Goal: Task Accomplishment & Management: Use online tool/utility

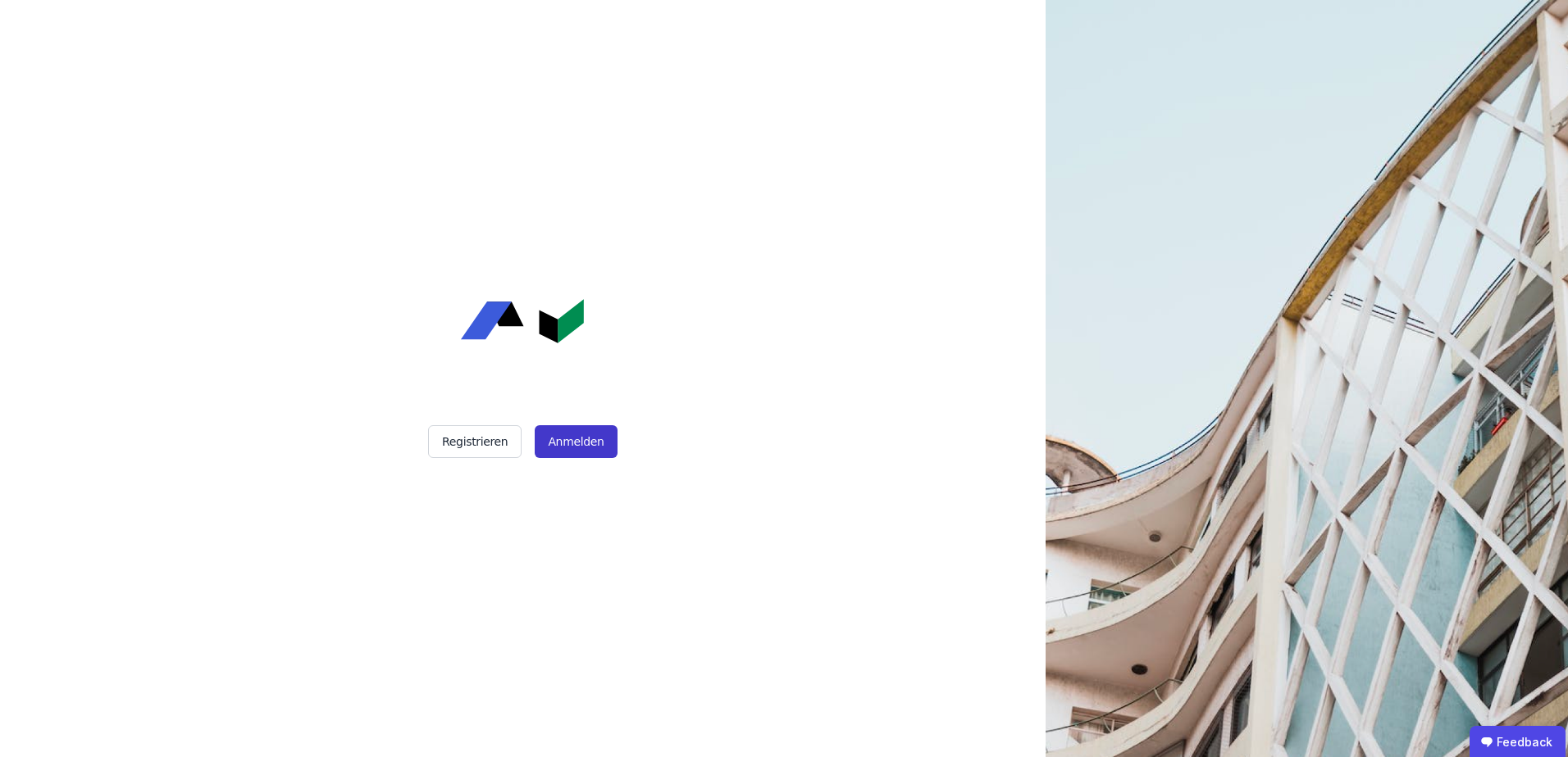
click at [584, 437] on button "Anmelden" at bounding box center [575, 441] width 82 height 32
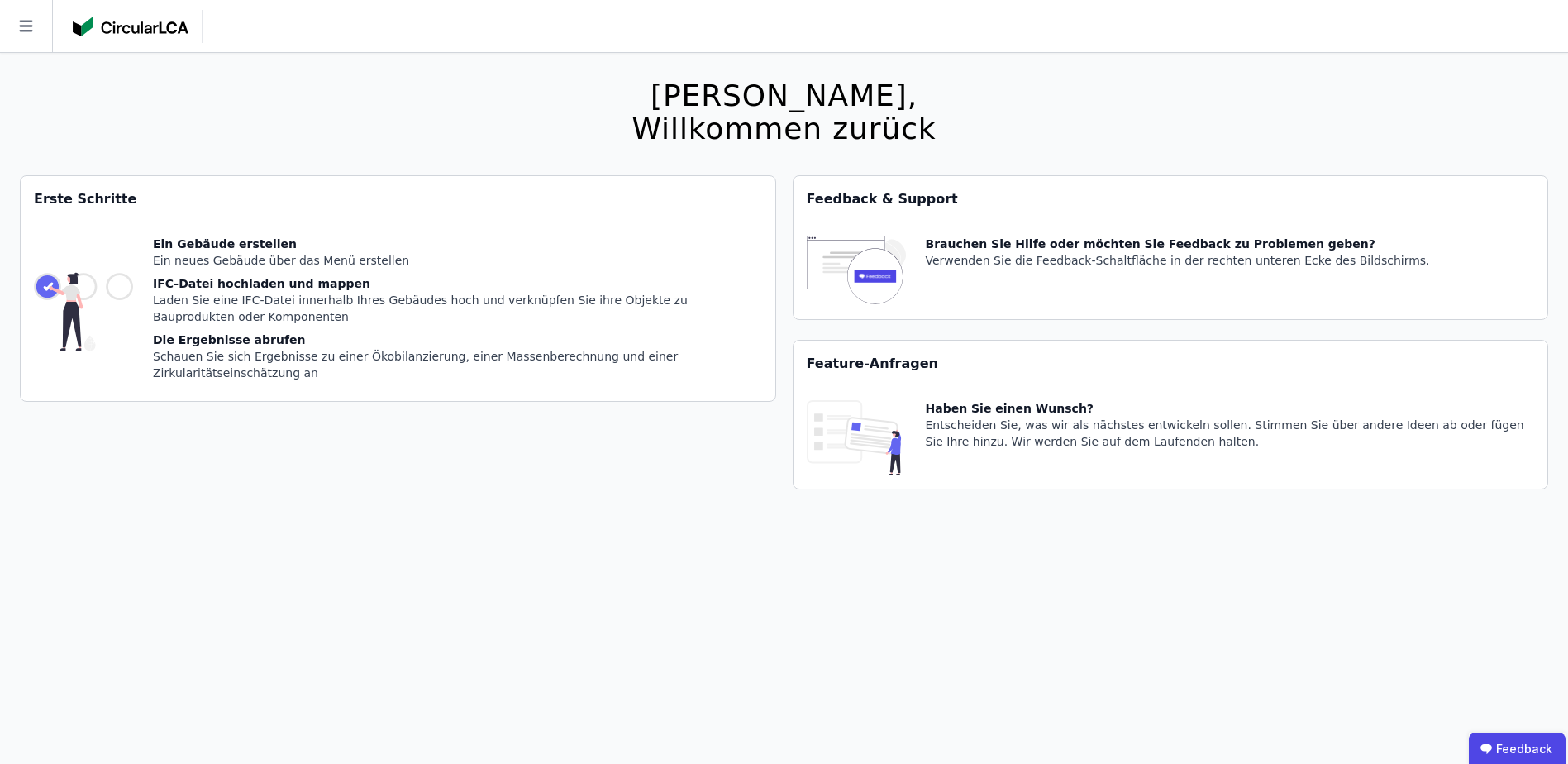
click at [552, 122] on div "[PERSON_NAME], Willkommen zurück Sie verwenden derzeit eine Beta-Version. Es kö…" at bounding box center [784, 434] width 1528 height 764
click at [28, 28] on icon at bounding box center [26, 26] width 52 height 52
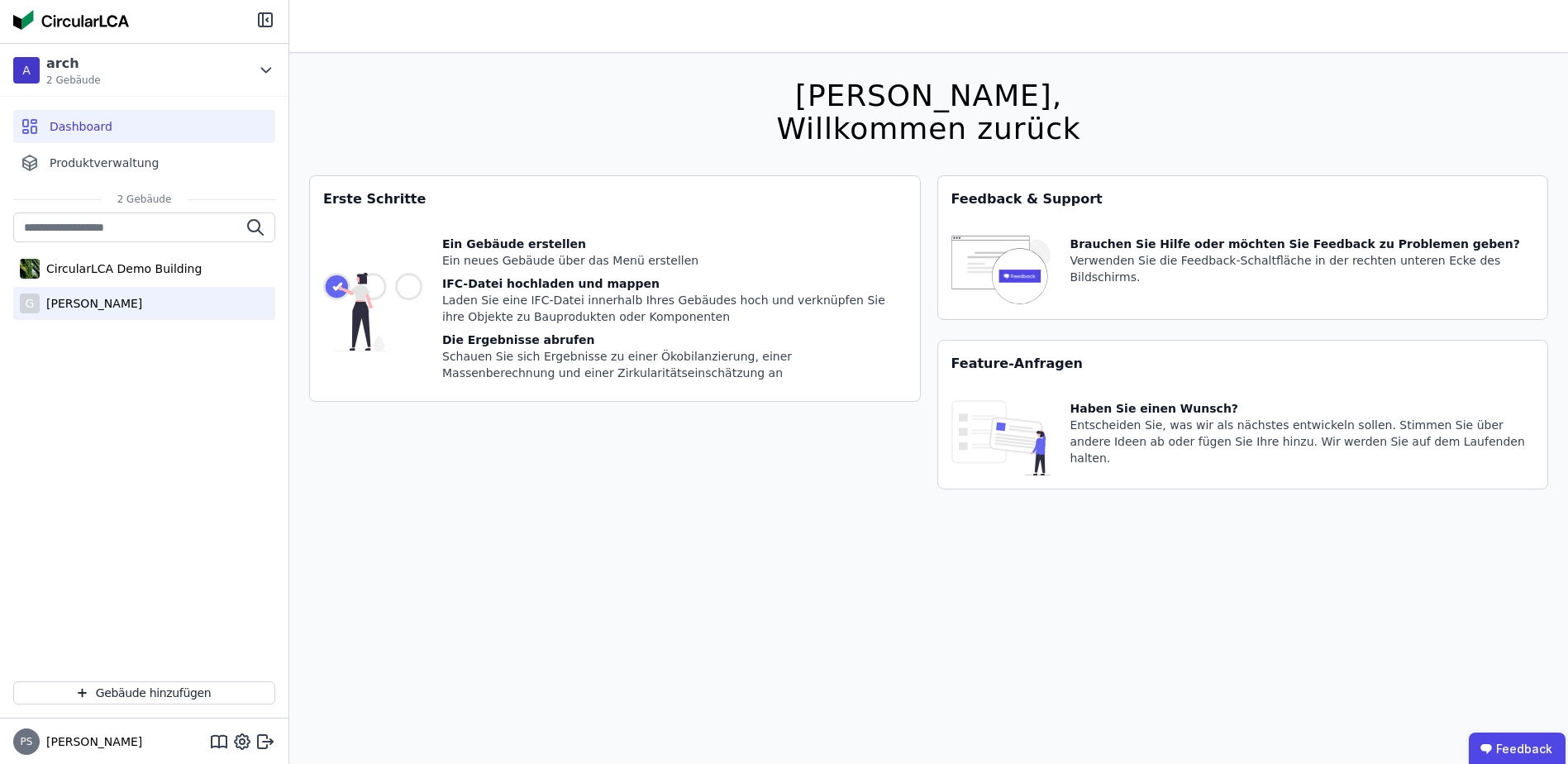
click at [91, 307] on div "[PERSON_NAME]" at bounding box center [90, 303] width 102 height 17
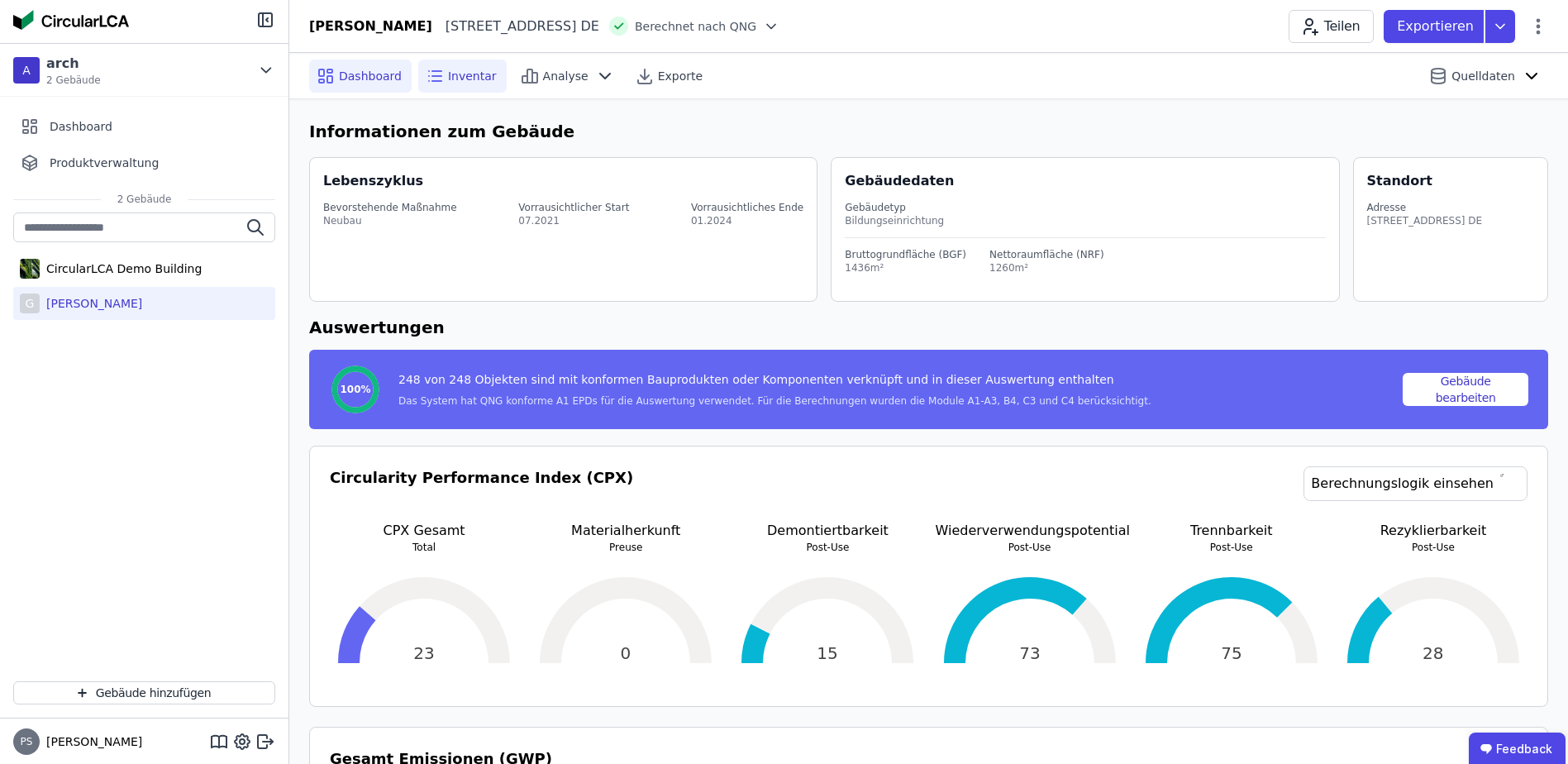
click at [454, 76] on span "Inventar" at bounding box center [472, 76] width 49 height 17
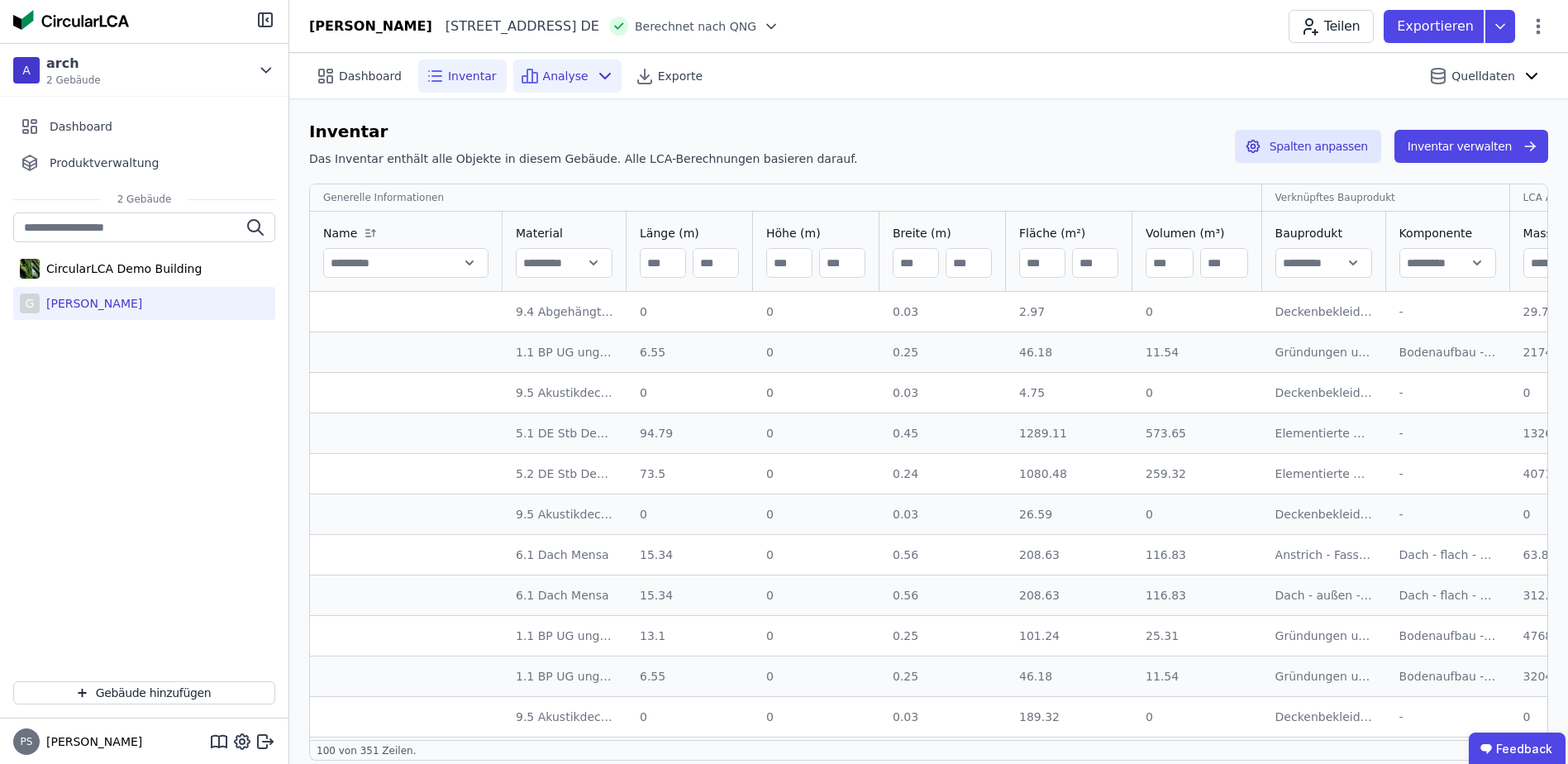
click at [552, 76] on span "Analyse" at bounding box center [566, 76] width 46 height 17
click at [667, 76] on span "Exporte" at bounding box center [680, 76] width 45 height 17
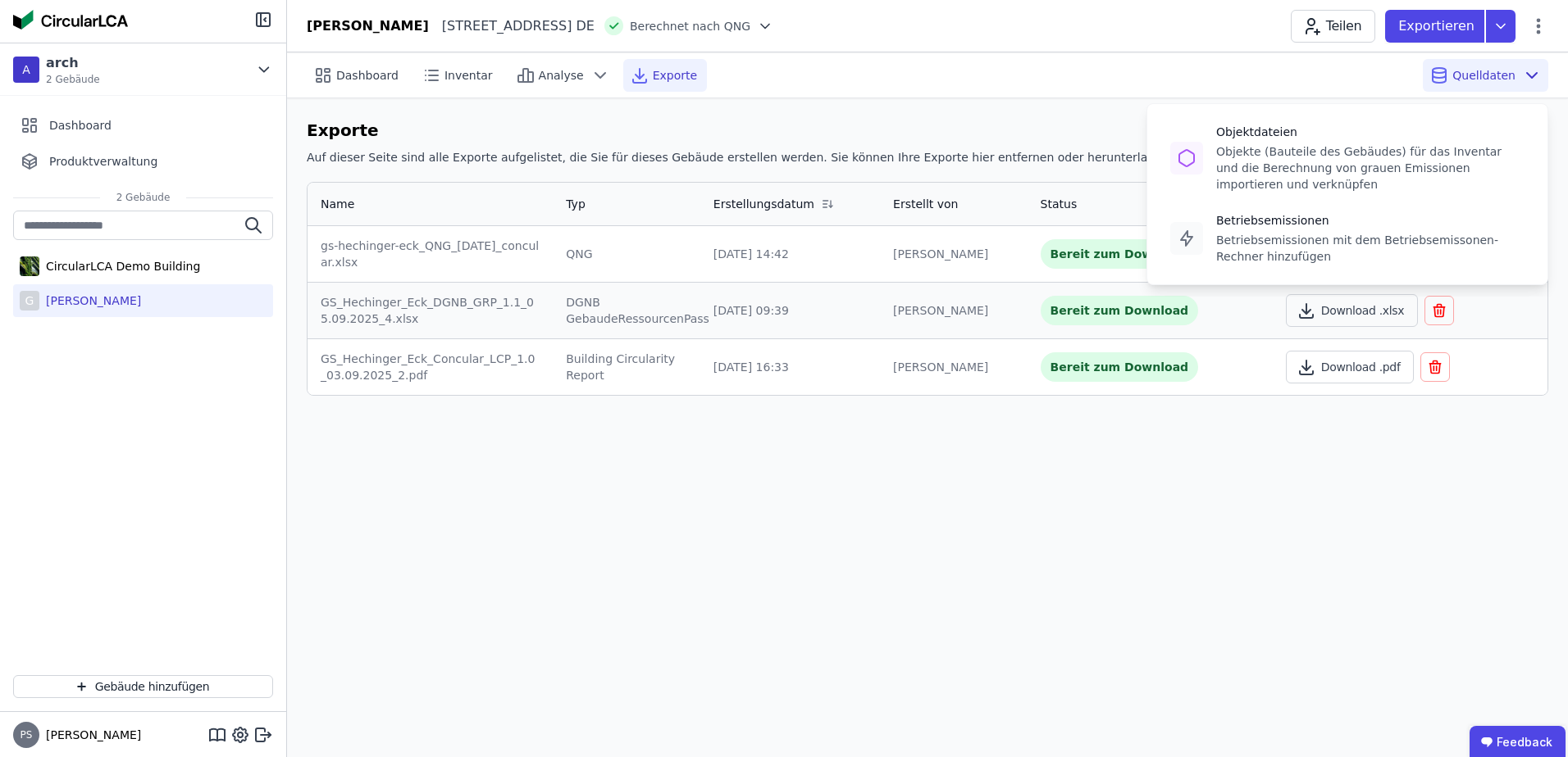
click at [1492, 76] on span "Quelldaten" at bounding box center [1484, 75] width 63 height 17
click at [1468, 71] on span "Quelldaten" at bounding box center [1484, 75] width 63 height 17
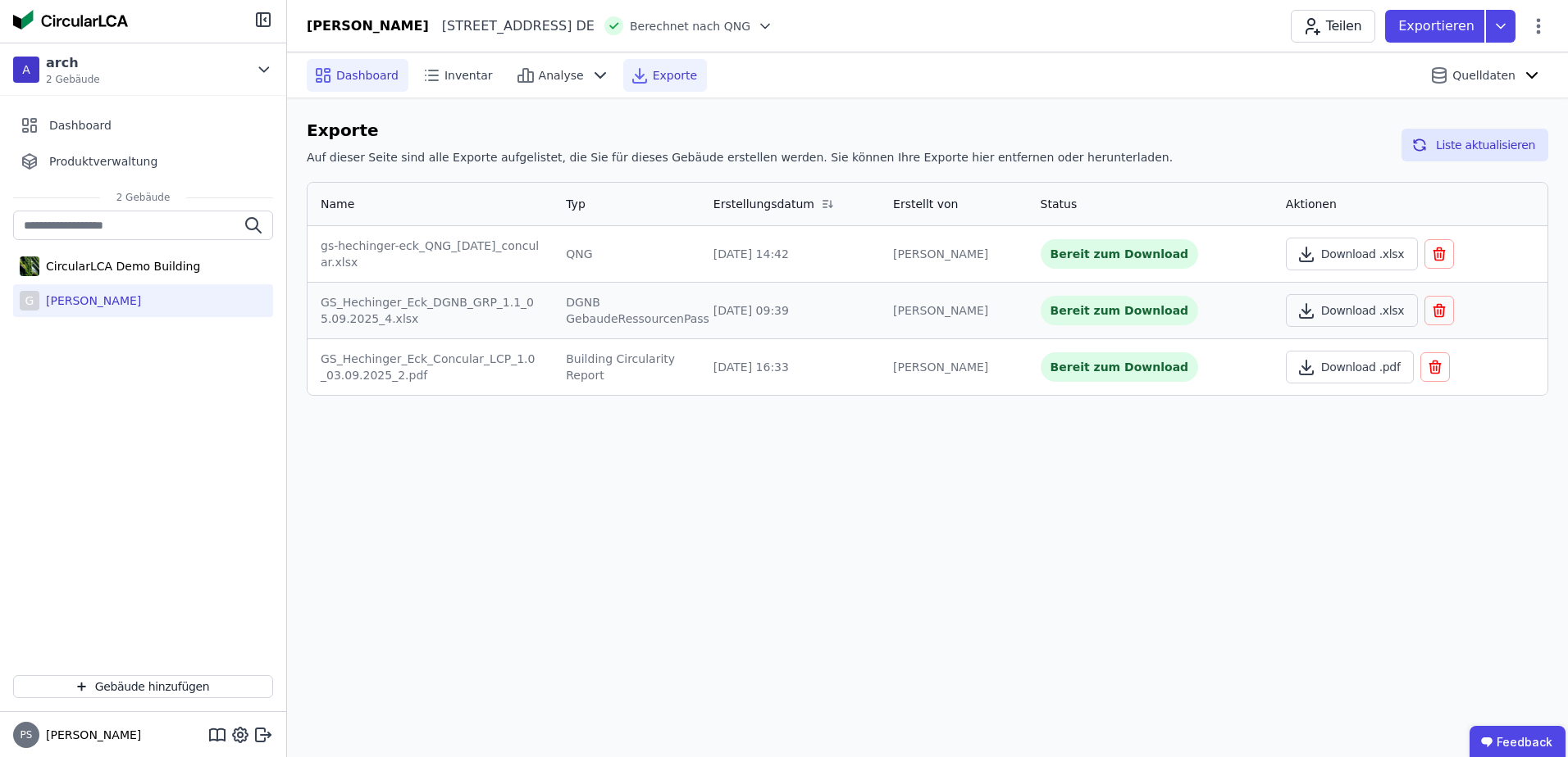
click at [367, 81] on span "Dashboard" at bounding box center [366, 75] width 62 height 17
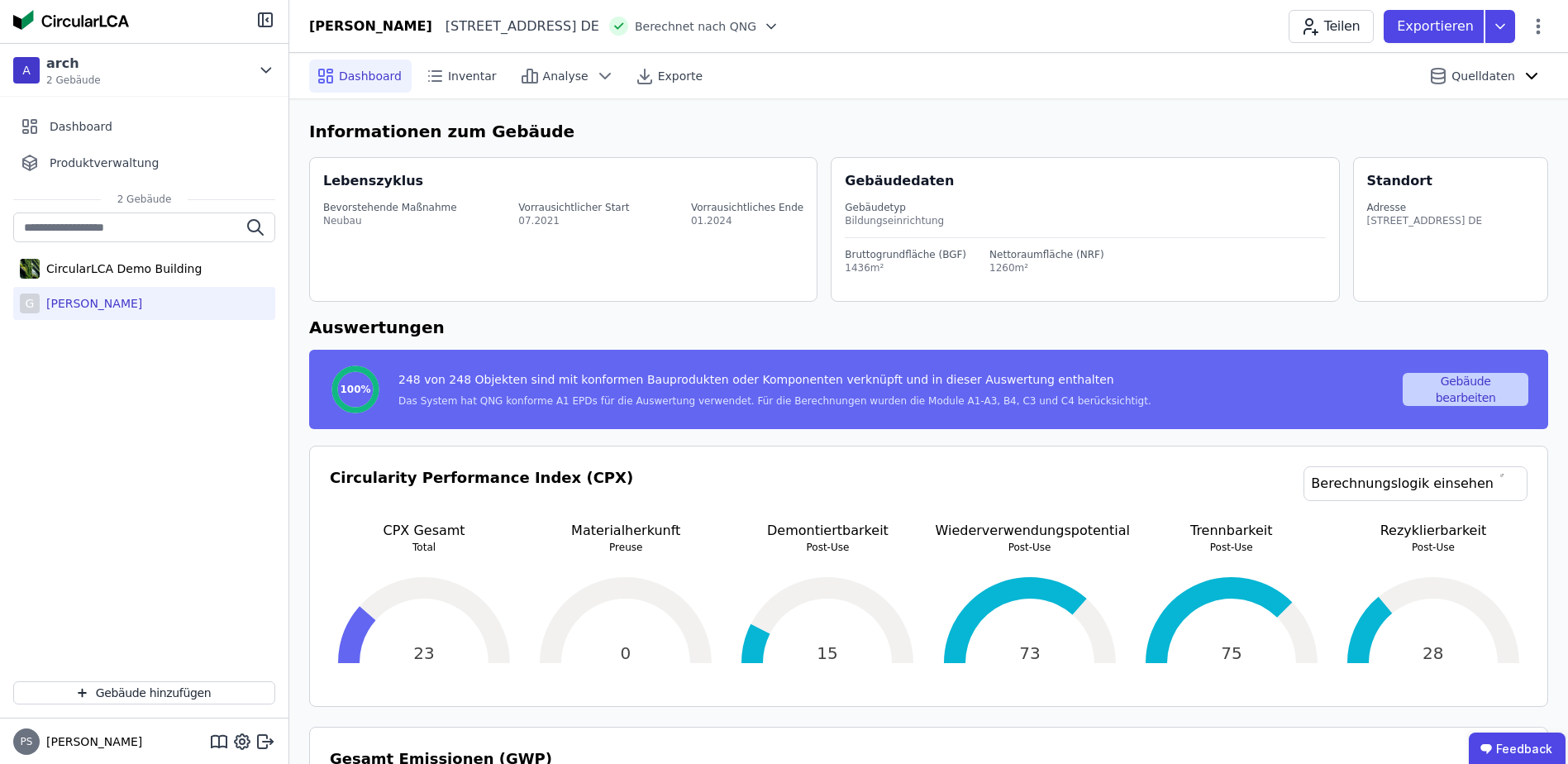
click at [1499, 387] on button "Gebäude bearbeiten" at bounding box center [1466, 389] width 126 height 33
select select "**********"
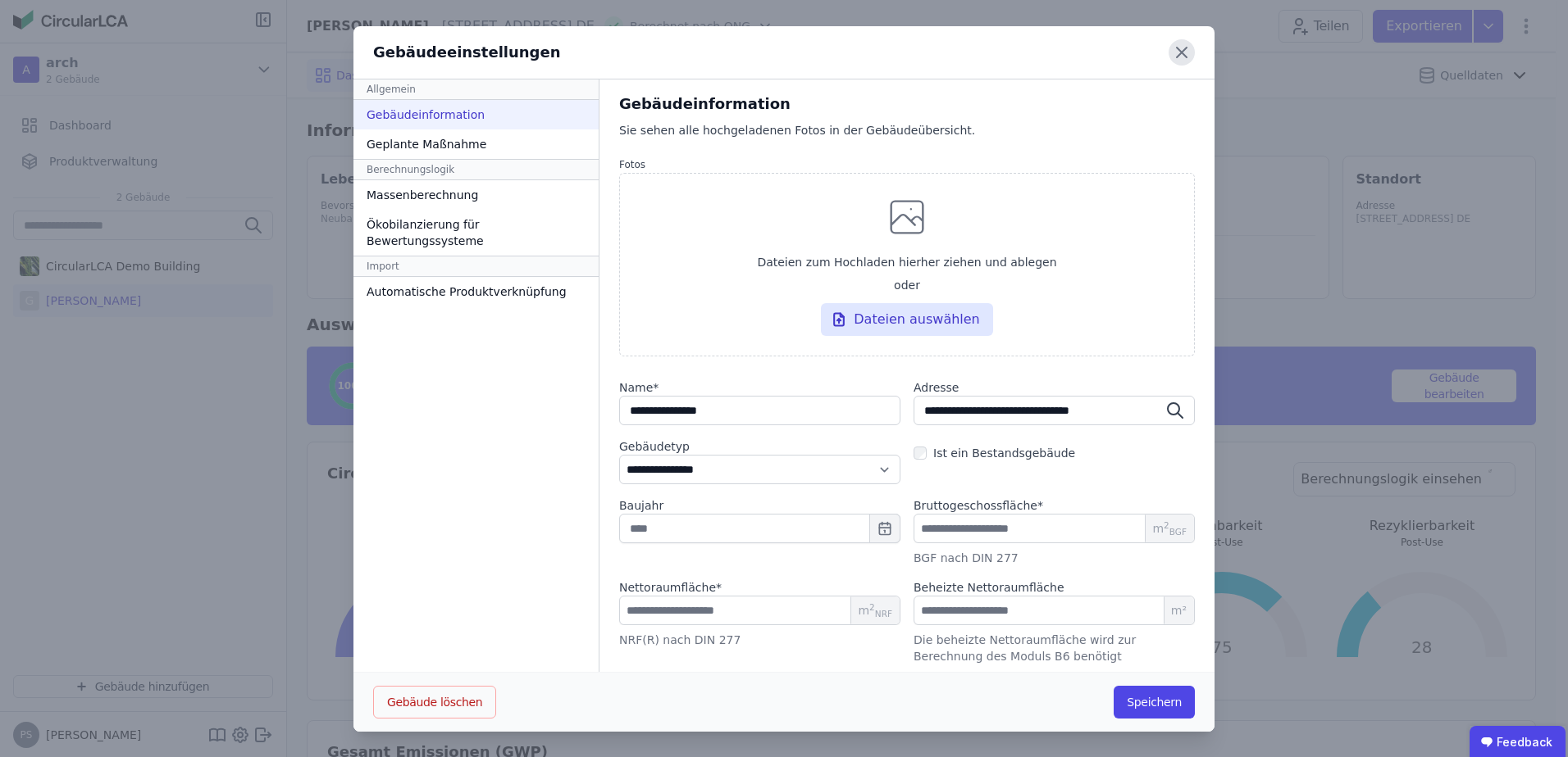
click at [1177, 53] on icon at bounding box center [1182, 52] width 10 height 10
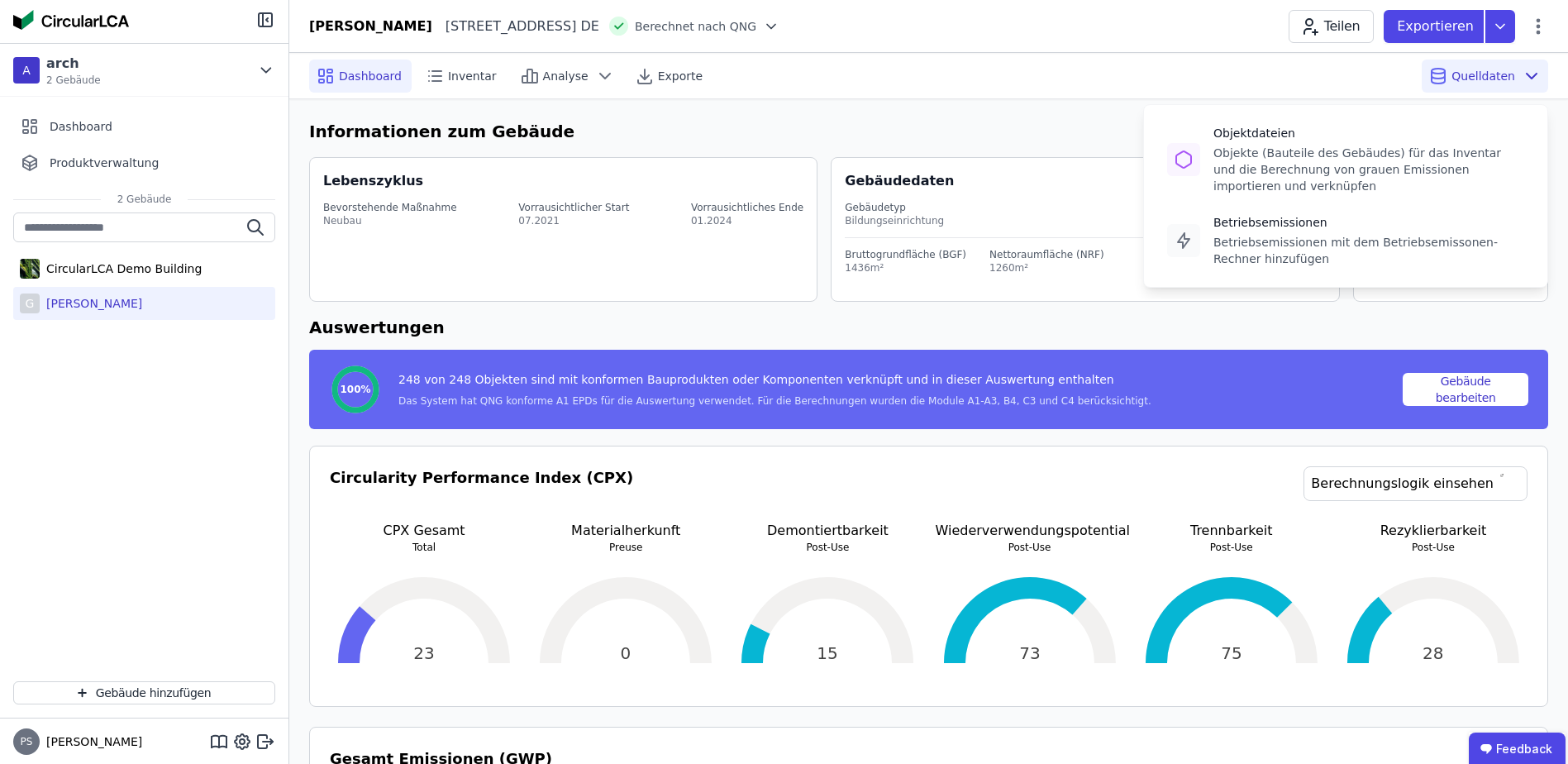
click at [1480, 76] on span "Quelldaten" at bounding box center [1484, 76] width 64 height 17
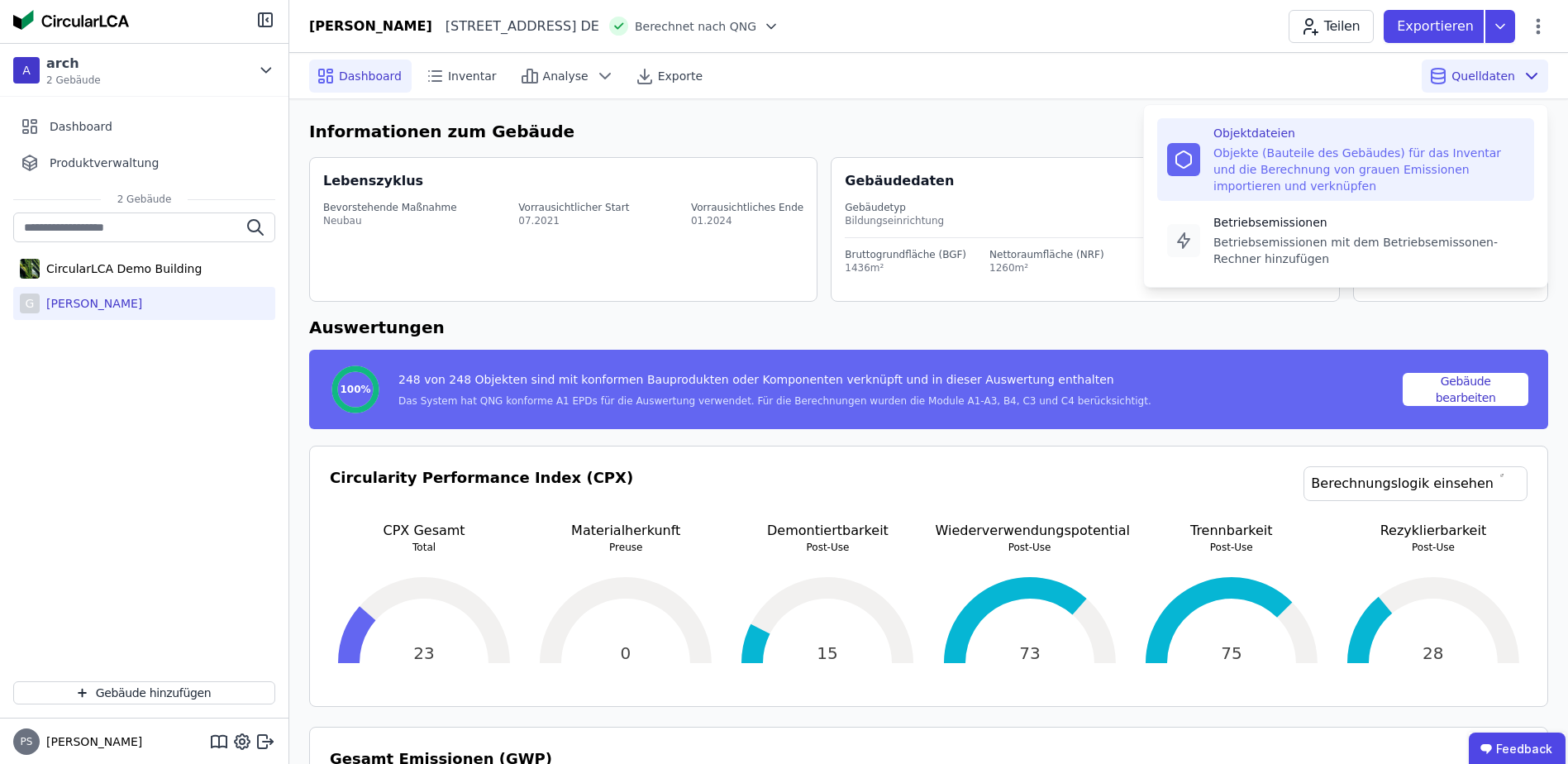
click at [1272, 165] on div "Objekte (Bauteile des Gebäudes) für das Inventar und die Berechnung von grauen …" at bounding box center [1368, 170] width 311 height 50
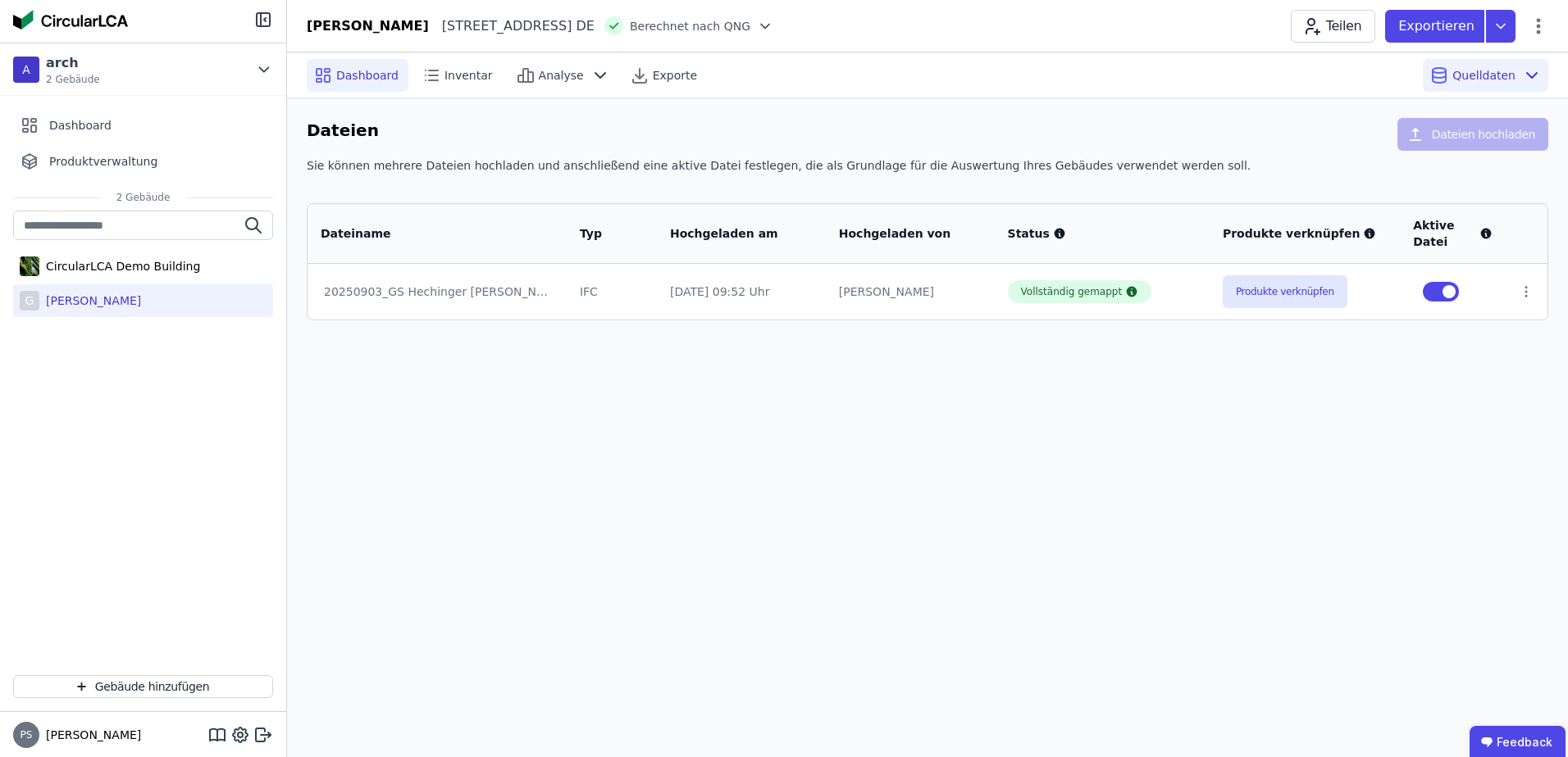
click at [351, 77] on span "Dashboard" at bounding box center [366, 75] width 62 height 17
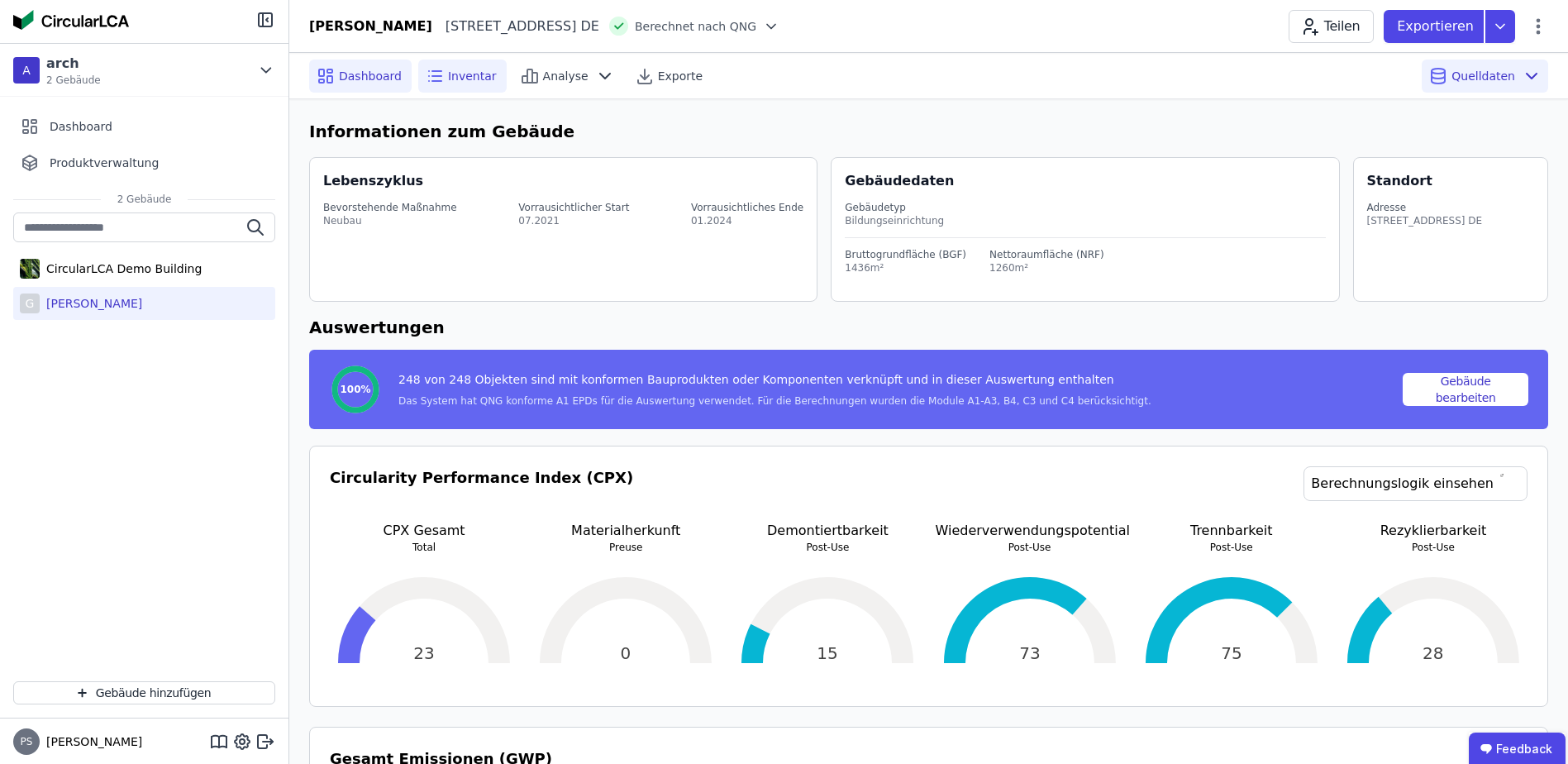
click at [464, 76] on span "Inventar" at bounding box center [472, 76] width 49 height 17
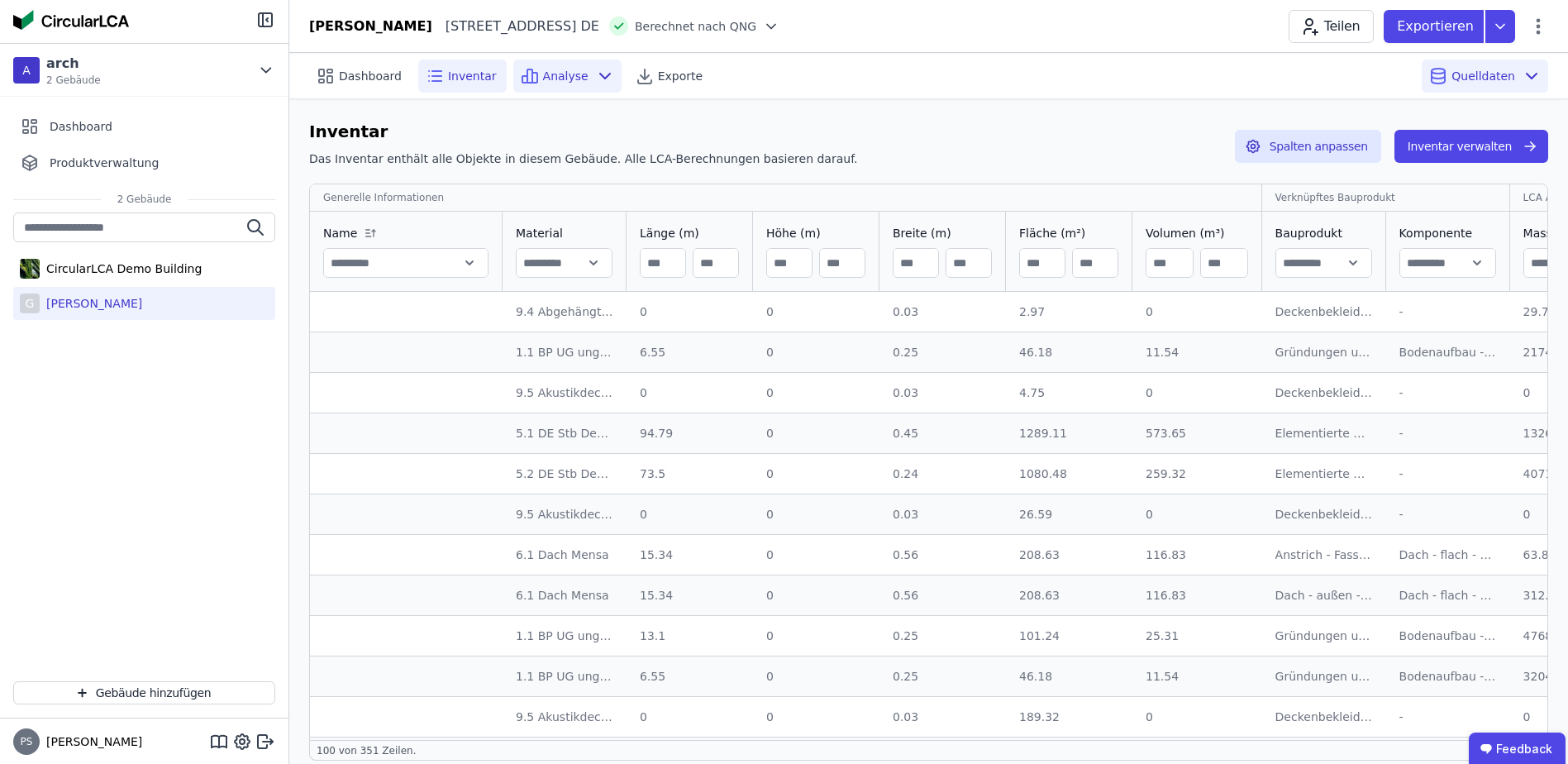
click at [563, 75] on span "Analyse" at bounding box center [566, 76] width 46 height 17
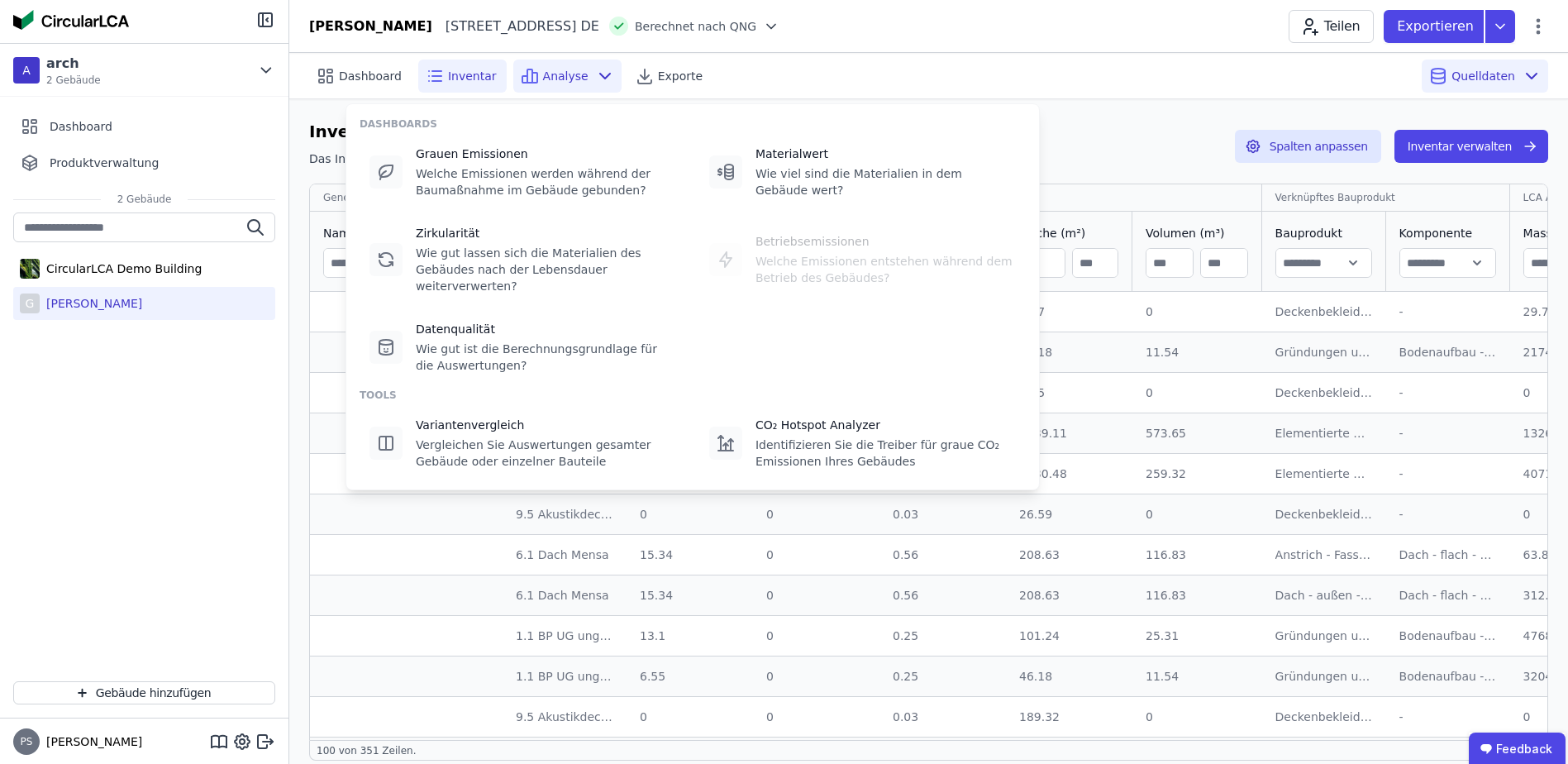
click at [550, 75] on span "Analyse" at bounding box center [566, 76] width 46 height 17
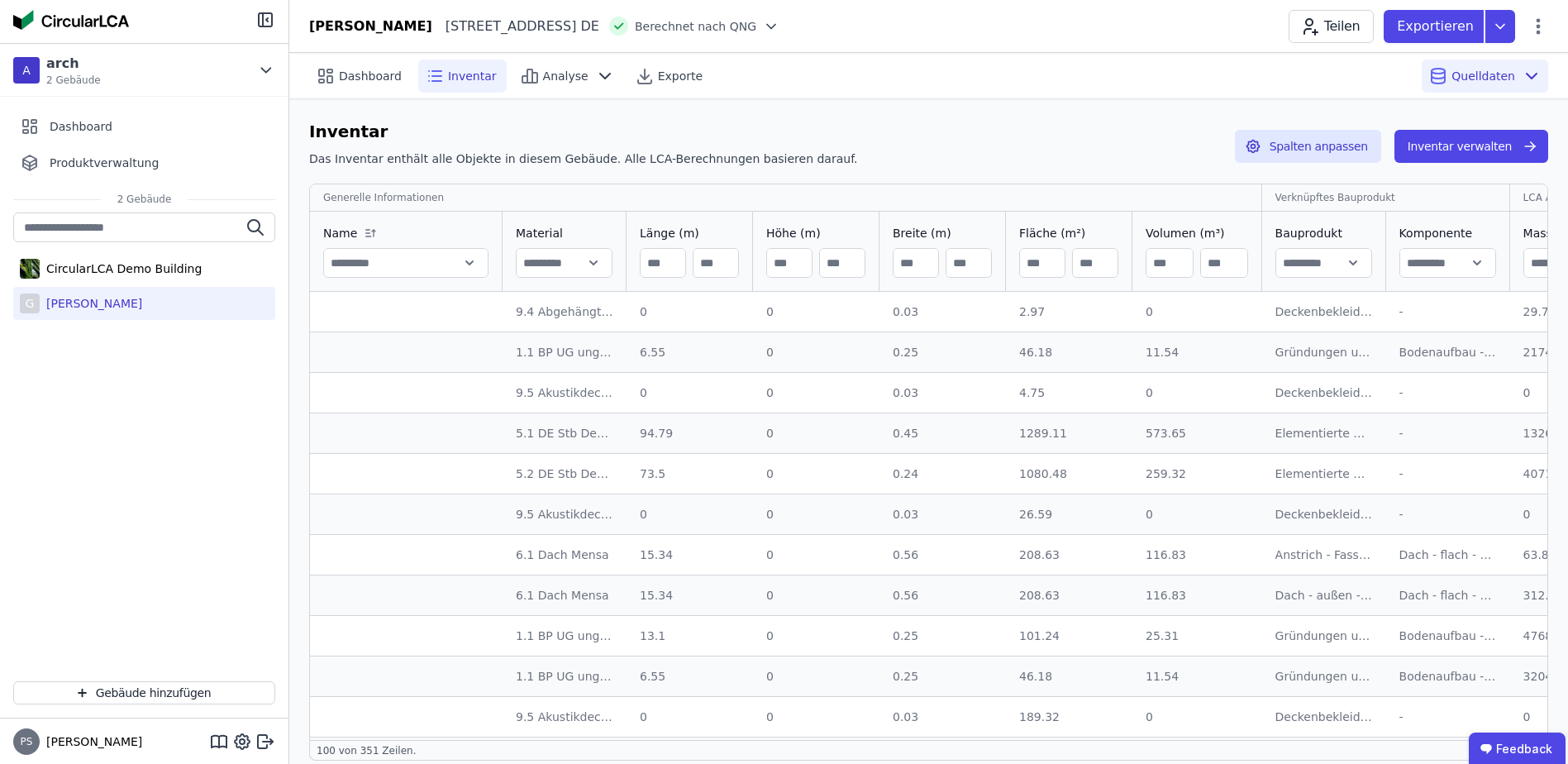
click at [441, 80] on div "Inventar" at bounding box center [462, 76] width 88 height 33
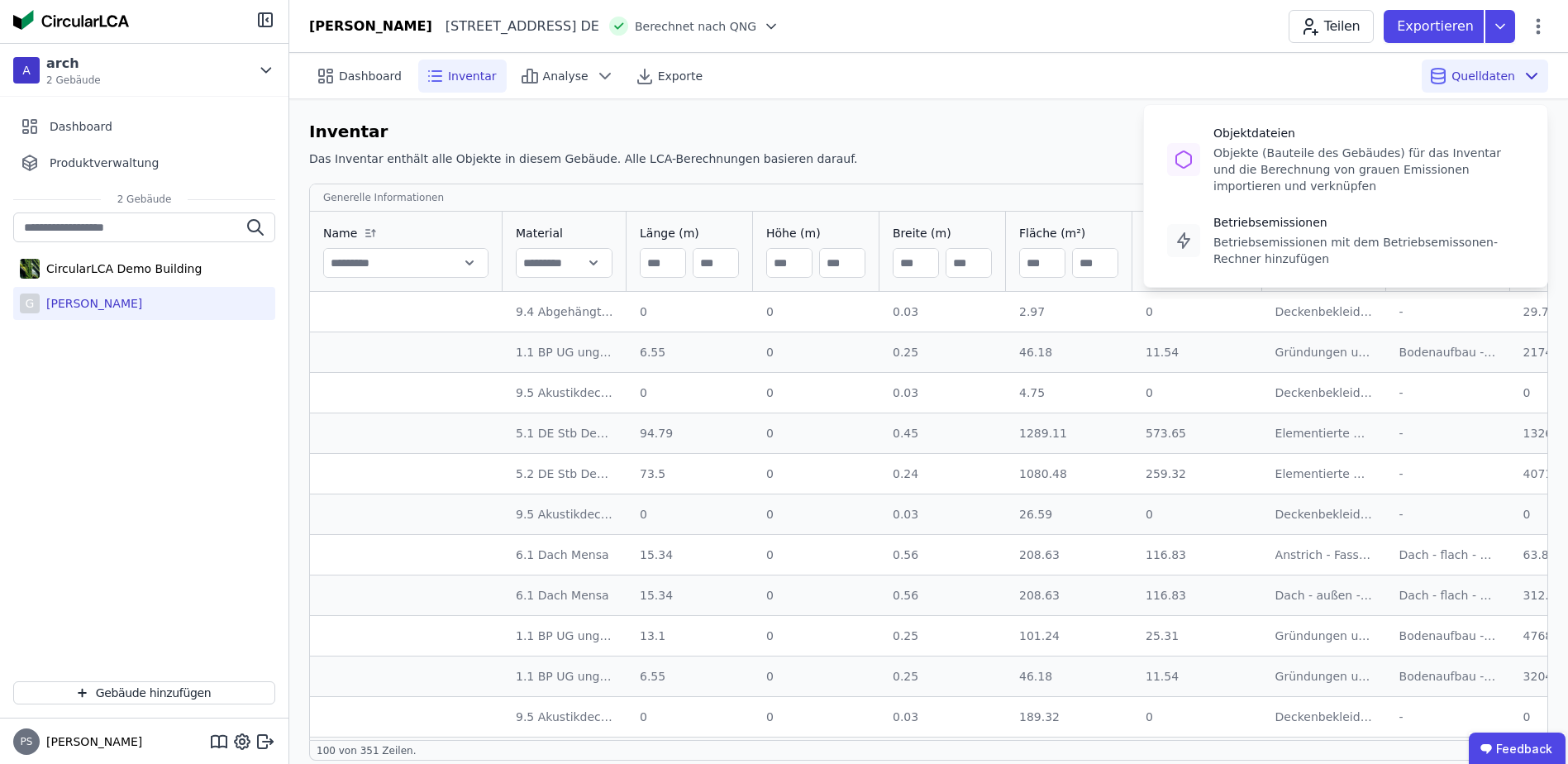
click at [1471, 73] on span "Quelldaten" at bounding box center [1484, 76] width 64 height 17
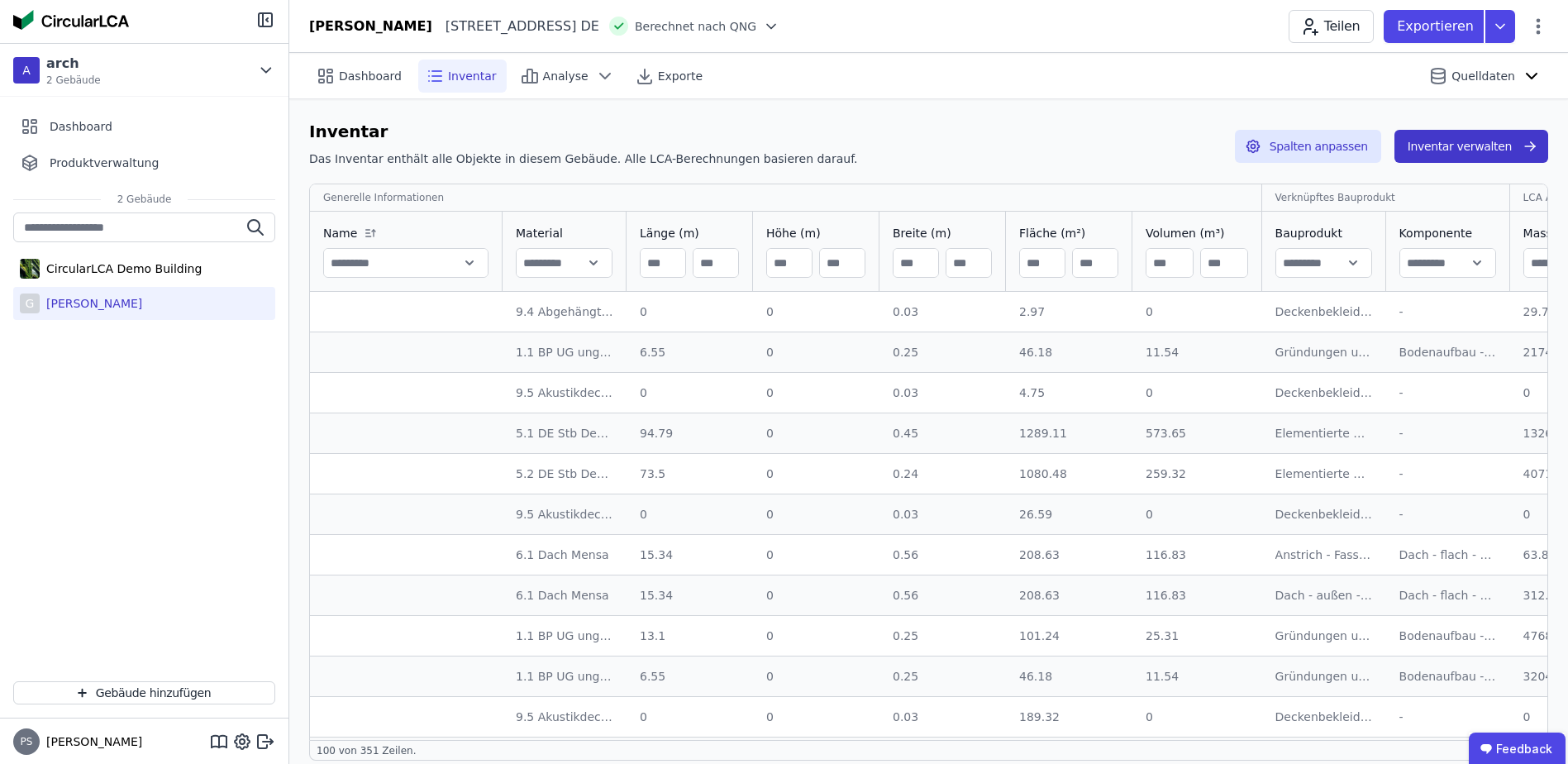
click at [1455, 143] on button "Inventar verwalten" at bounding box center [1472, 146] width 154 height 33
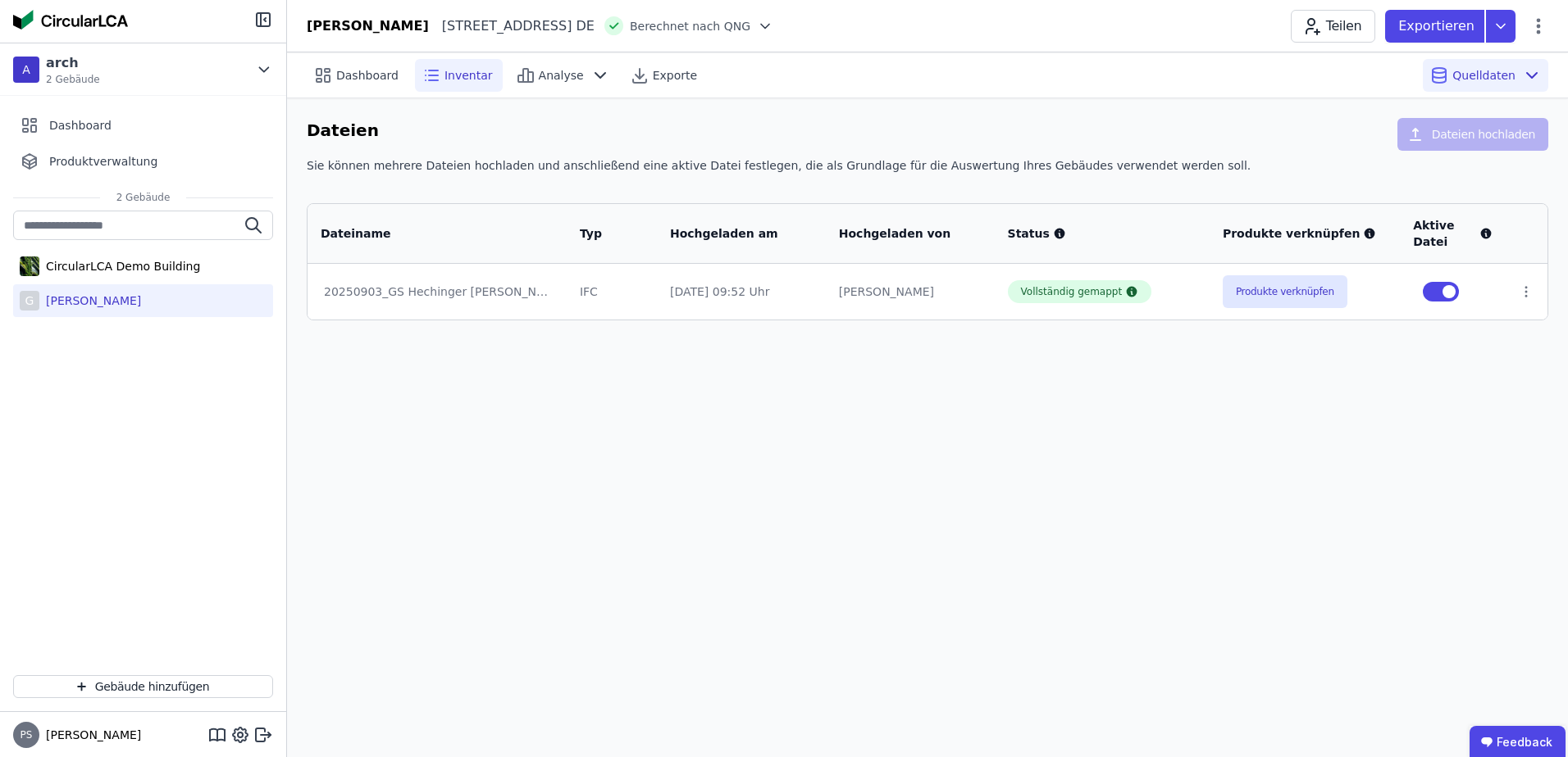
click at [466, 77] on span "Inventar" at bounding box center [468, 75] width 48 height 17
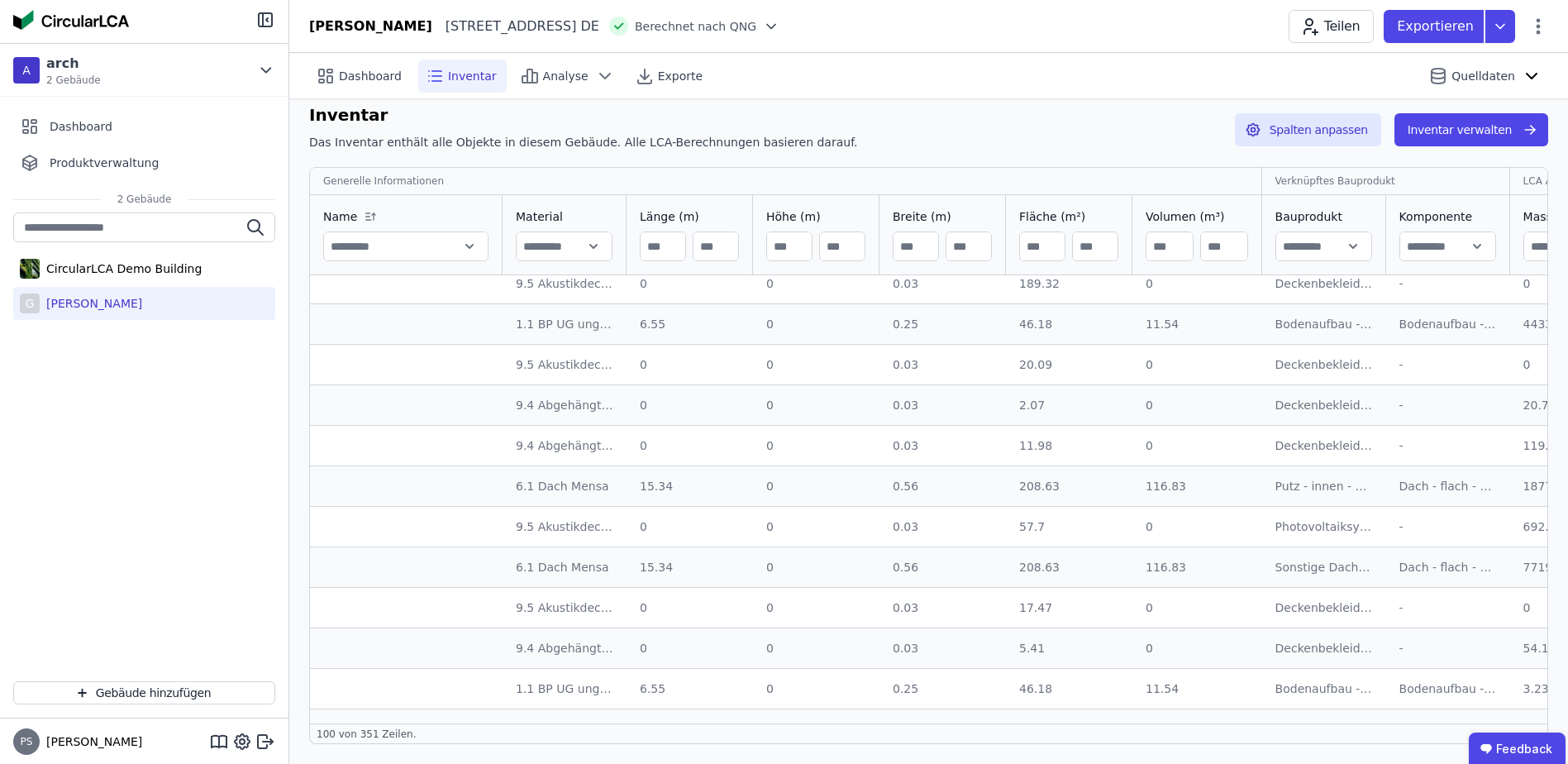
scroll to position [497, 0]
click at [550, 74] on span "Analyse" at bounding box center [566, 76] width 46 height 17
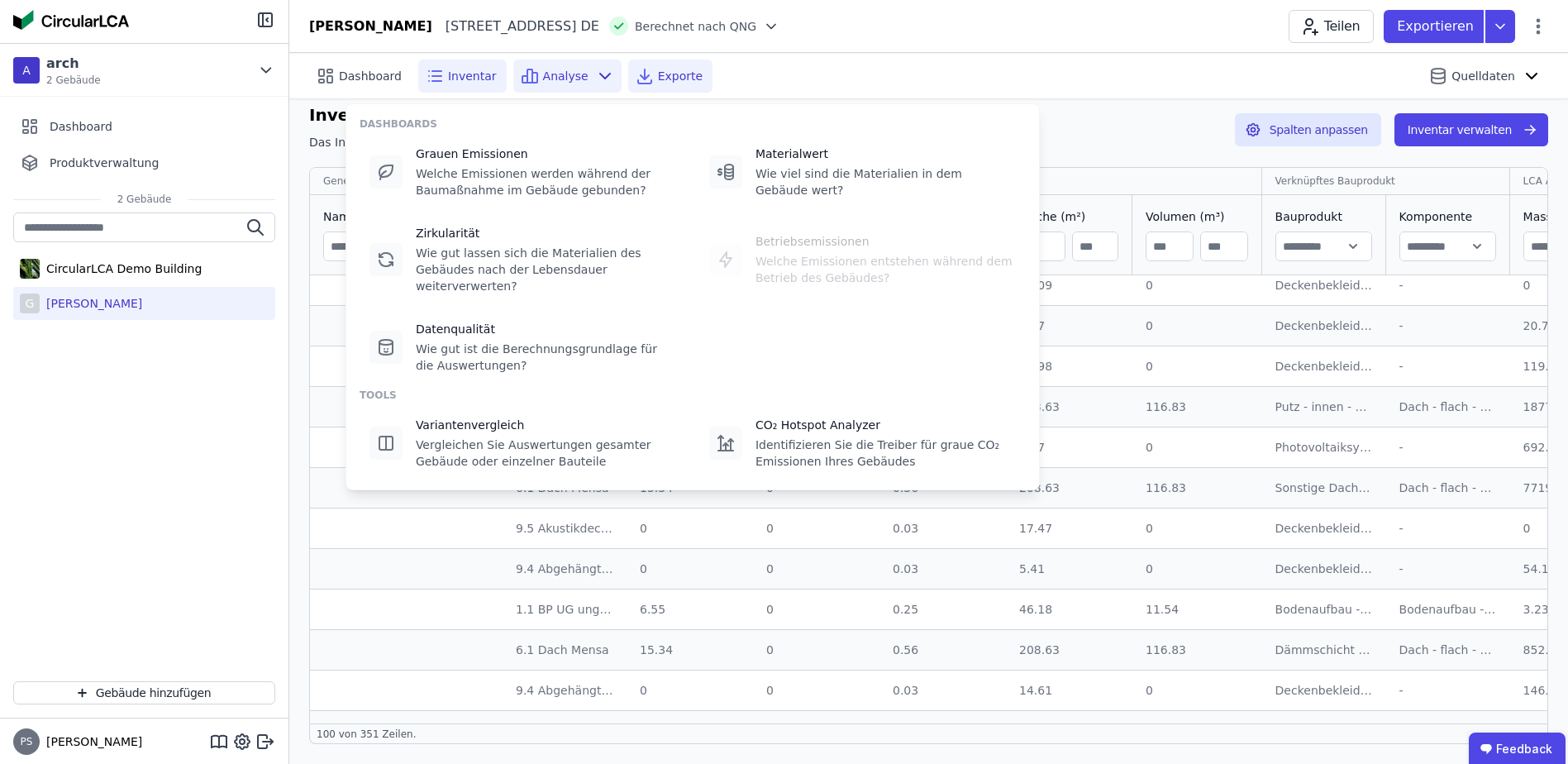
click at [658, 73] on span "Exporte" at bounding box center [680, 76] width 45 height 17
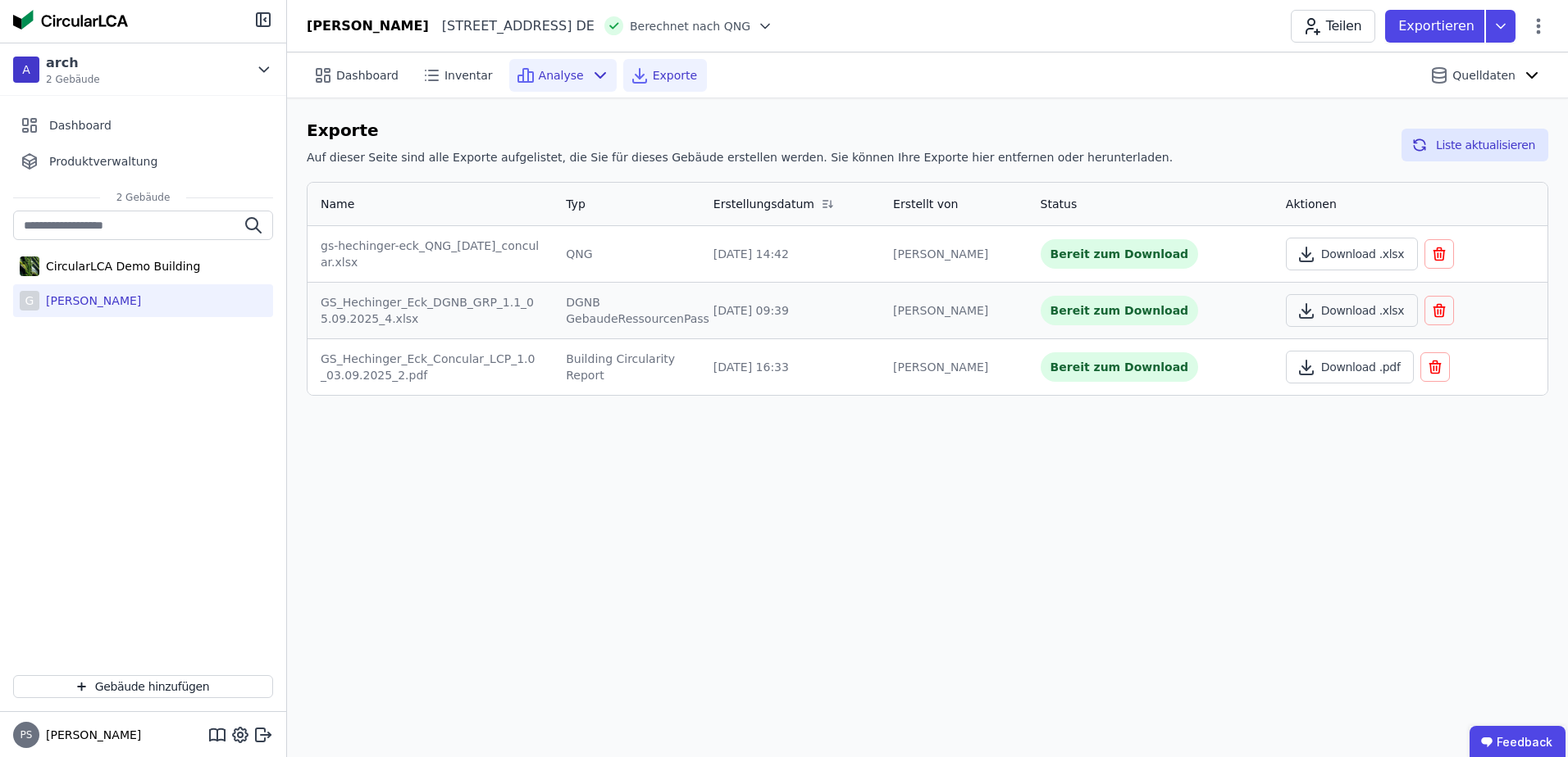
click at [545, 73] on span "Analyse" at bounding box center [561, 75] width 45 height 17
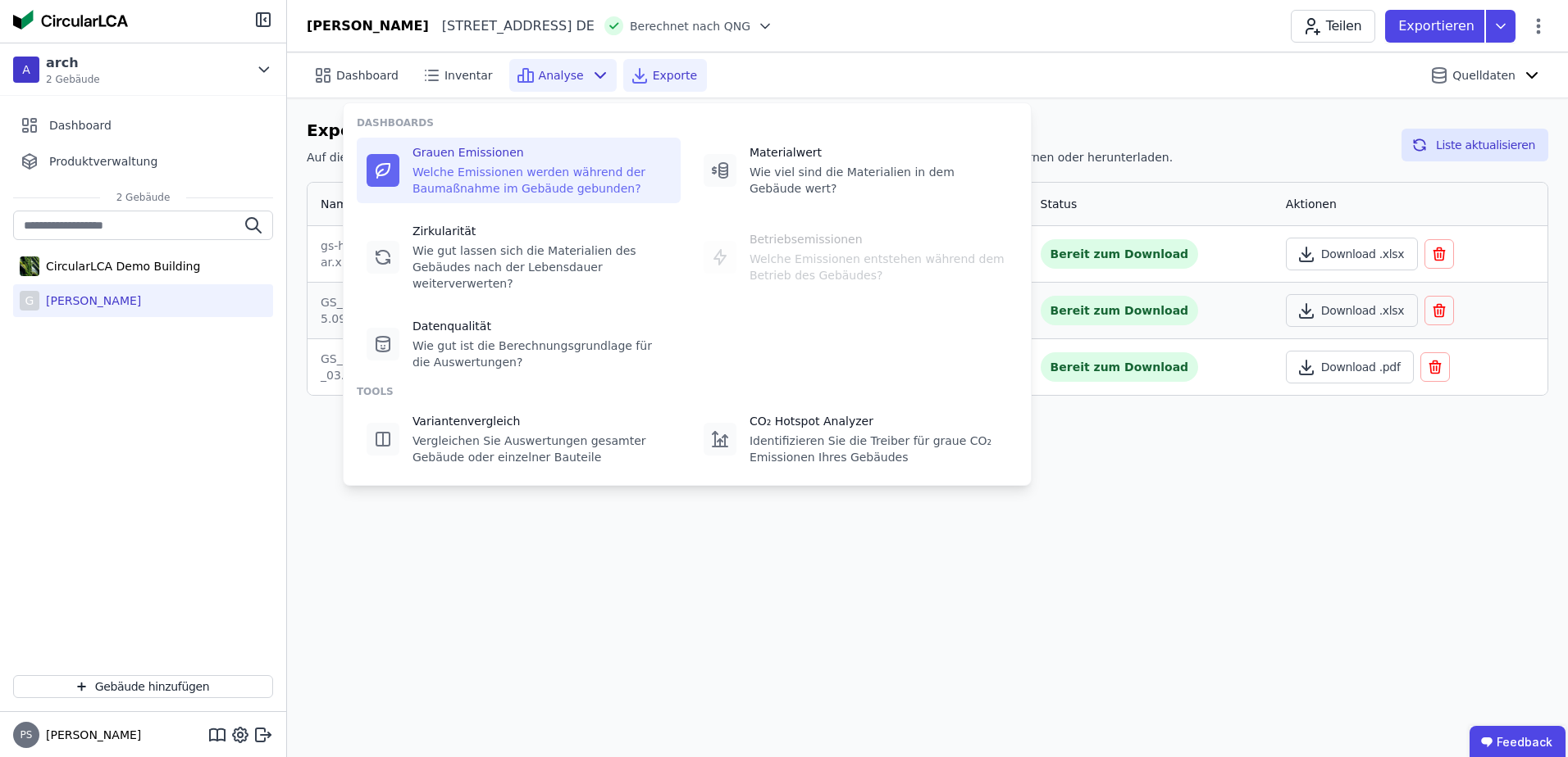
click at [458, 178] on div "Welche Emissionen werden während der Baumaßnahme im Gebäude gebunden?" at bounding box center [542, 180] width 258 height 32
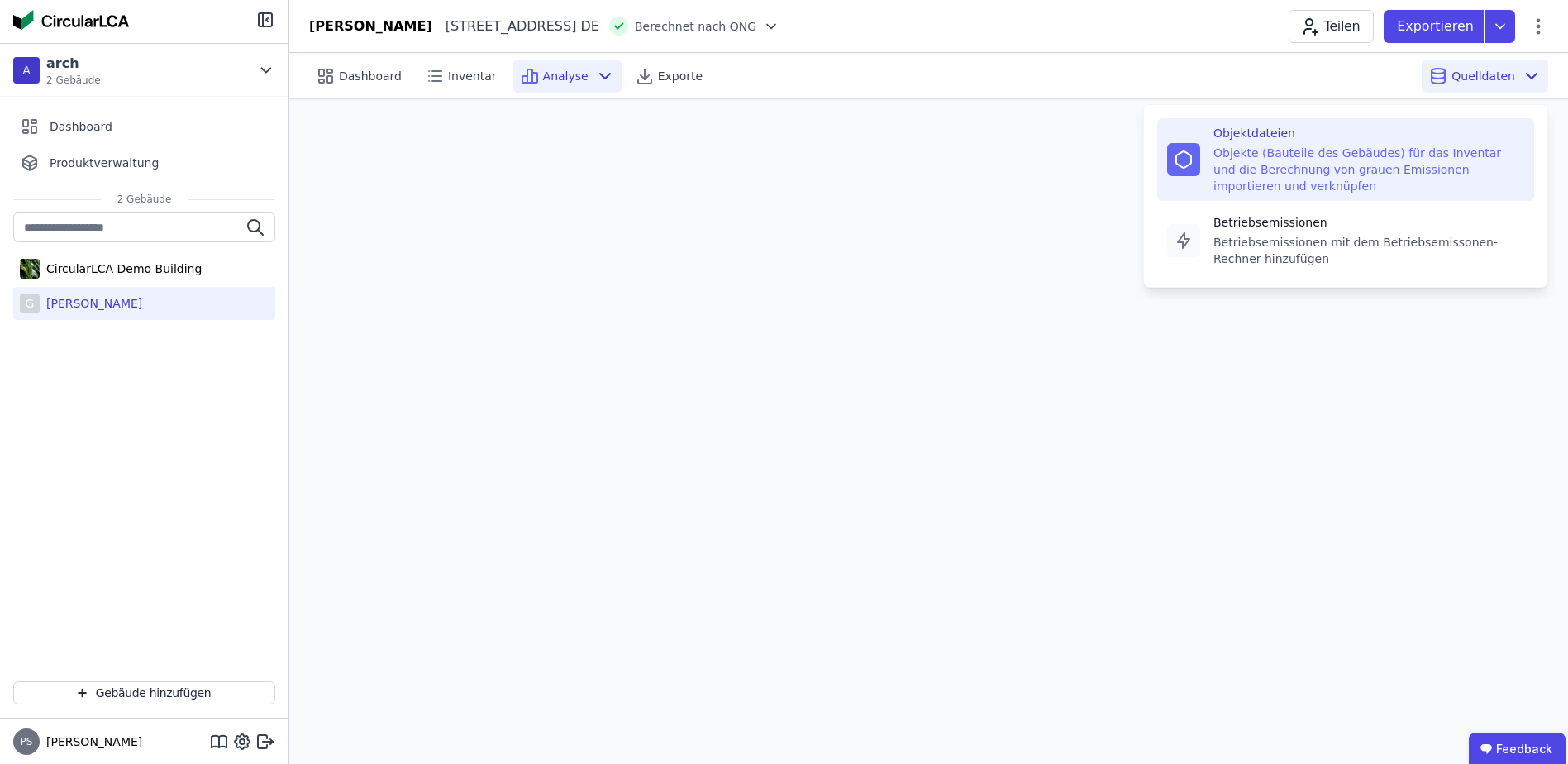
click at [1327, 156] on div "Objekte (Bauteile des Gebäudes) für das Inventar und die Berechnung von grauen …" at bounding box center [1368, 170] width 311 height 50
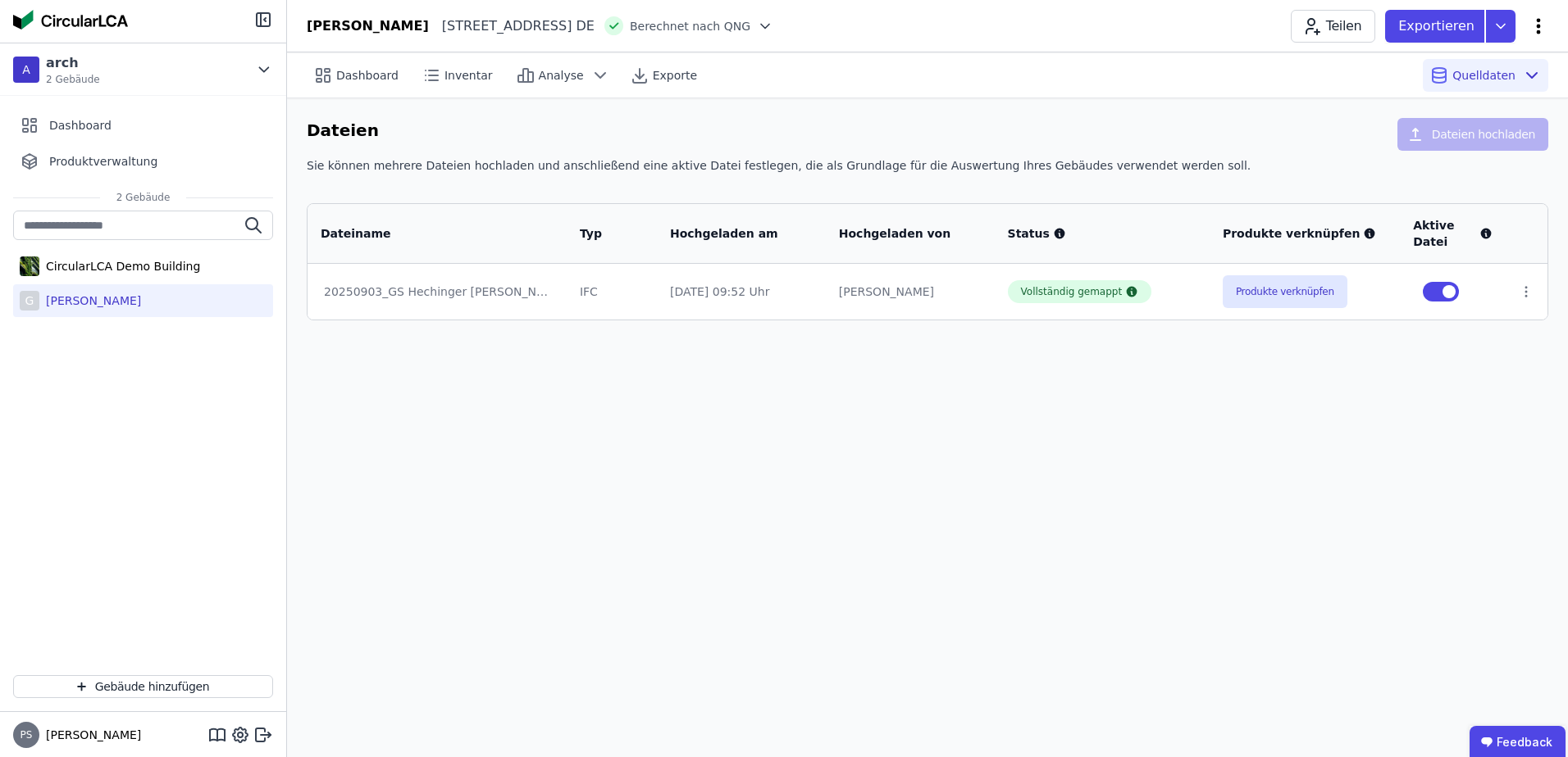
click at [1541, 25] on icon at bounding box center [1538, 27] width 20 height 20
click at [1435, 61] on span "Gebäude bearbeiten" at bounding box center [1462, 64] width 118 height 17
select select "**********"
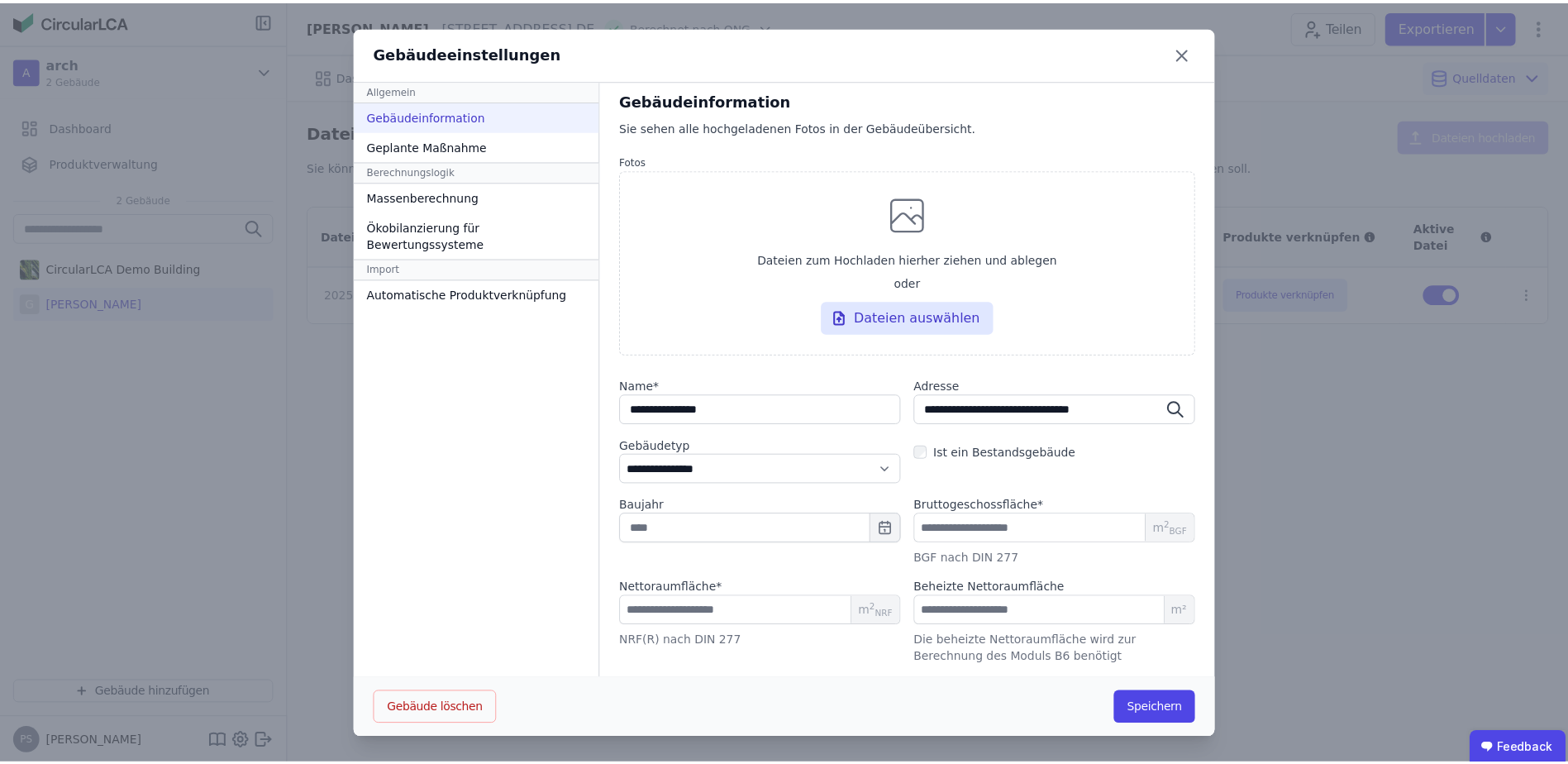
scroll to position [1, 0]
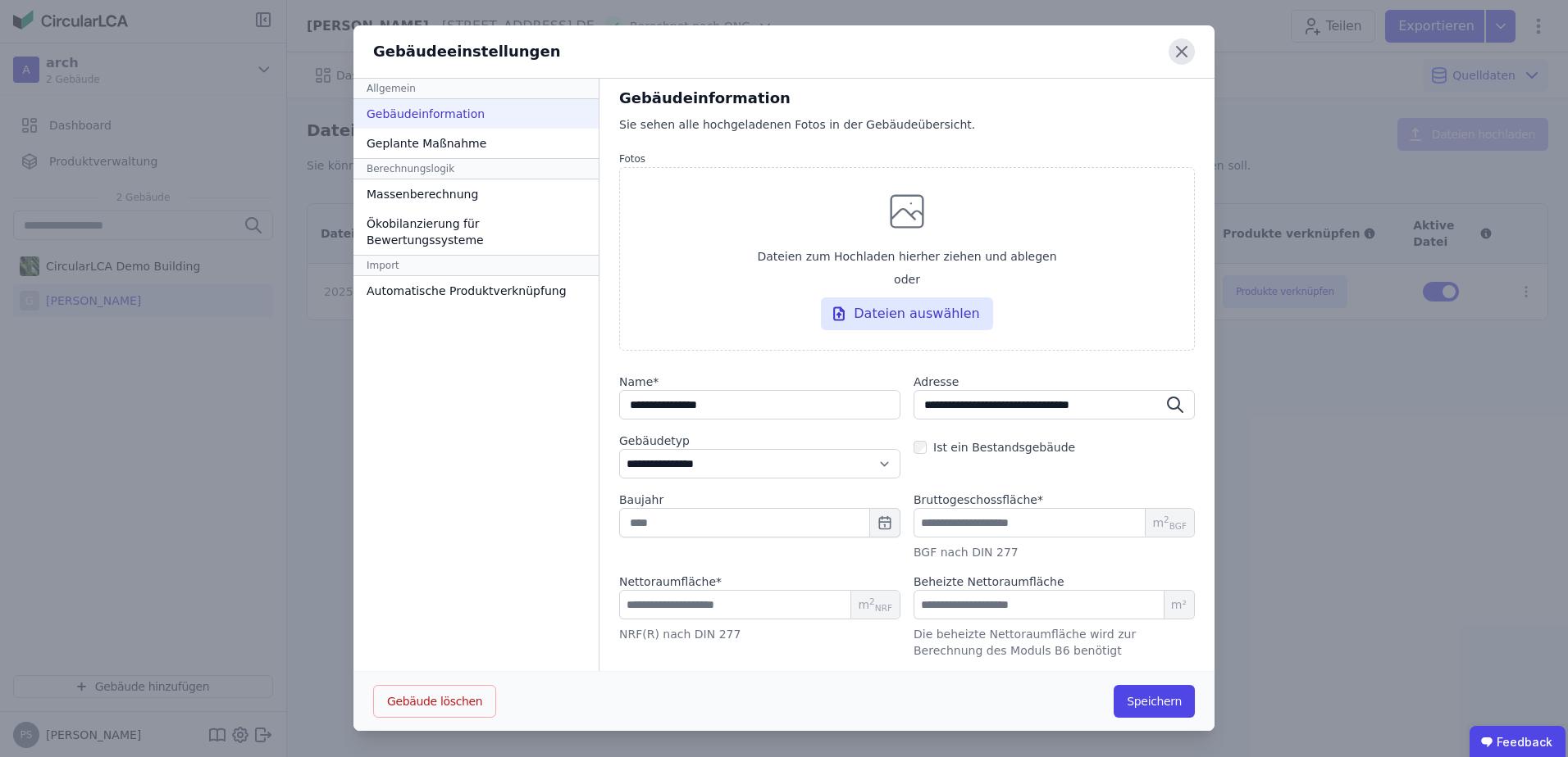
click at [1176, 44] on icon at bounding box center [1181, 51] width 27 height 27
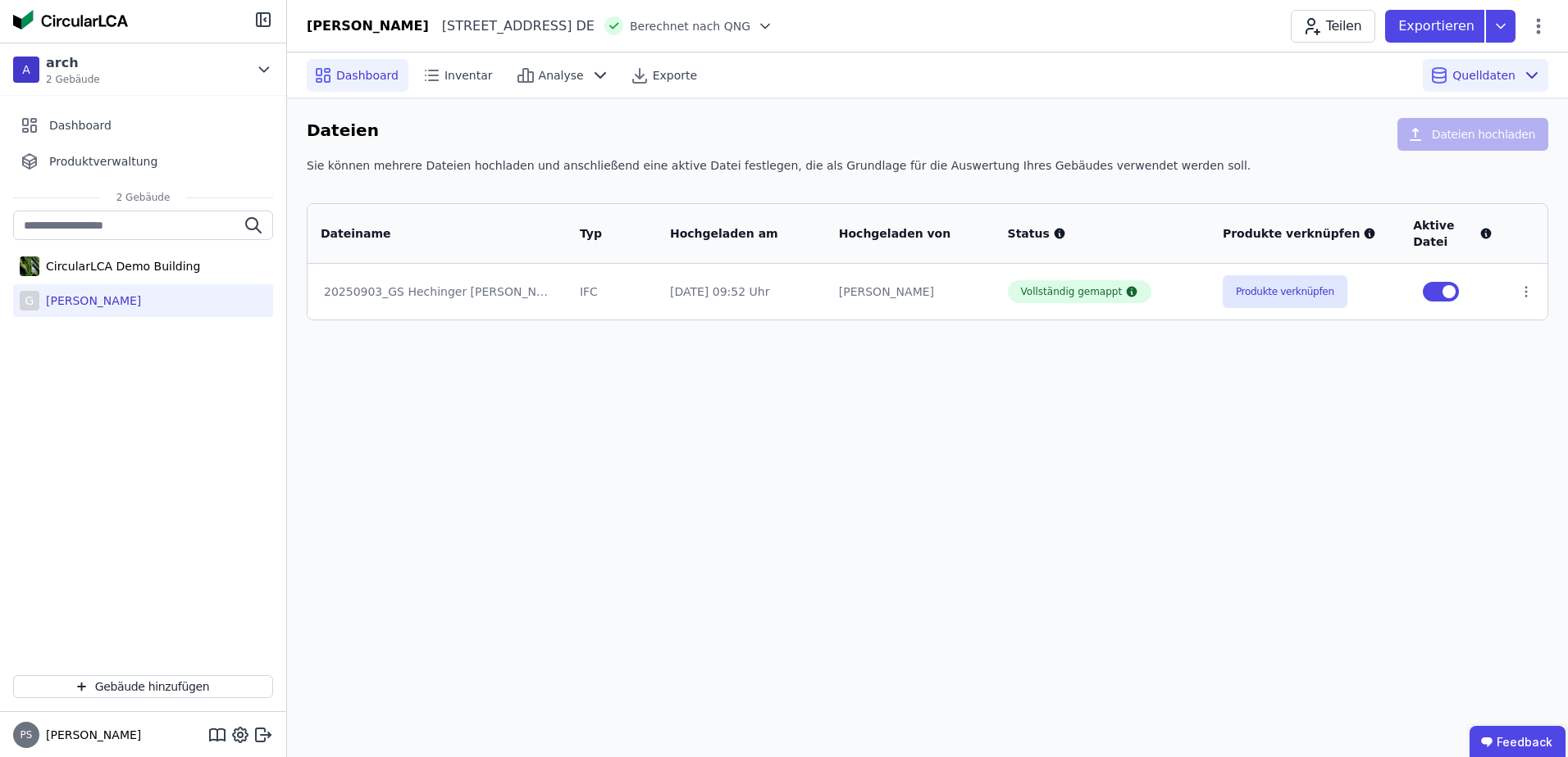
click at [360, 73] on span "Dashboard" at bounding box center [366, 75] width 62 height 17
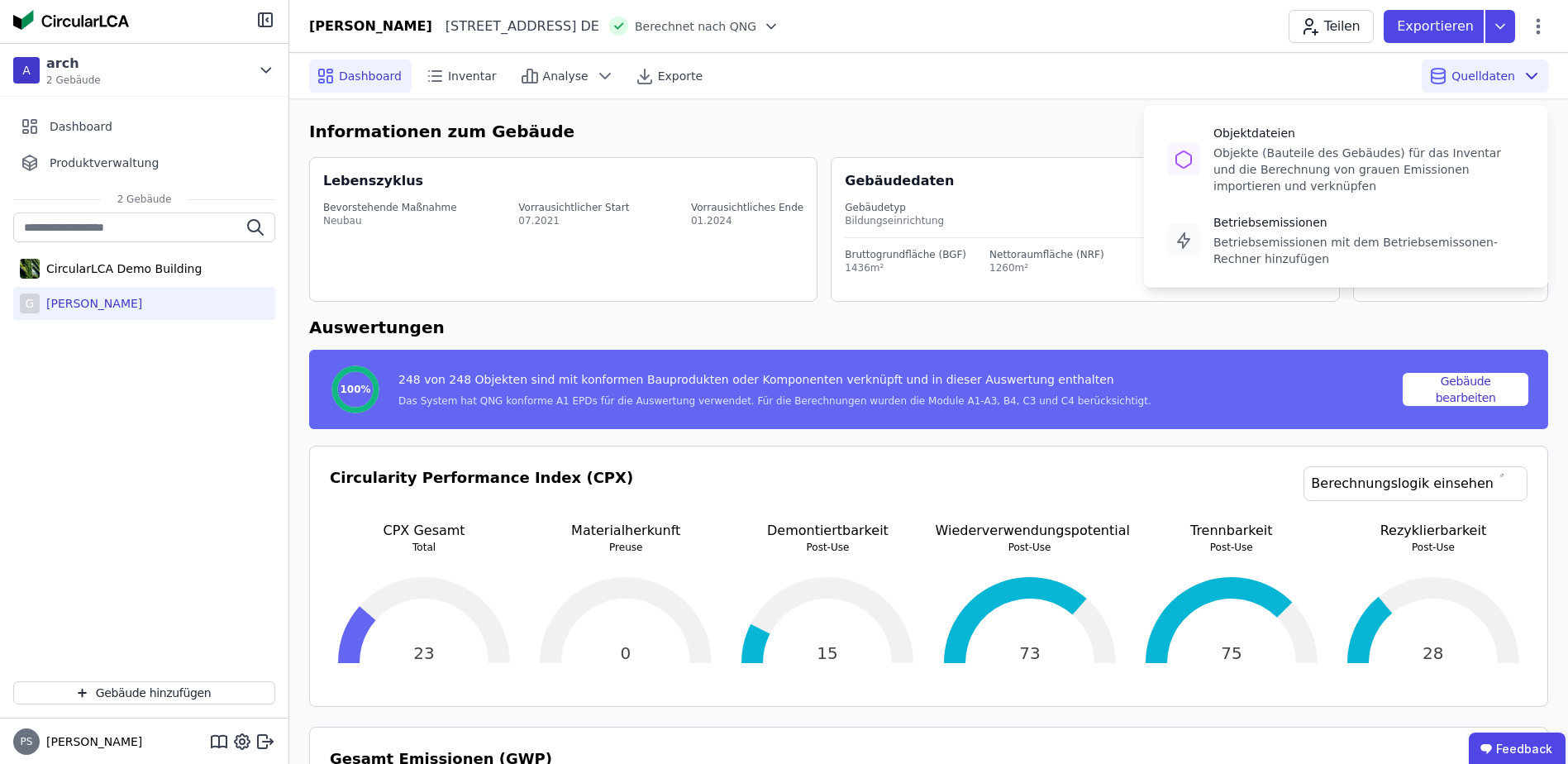
click at [1468, 75] on span "Quelldaten" at bounding box center [1484, 76] width 64 height 17
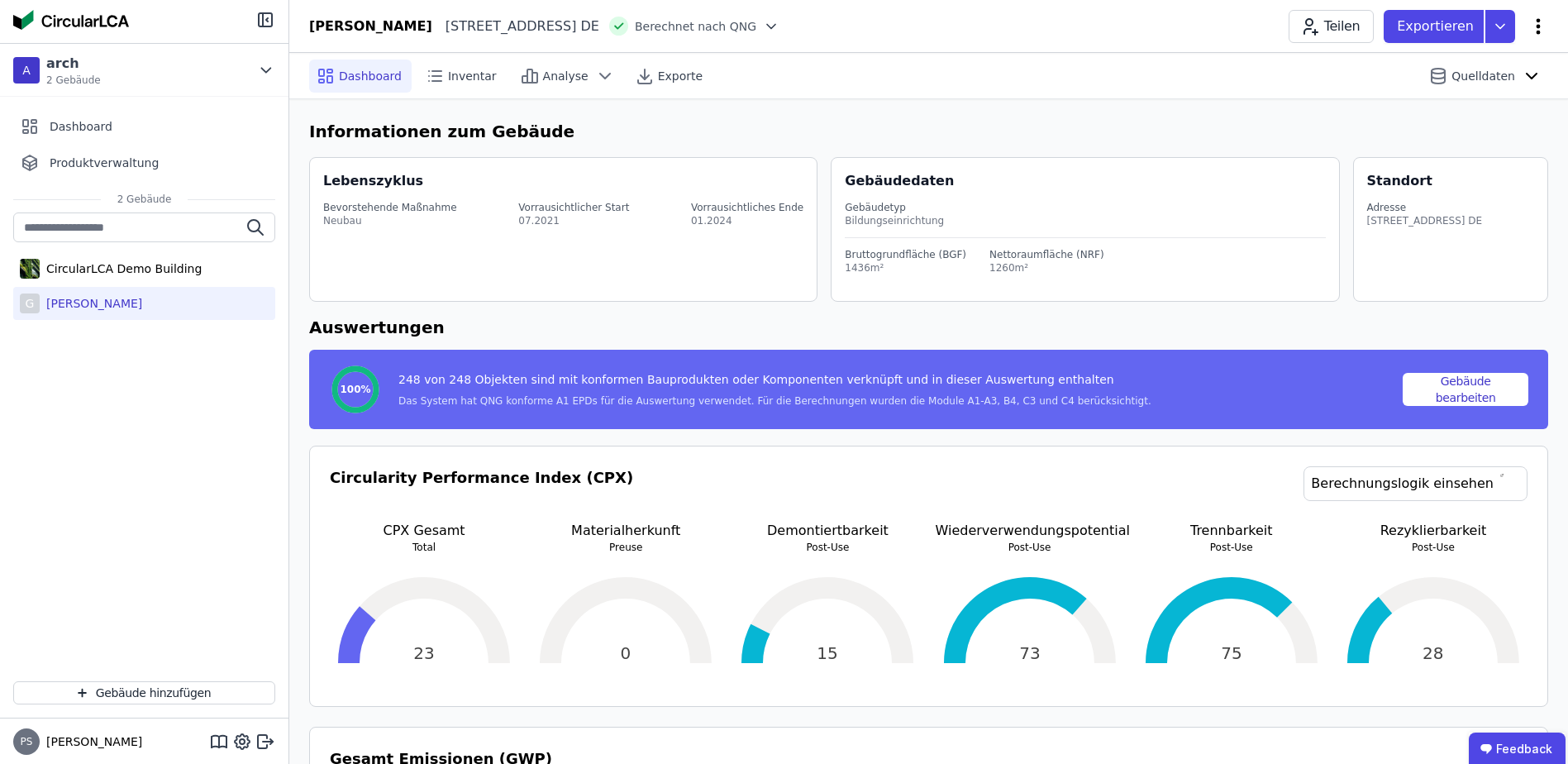
click at [1540, 31] on icon at bounding box center [1538, 27] width 20 height 20
click at [1479, 382] on button "Gebäude bearbeiten" at bounding box center [1466, 389] width 126 height 33
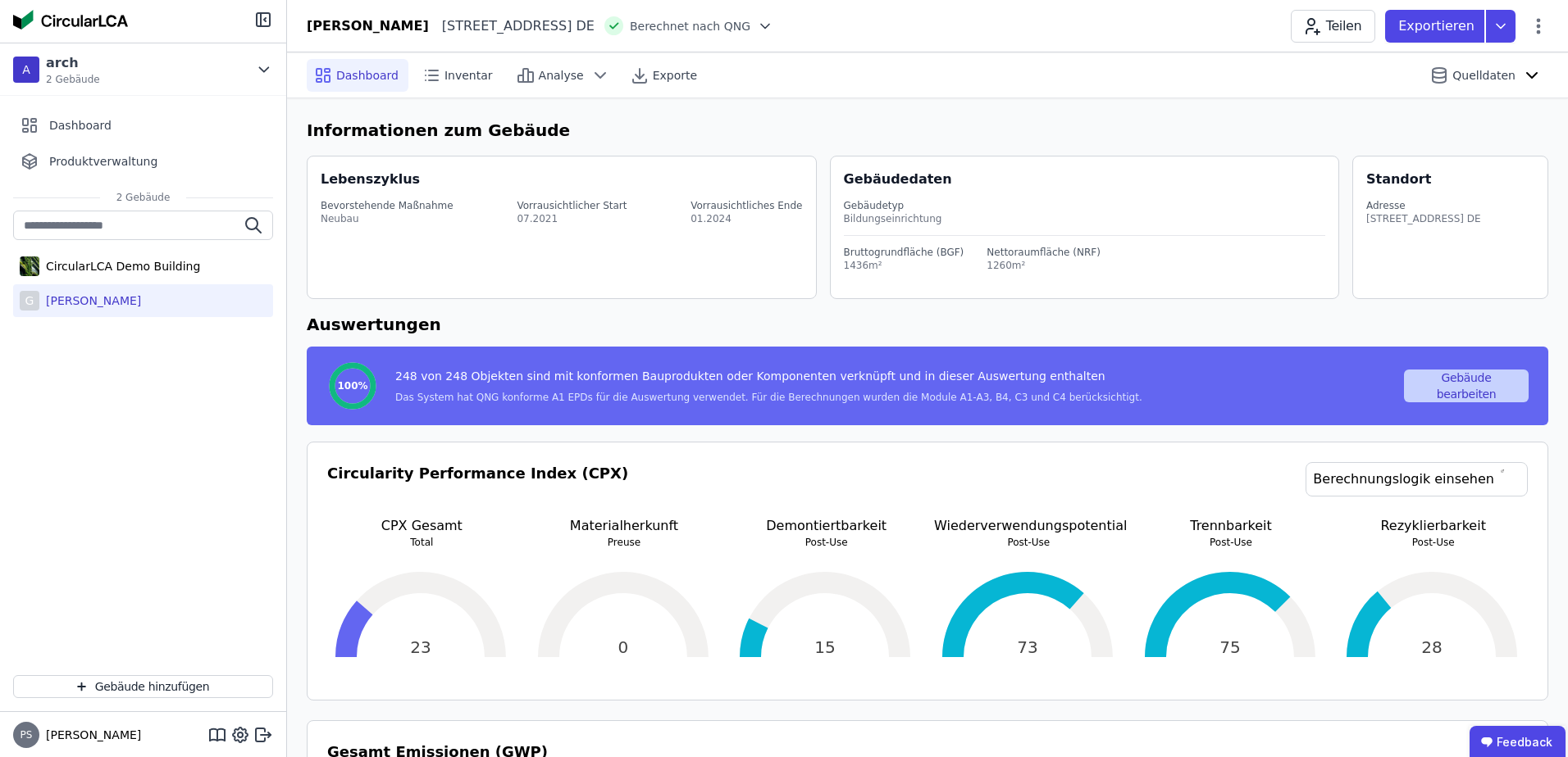
select select "**********"
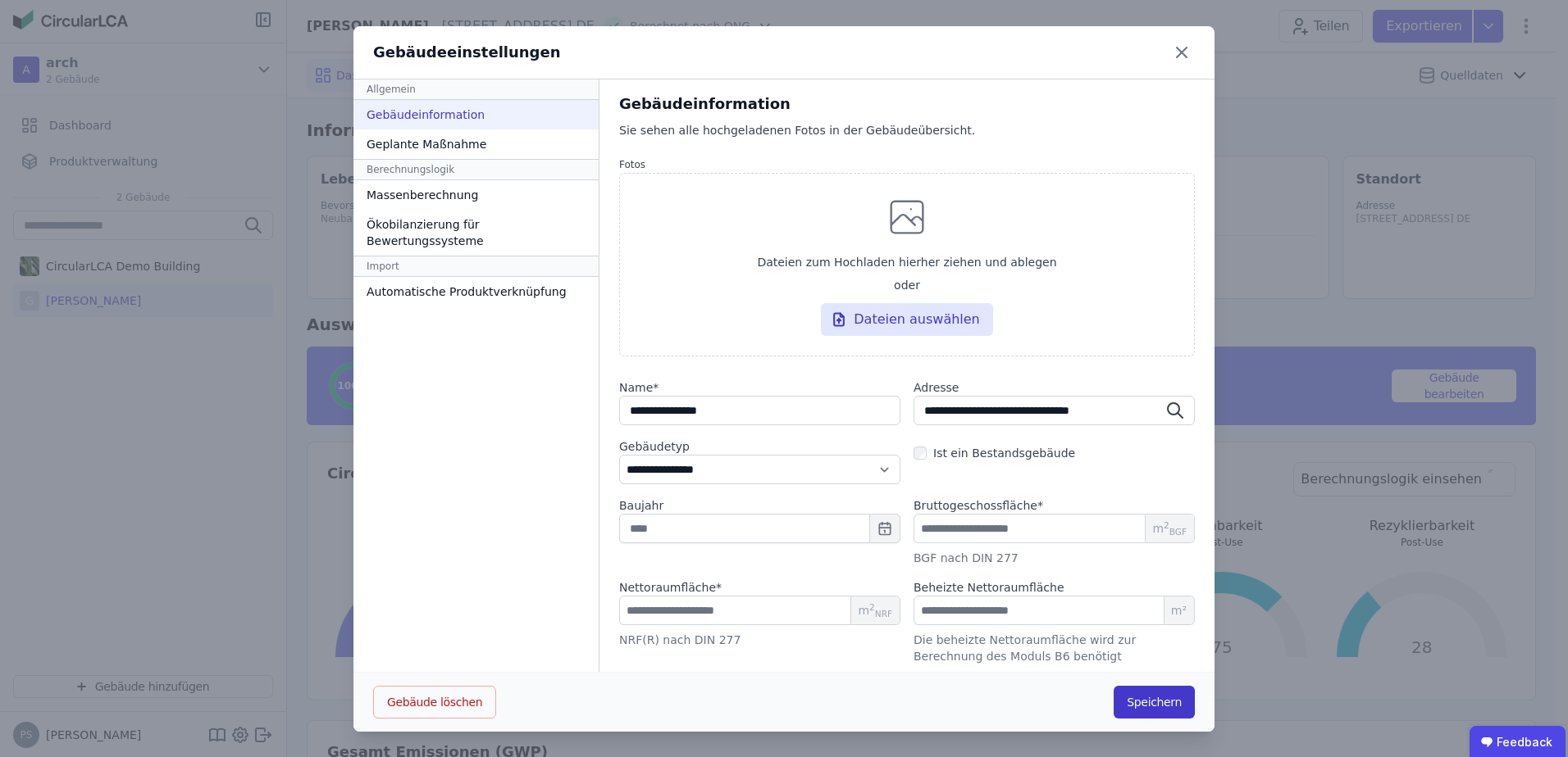
click at [1144, 702] on button "Speichern" at bounding box center [1154, 702] width 81 height 32
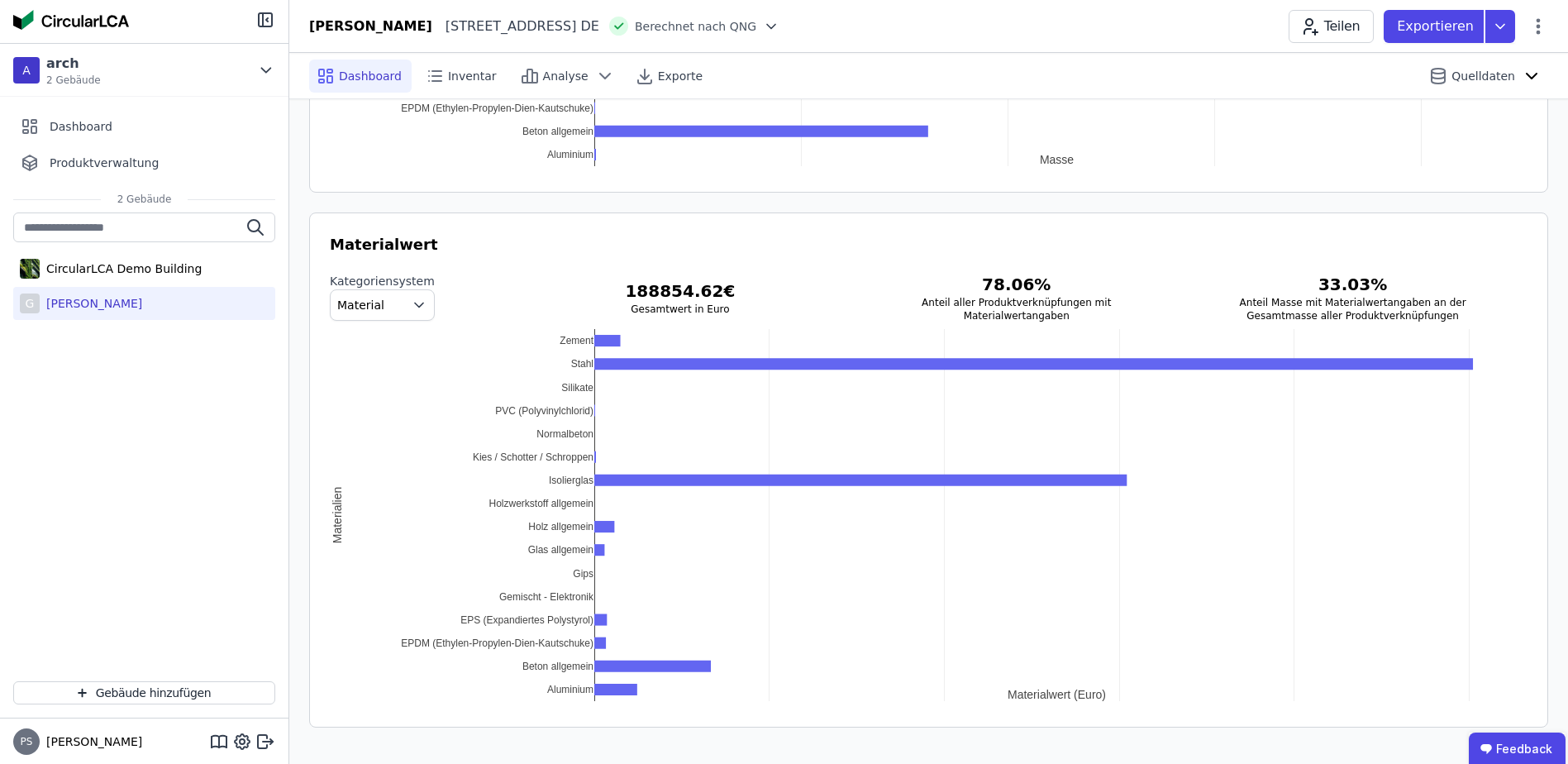
scroll to position [2072, 0]
click at [457, 81] on span "Inventar" at bounding box center [472, 76] width 49 height 17
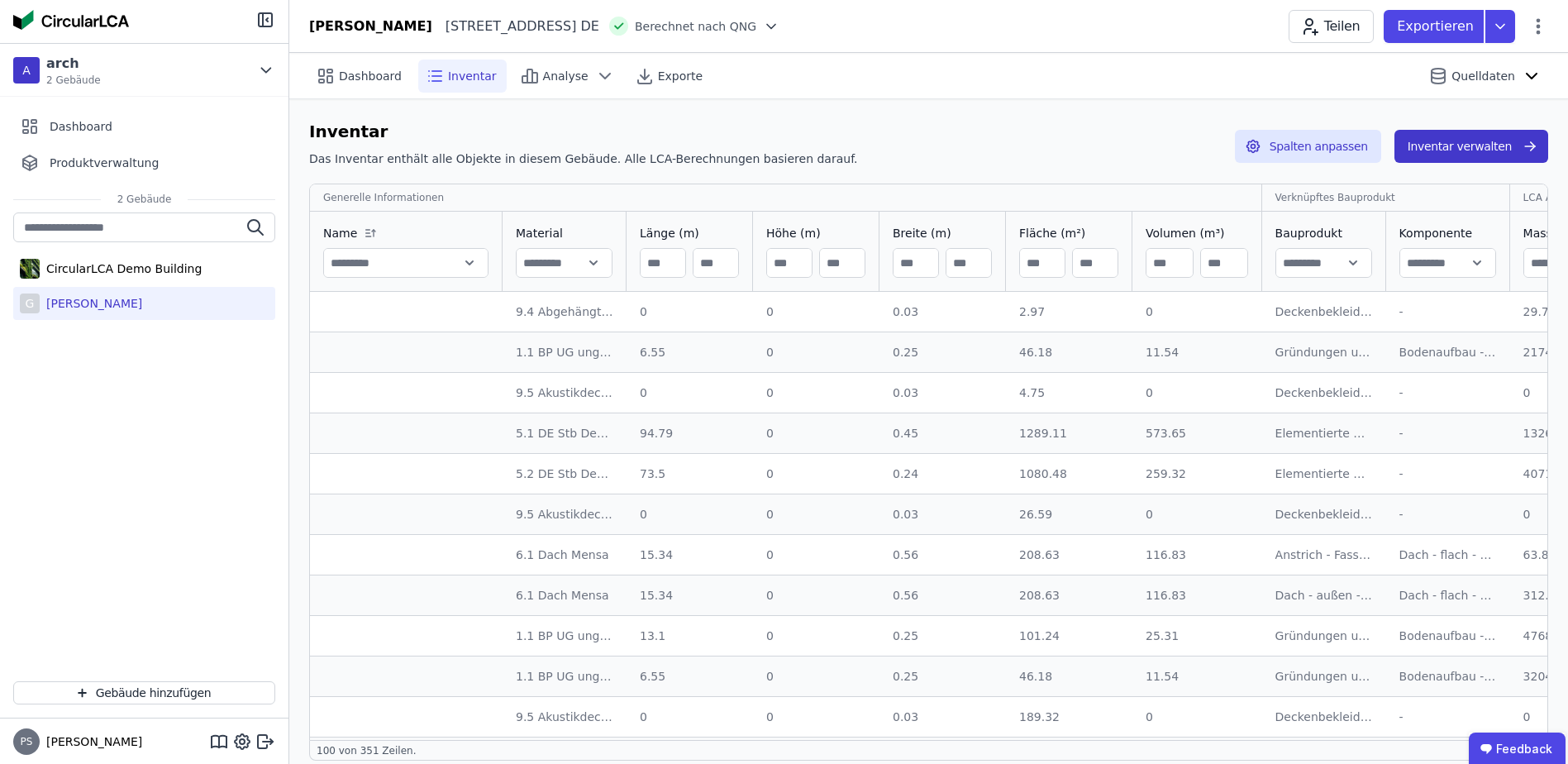
click at [1506, 147] on button "Inventar verwalten" at bounding box center [1472, 146] width 154 height 33
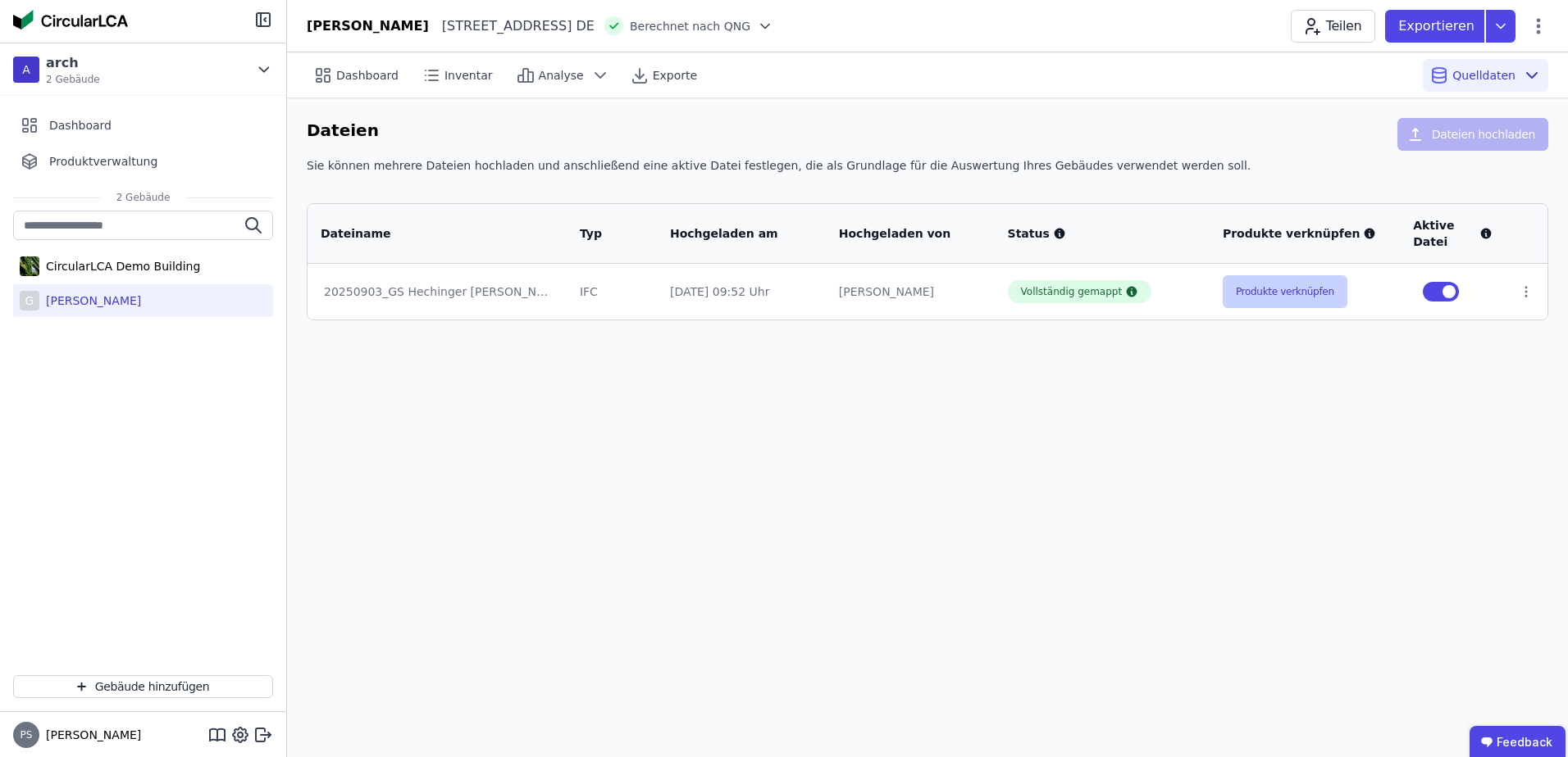
click at [1274, 295] on button "Produkte verknüpfen" at bounding box center [1284, 291] width 125 height 32
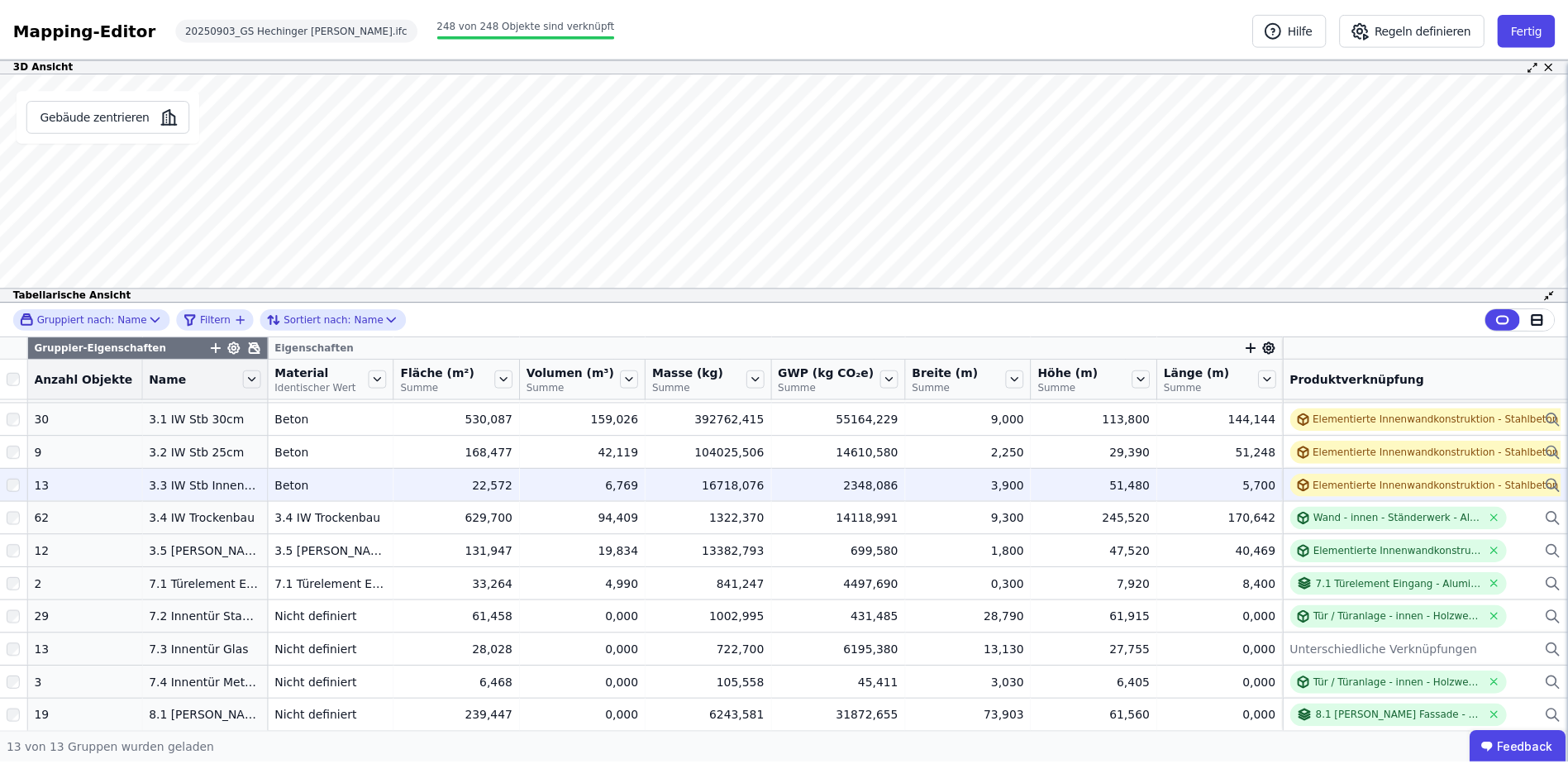
scroll to position [109, 0]
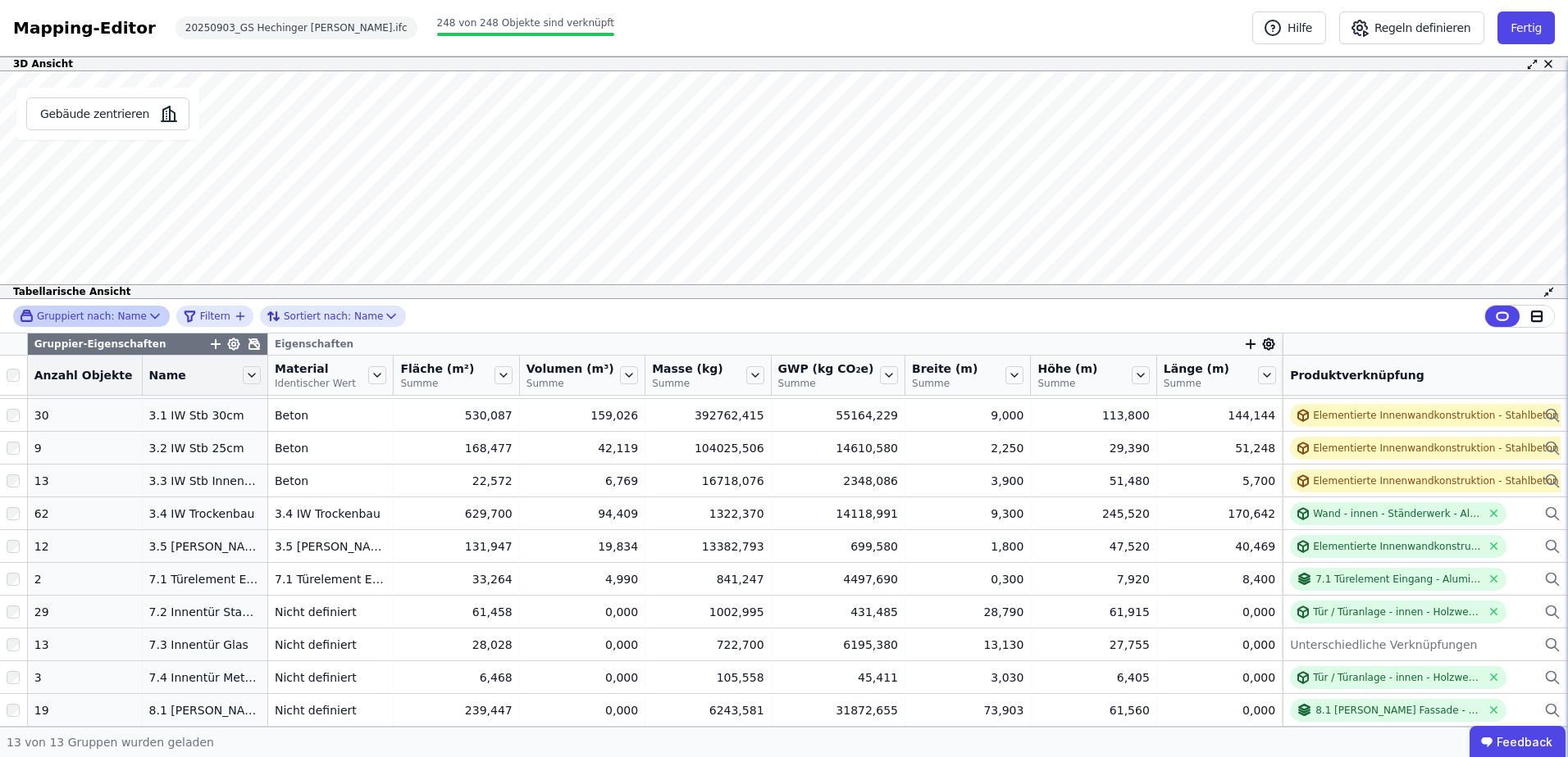
click at [112, 315] on div "Gruppiert nach: Name" at bounding box center [83, 316] width 127 height 14
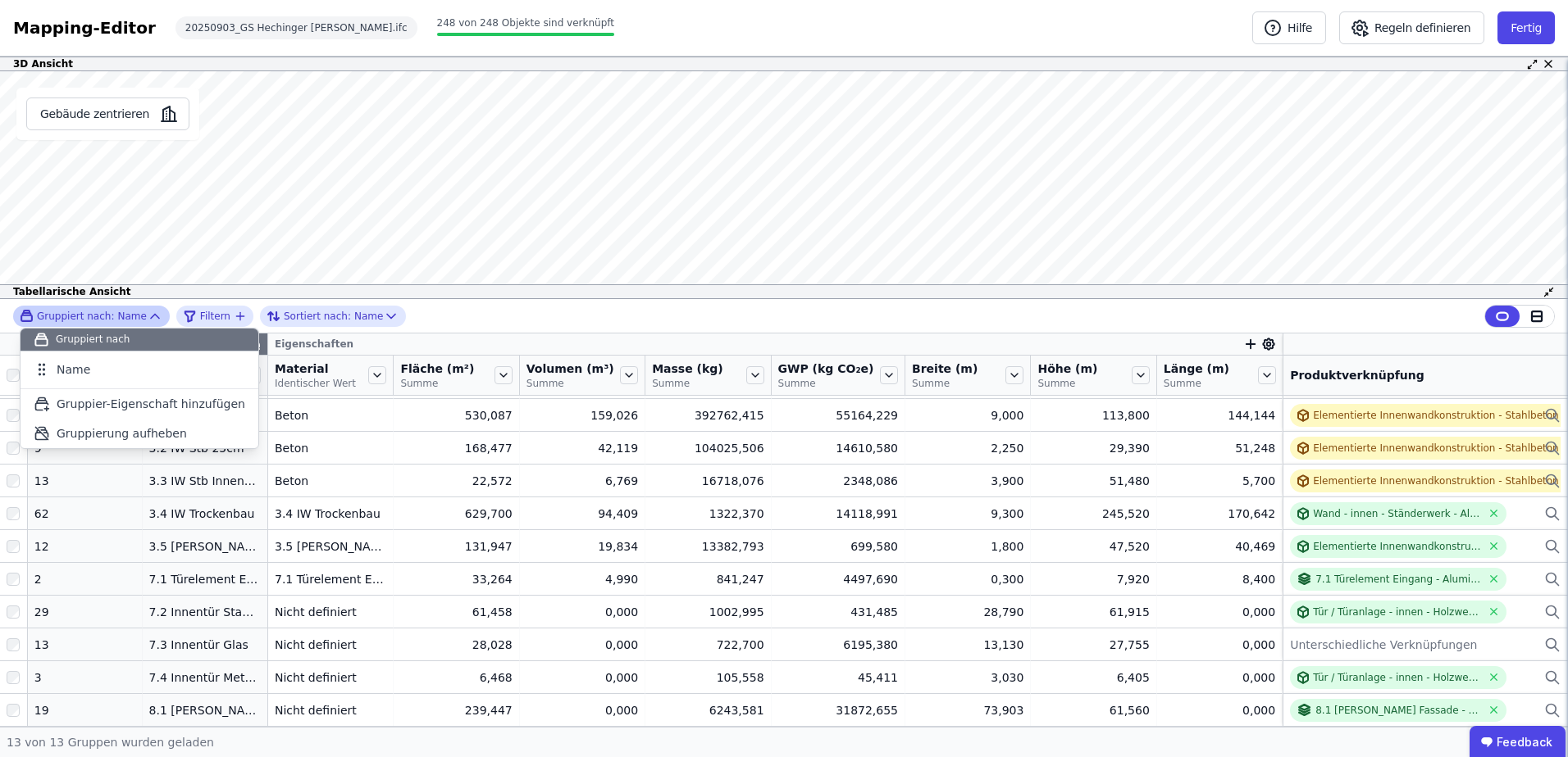
click at [112, 315] on div "Gruppiert nach: Name" at bounding box center [83, 316] width 127 height 14
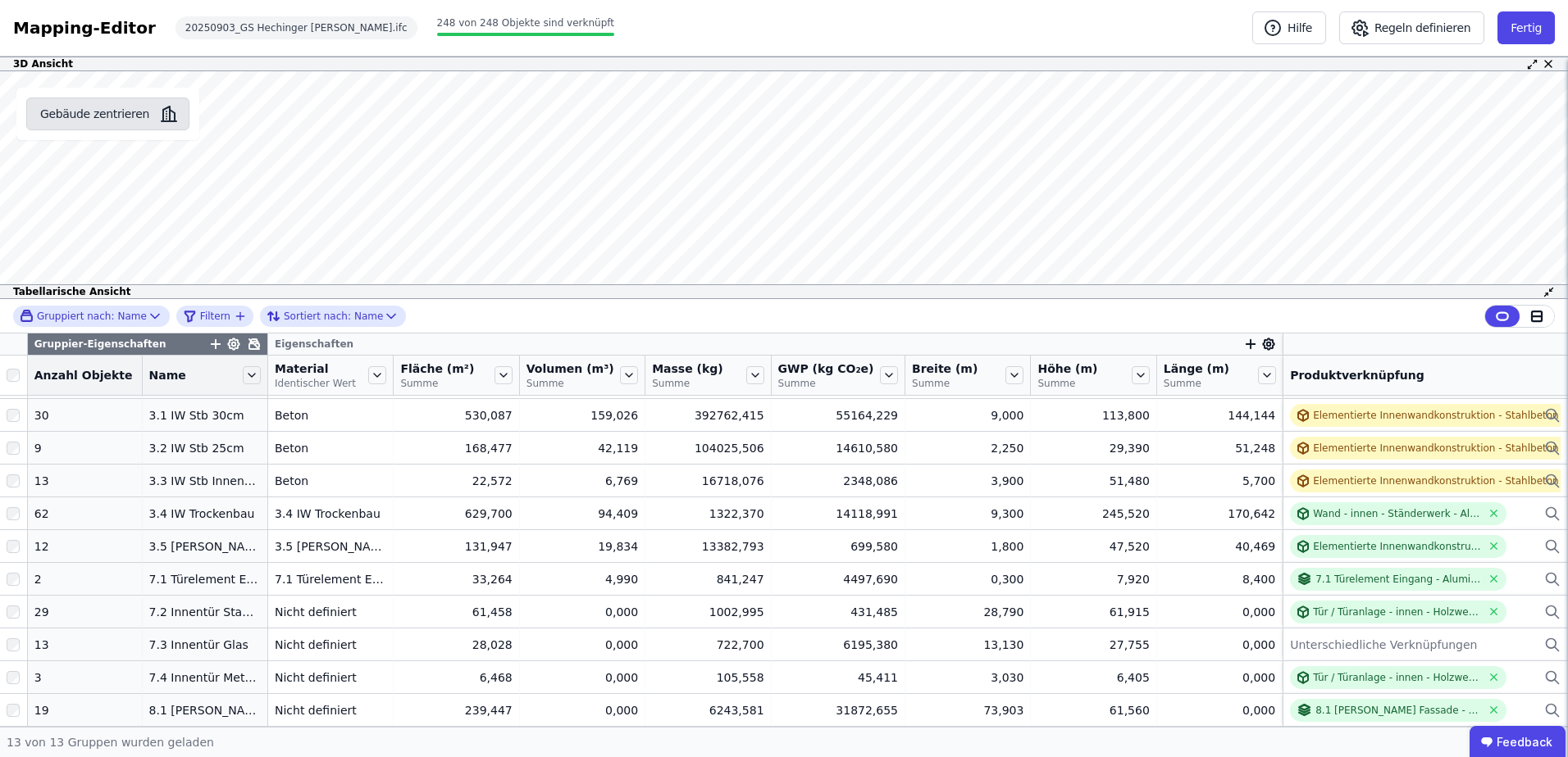
click at [94, 119] on button "Gebäude zentrieren" at bounding box center [108, 113] width 163 height 32
click at [1536, 23] on button "Fertig" at bounding box center [1526, 28] width 57 height 32
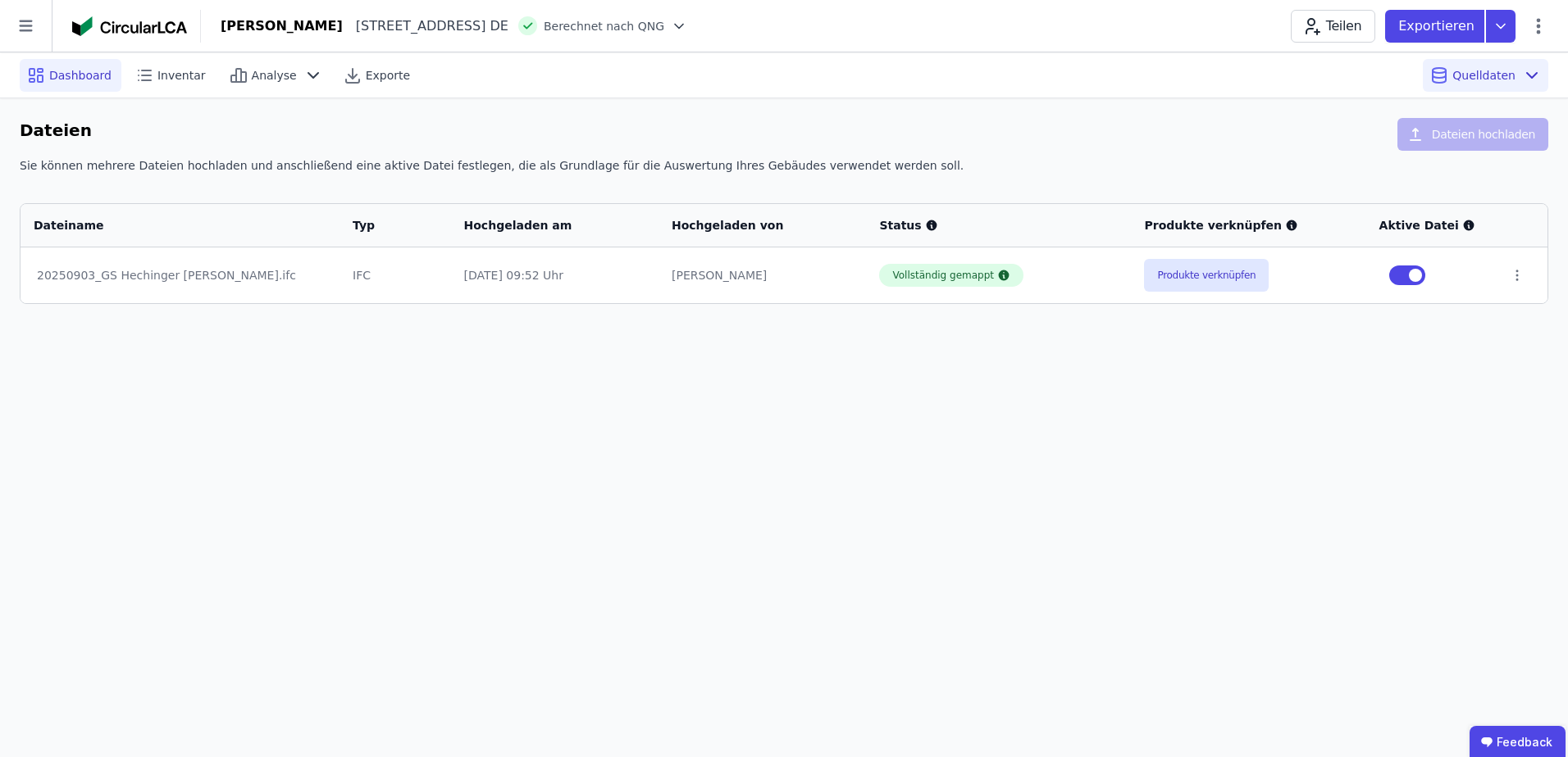
click at [72, 72] on span "Dashboard" at bounding box center [80, 75] width 62 height 17
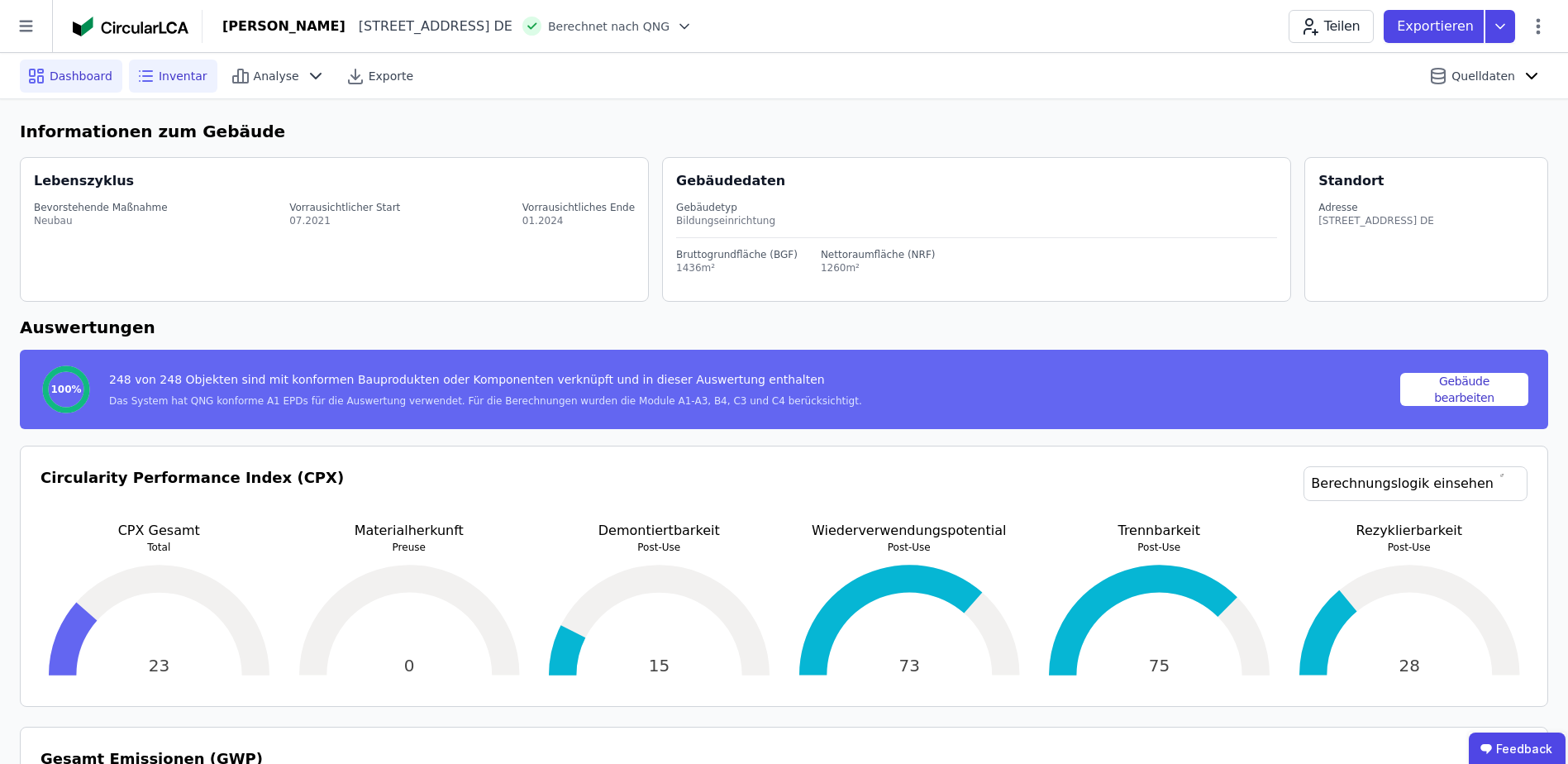
click at [159, 77] on span "Inventar" at bounding box center [183, 76] width 49 height 17
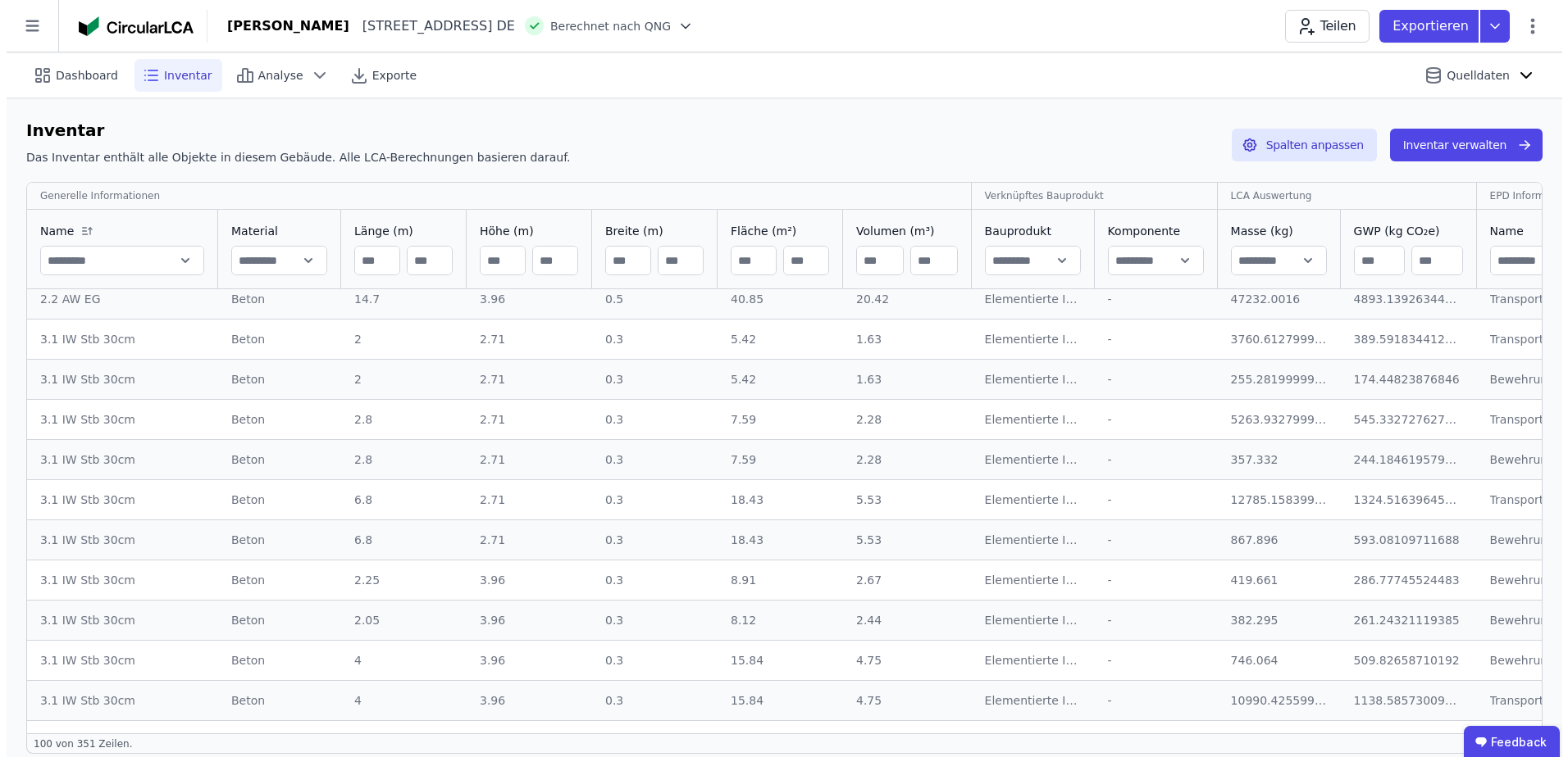
scroll to position [3442, 0]
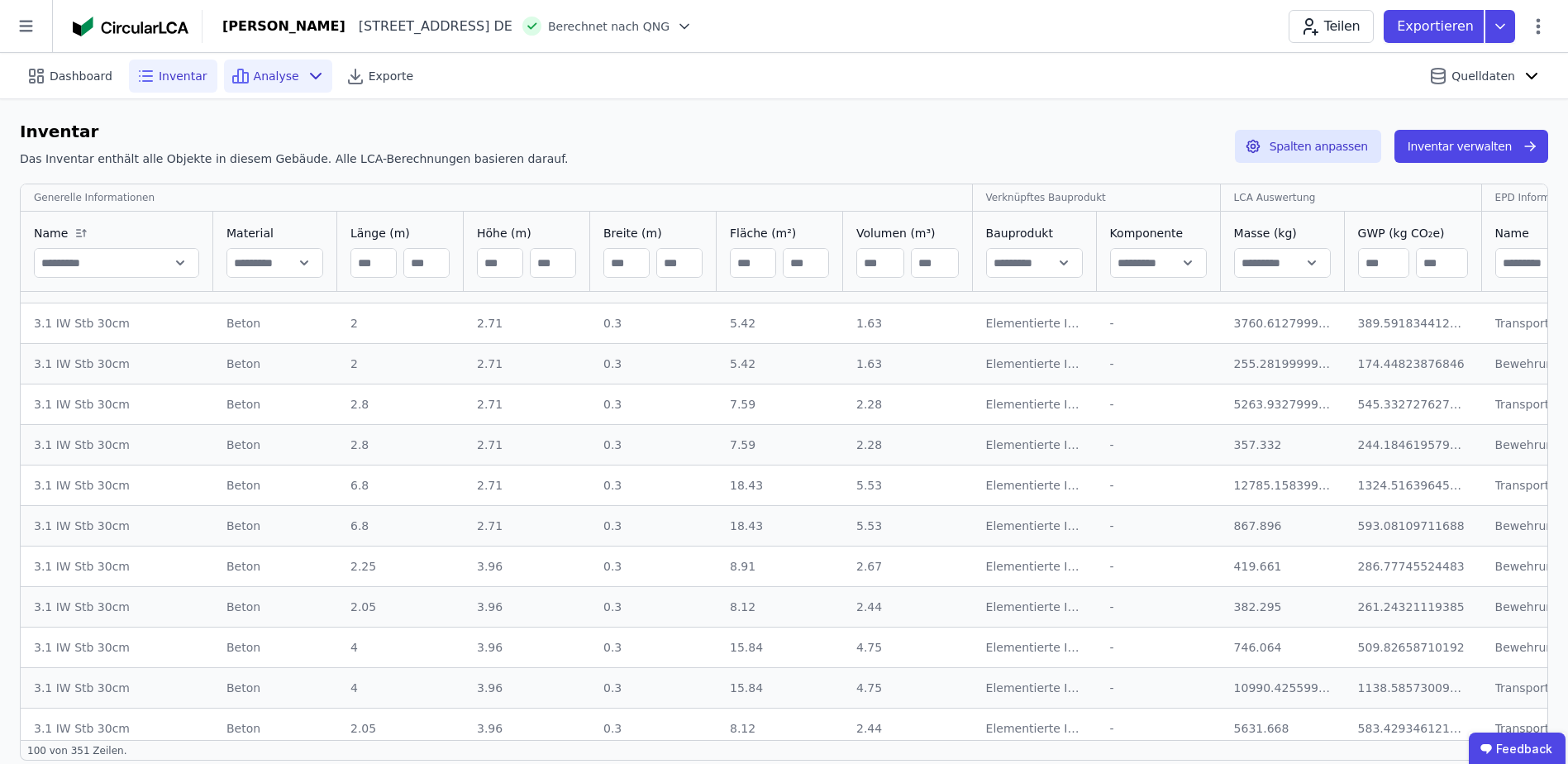
click at [274, 71] on span "Analyse" at bounding box center [277, 76] width 46 height 17
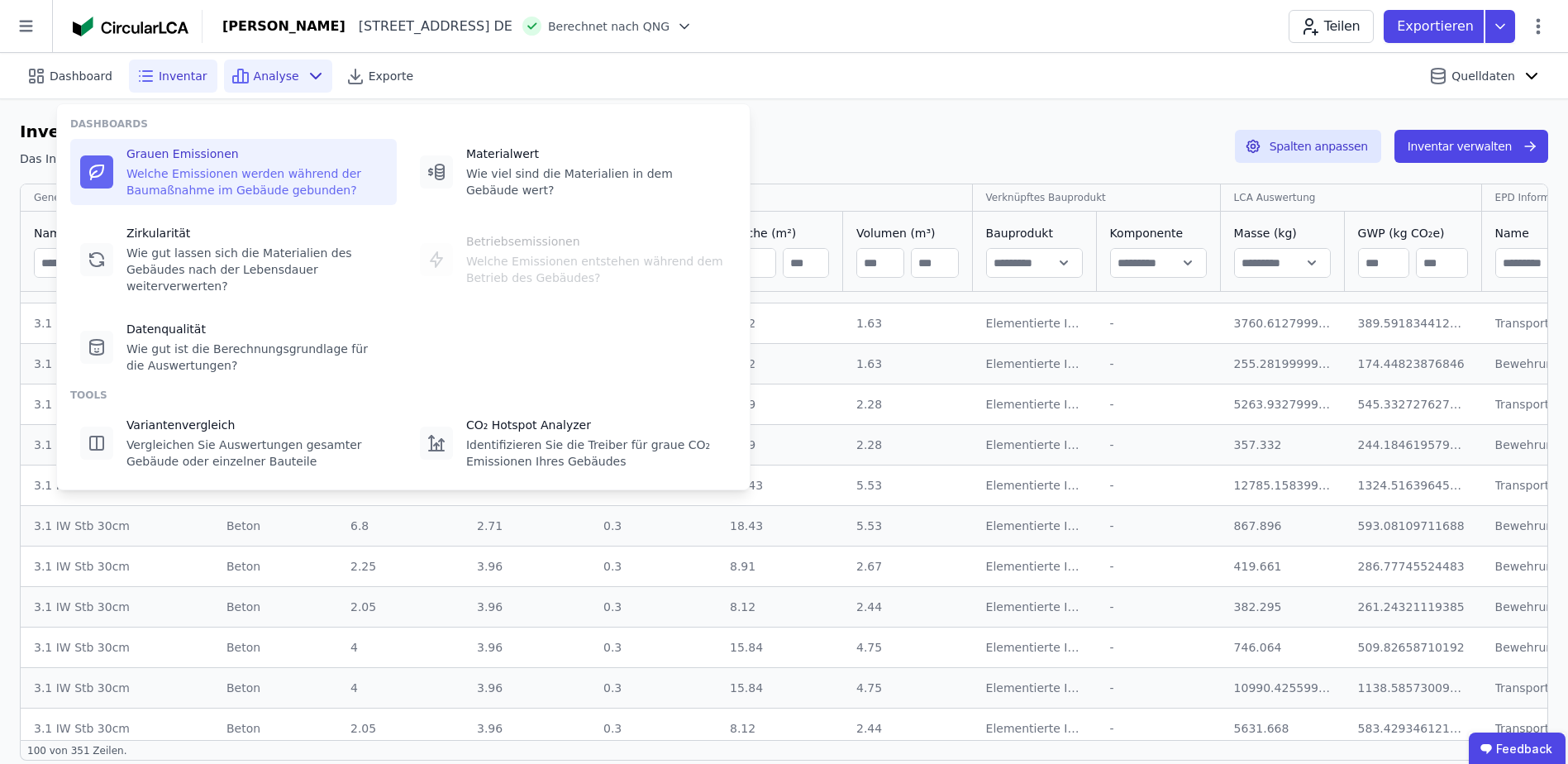
click at [190, 179] on div "Welche Emissionen werden während der Baumaßnahme im Gebäude gebunden?" at bounding box center [256, 182] width 260 height 33
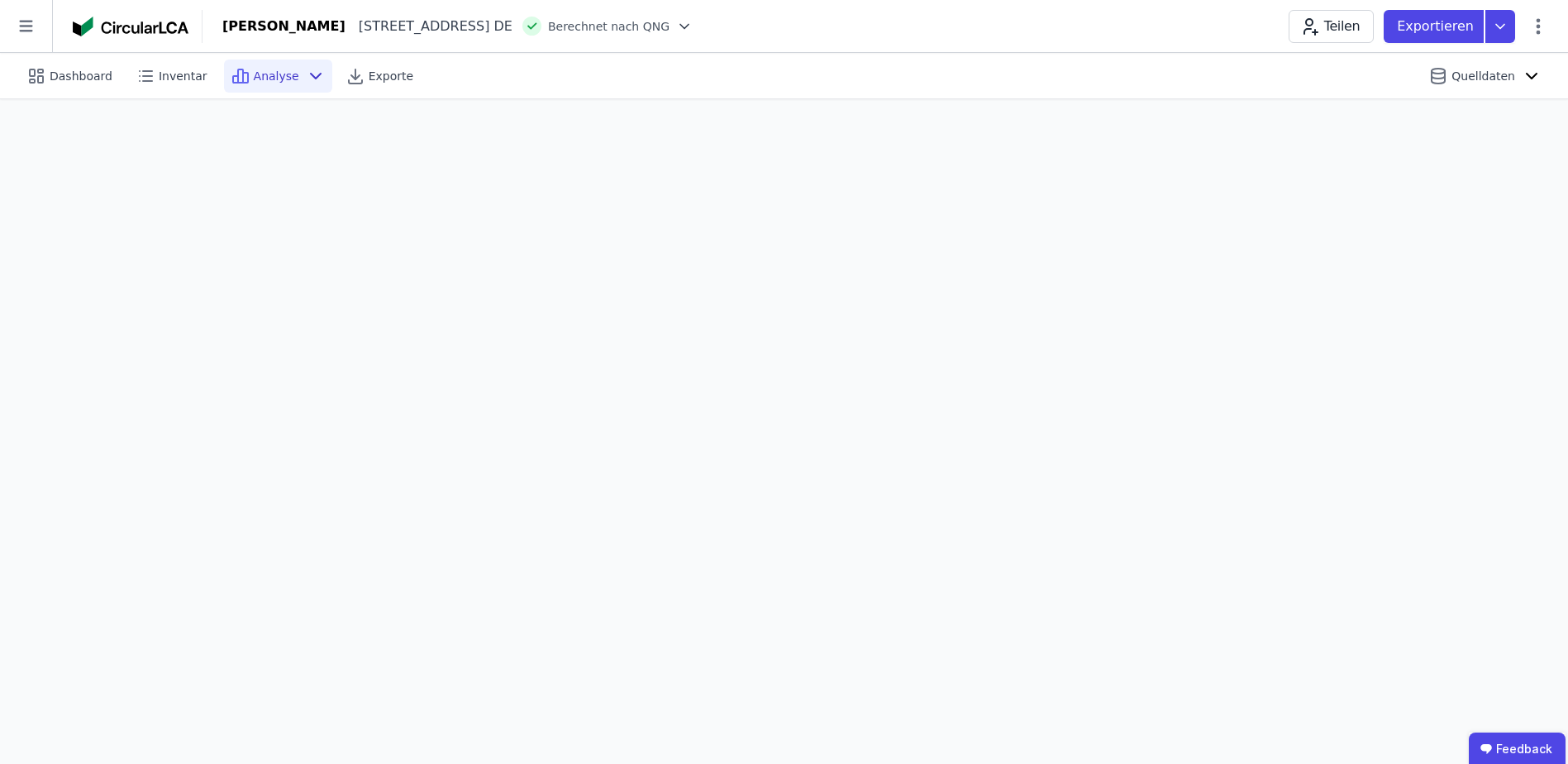
click at [306, 81] on icon at bounding box center [316, 76] width 20 height 20
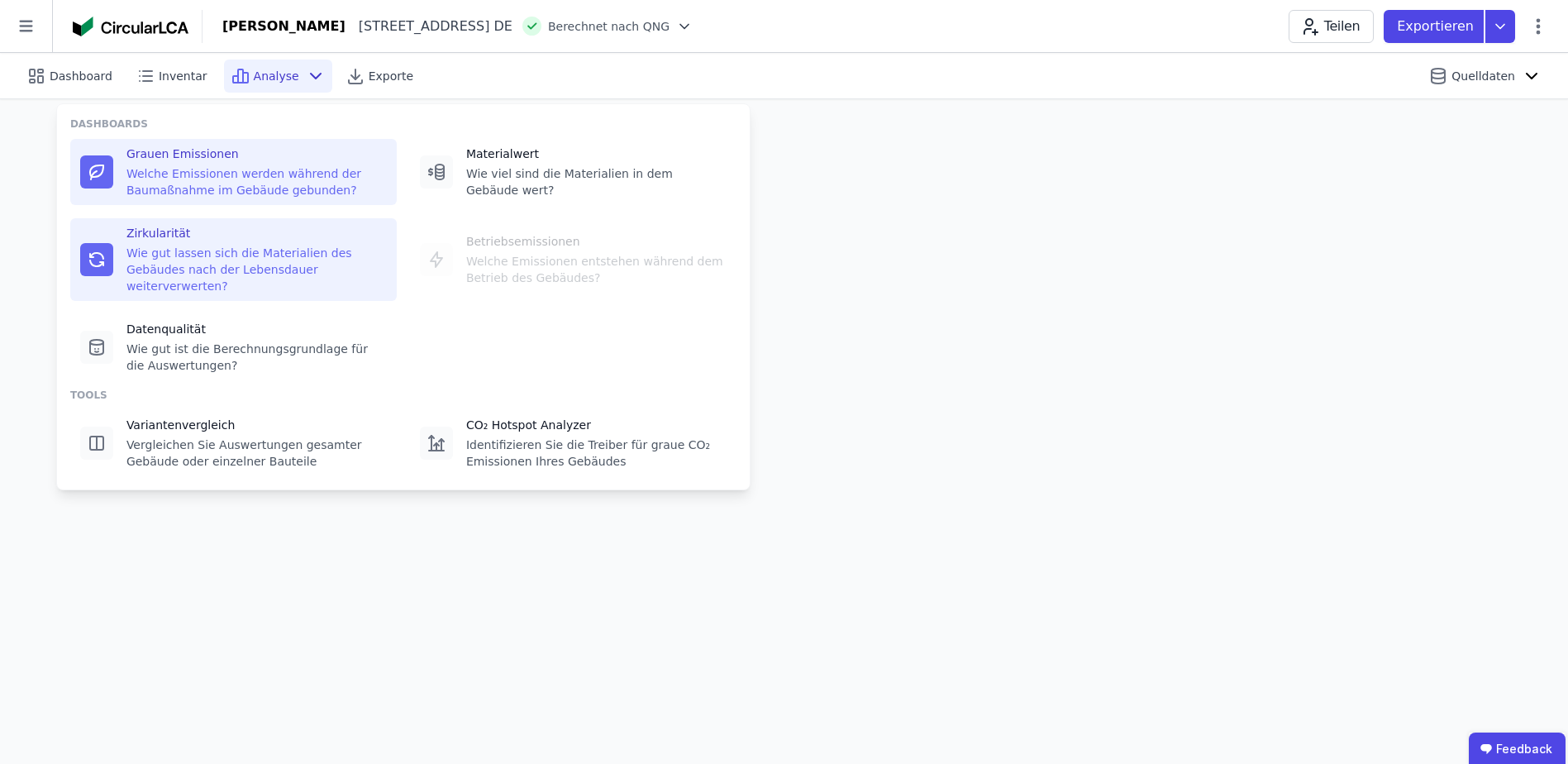
click at [174, 248] on div "Wie gut lassen sich die Materialien des Gebäudes nach der Lebensdauer weiterver…" at bounding box center [256, 269] width 260 height 50
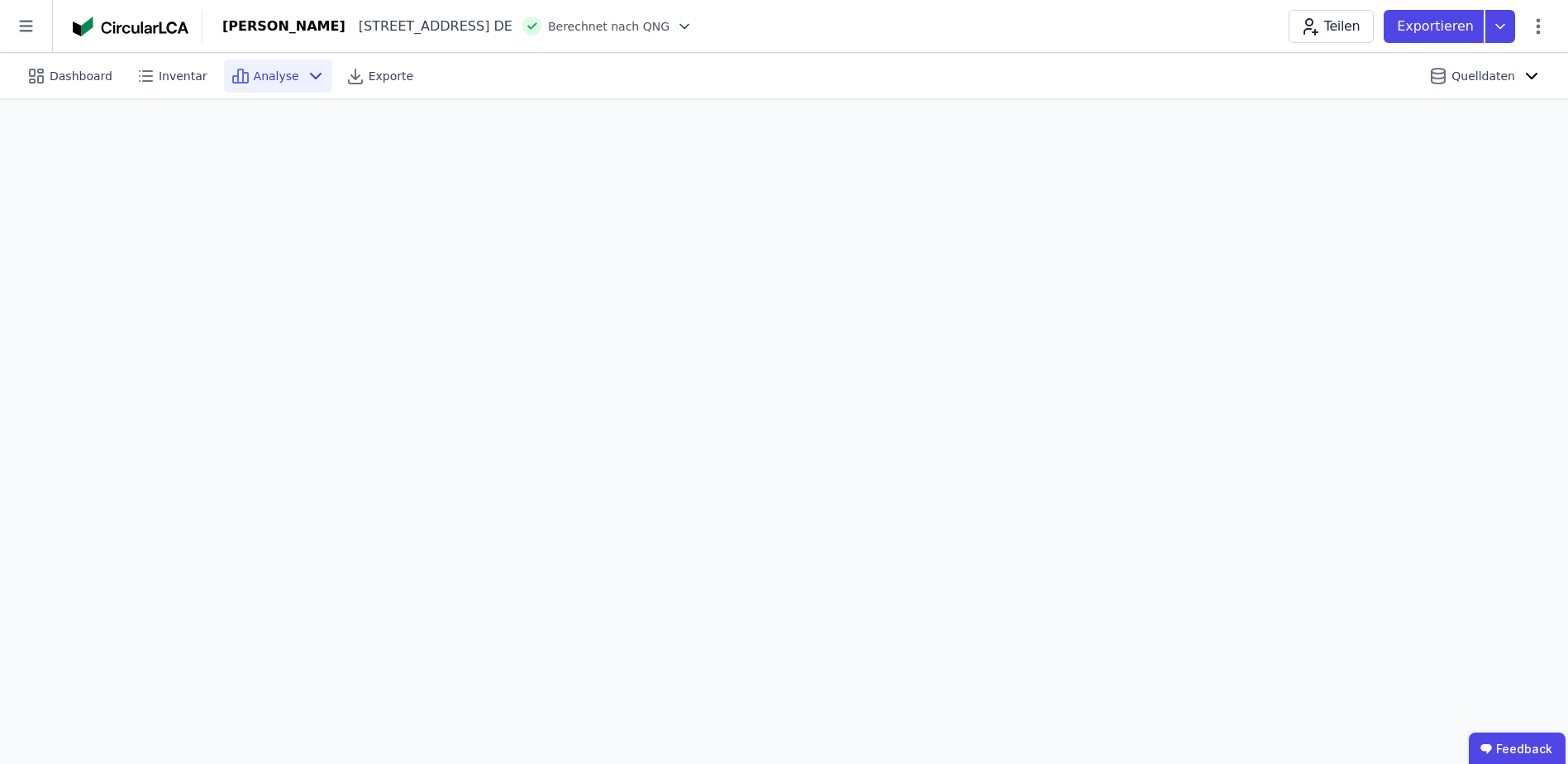
click at [254, 76] on span "Analyse" at bounding box center [277, 76] width 46 height 17
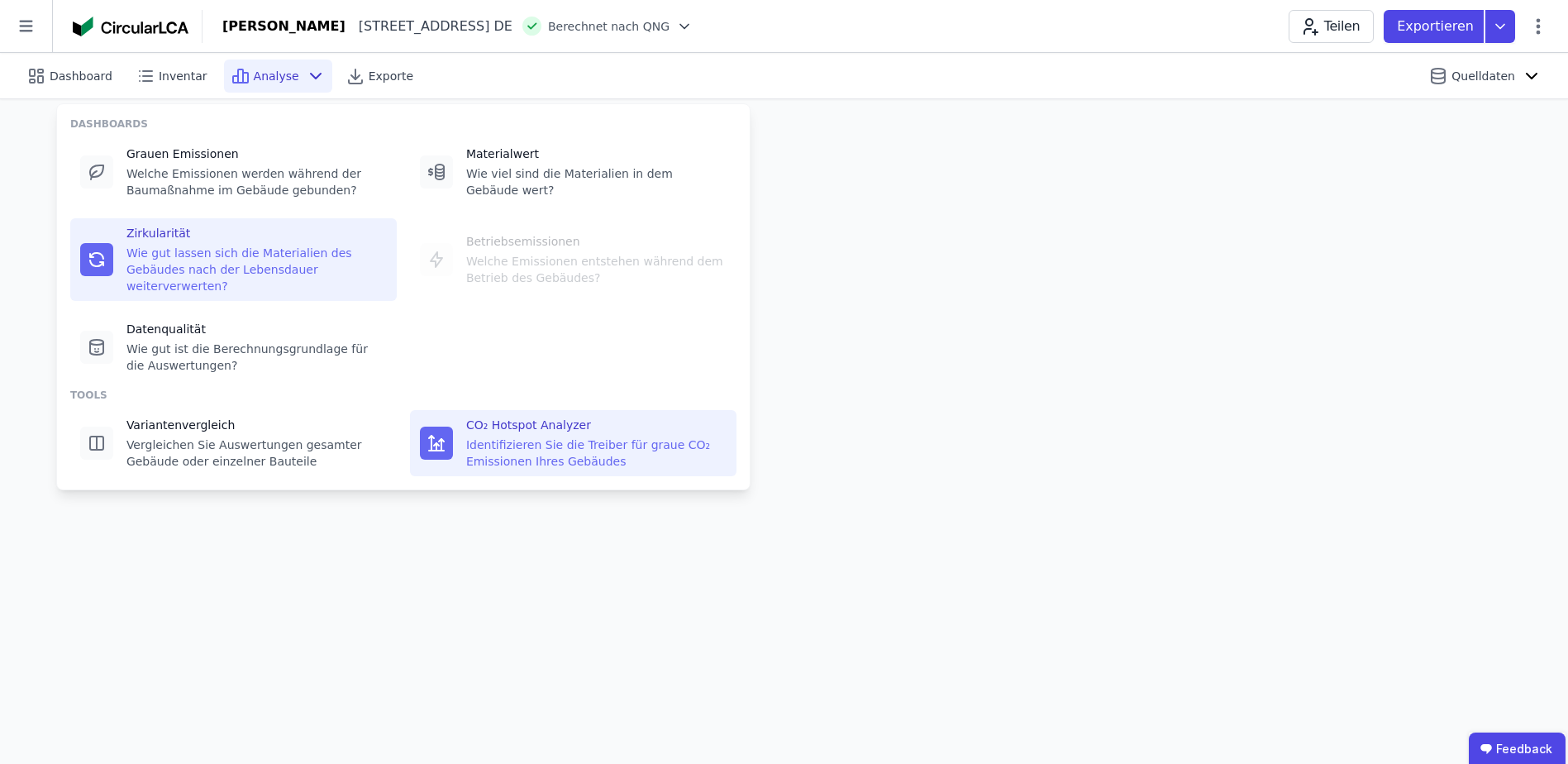
click at [511, 437] on div "Identifizieren Sie die Treiber für graue CO₂ Emissionen Ihres Gebäudes" at bounding box center [597, 453] width 260 height 33
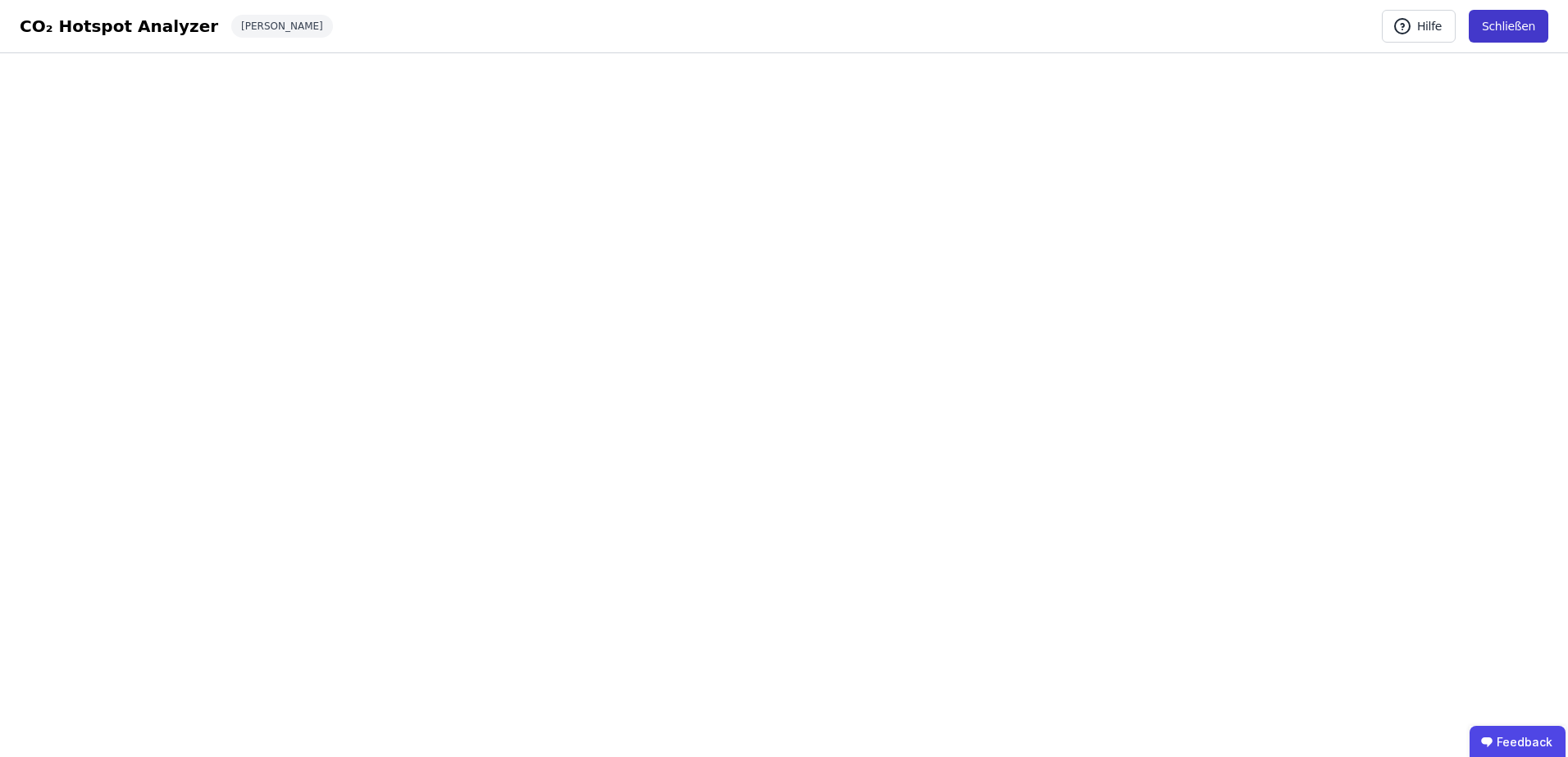
click at [1526, 16] on button "Schließen" at bounding box center [1508, 26] width 80 height 32
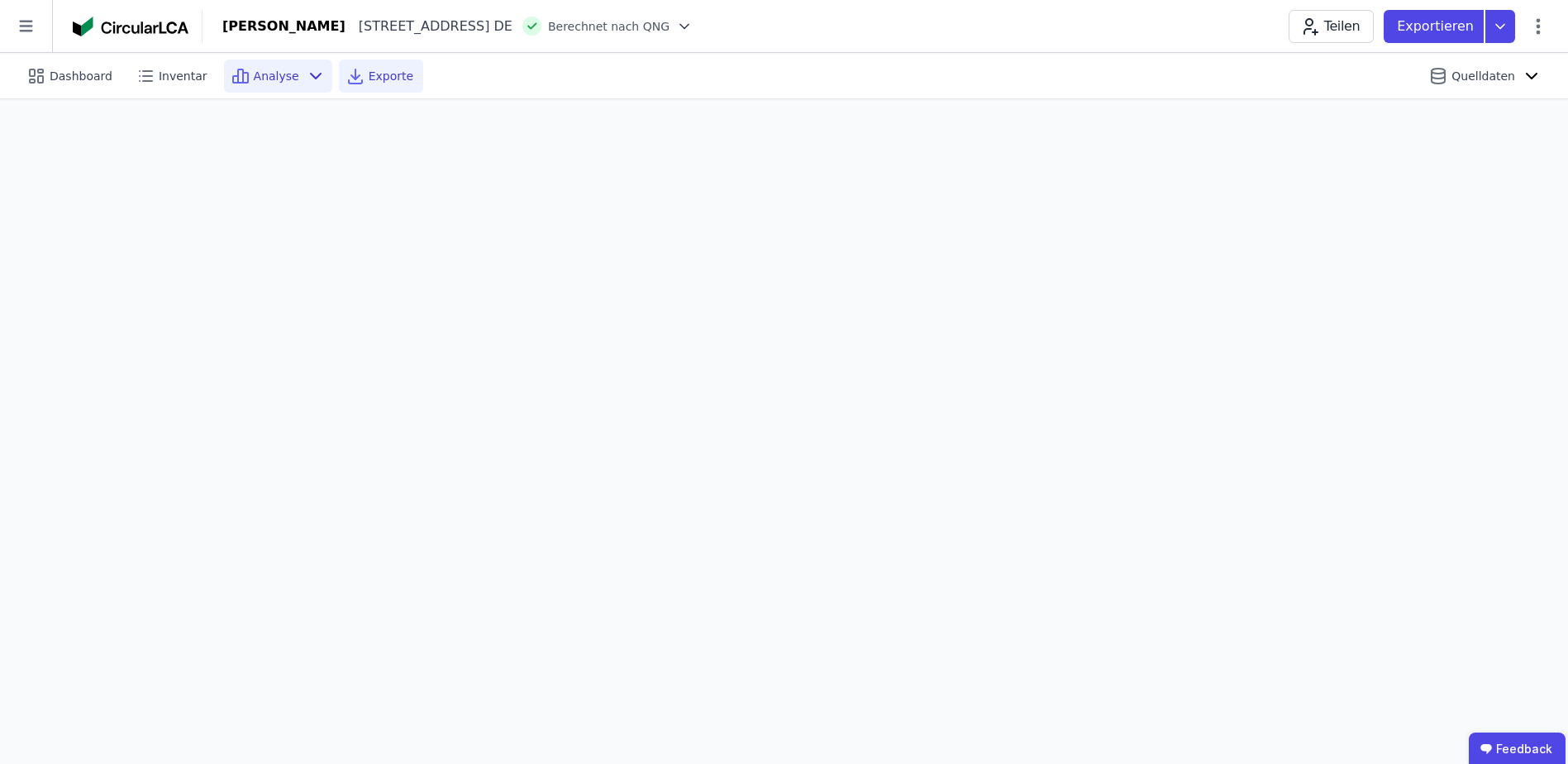
click at [368, 76] on span "Exporte" at bounding box center [390, 76] width 45 height 17
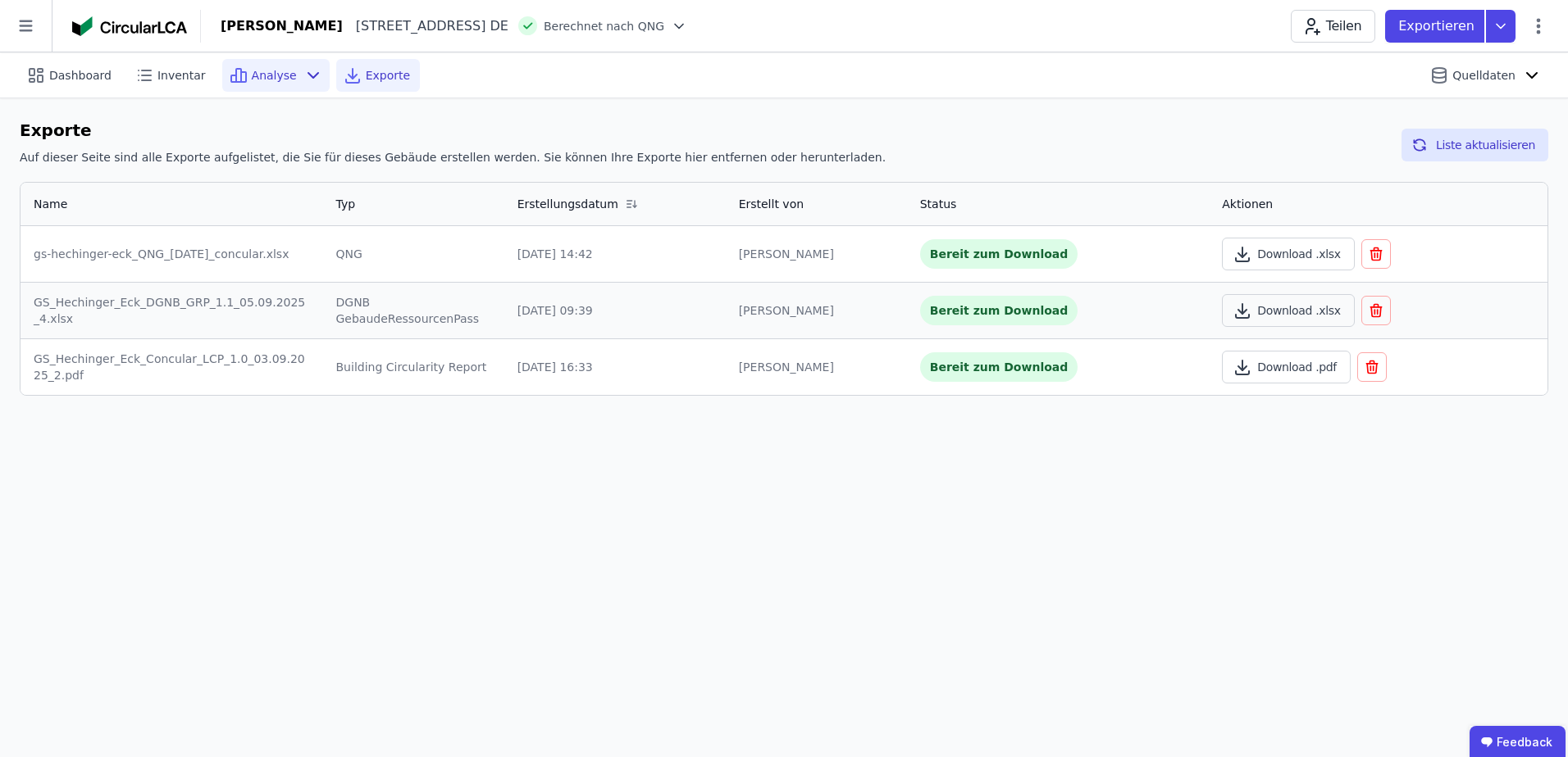
click at [252, 78] on span "Analyse" at bounding box center [275, 75] width 45 height 17
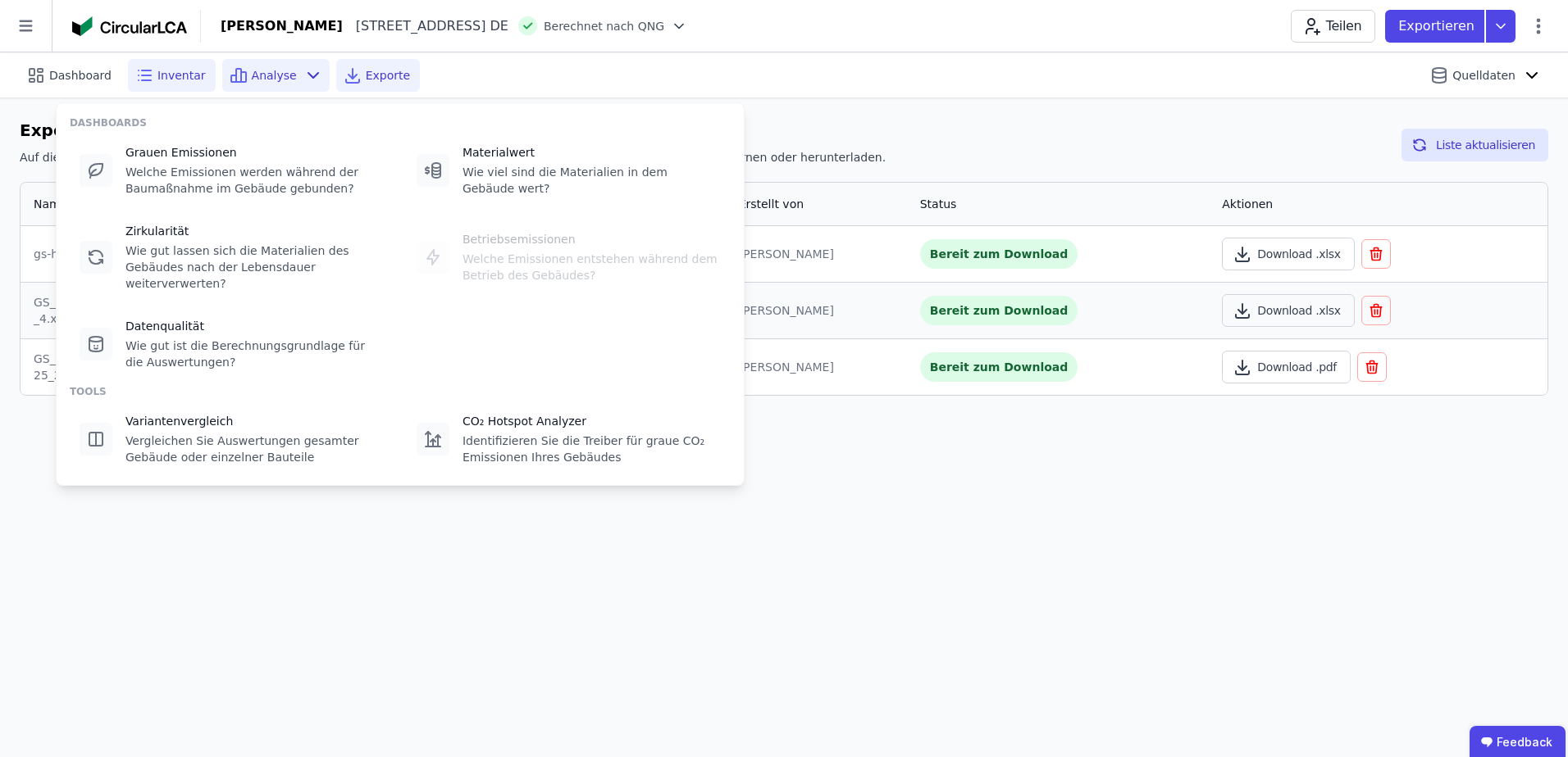
click at [175, 81] on span "Inventar" at bounding box center [181, 75] width 48 height 17
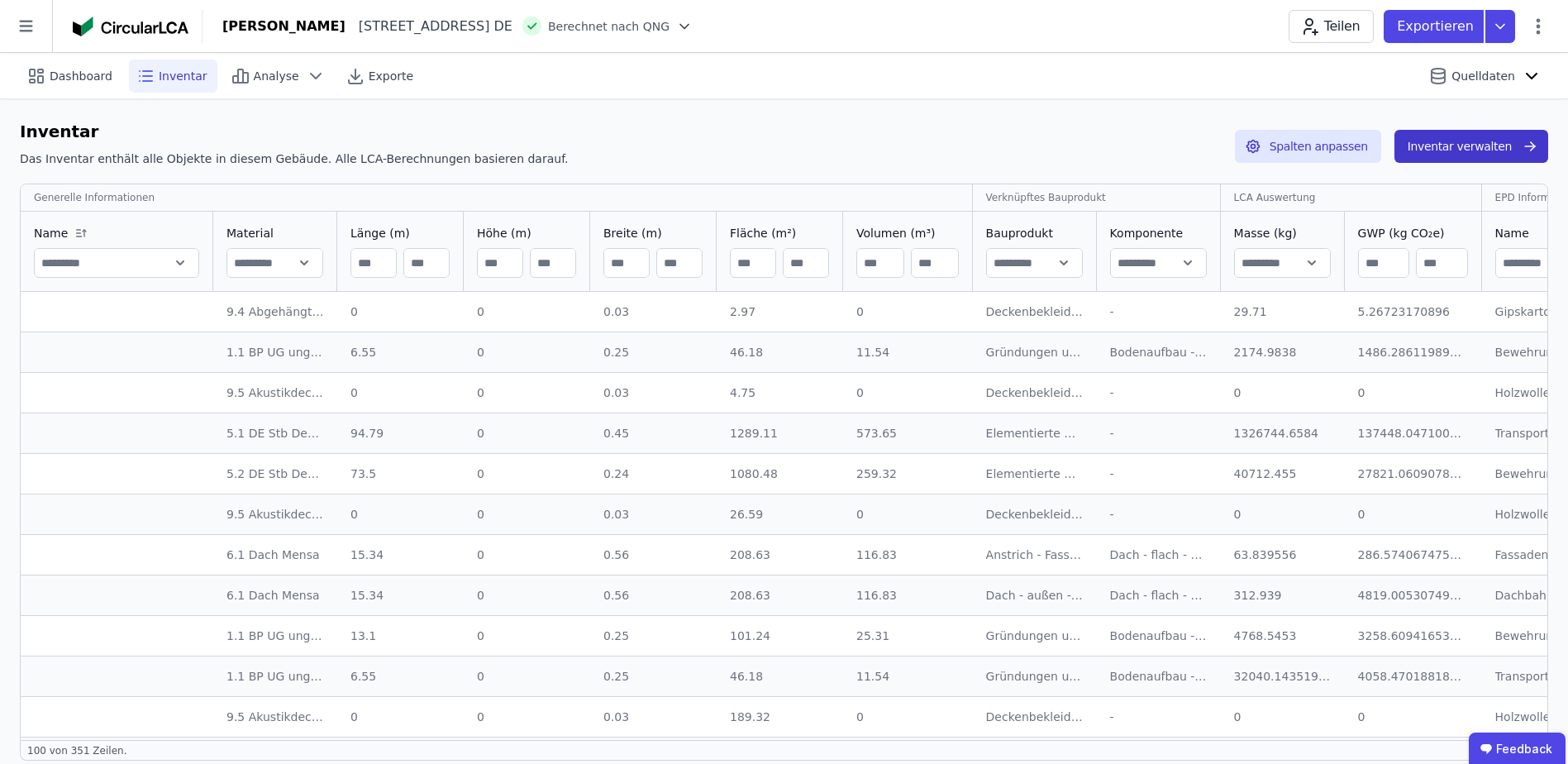
click at [1456, 145] on button "Inventar verwalten" at bounding box center [1472, 146] width 154 height 33
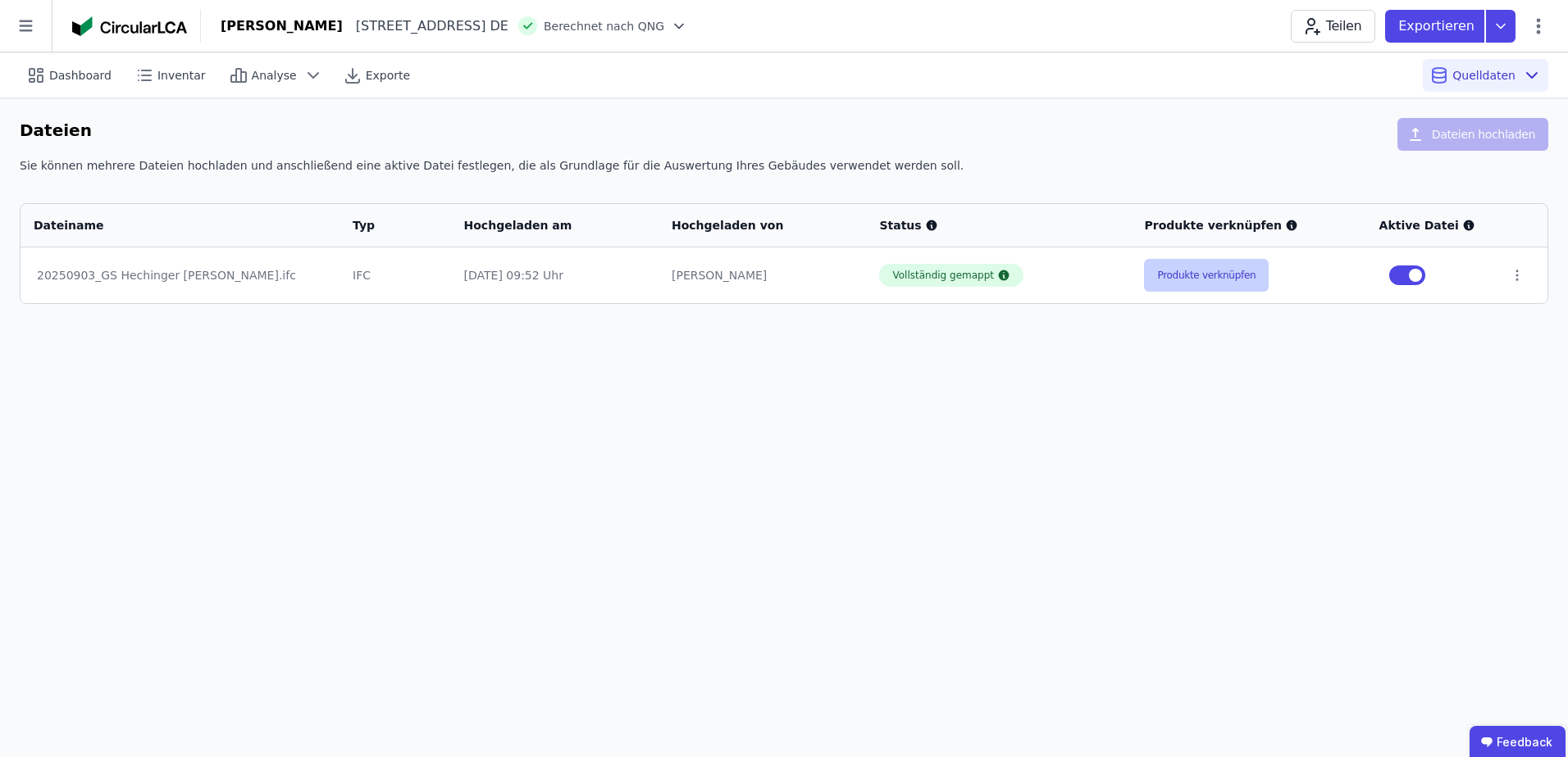
click at [1183, 282] on button "Produkte verknüpfen" at bounding box center [1206, 275] width 125 height 32
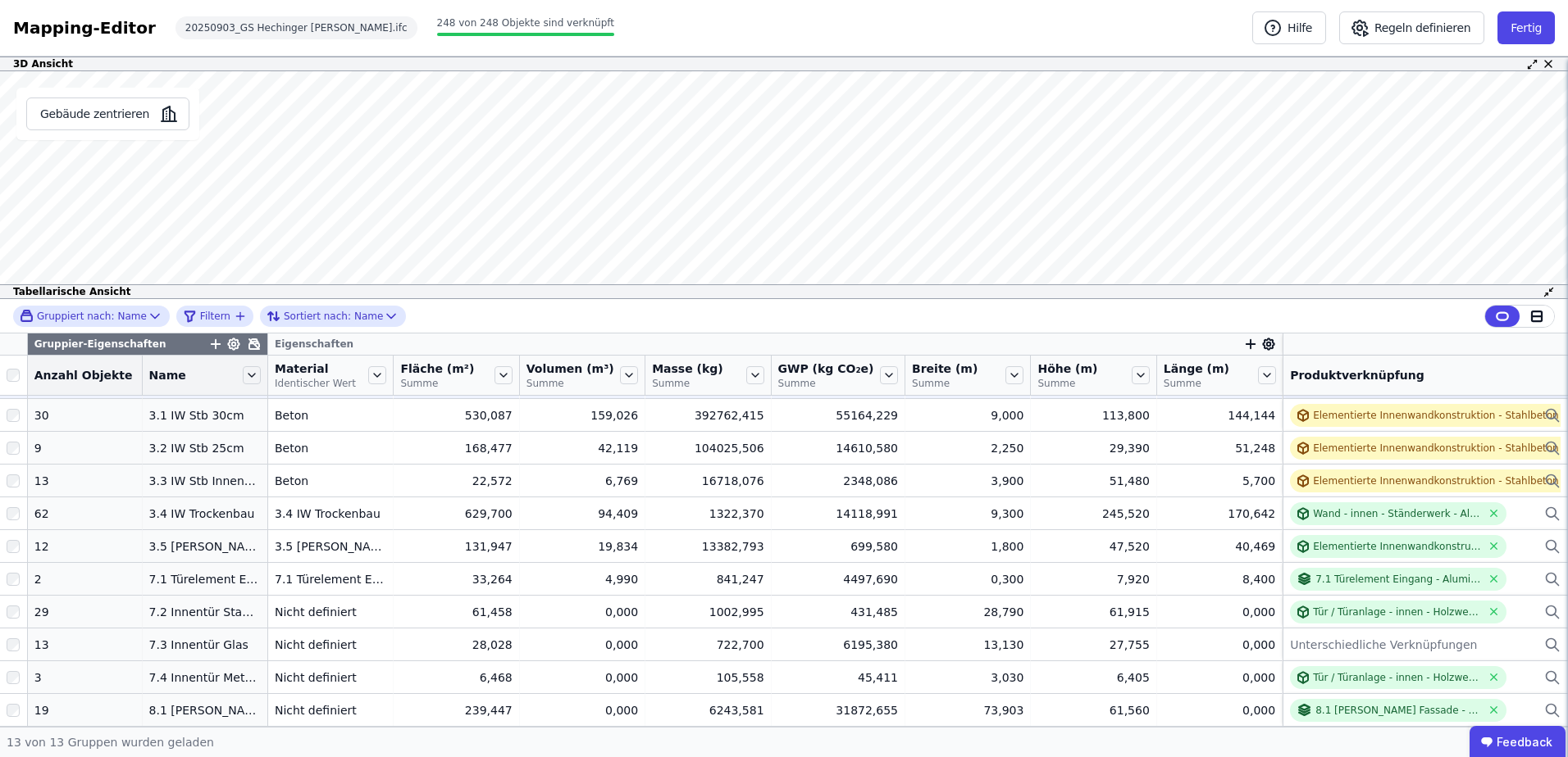
scroll to position [108, 0]
click at [1538, 25] on button "Fertig" at bounding box center [1526, 28] width 57 height 32
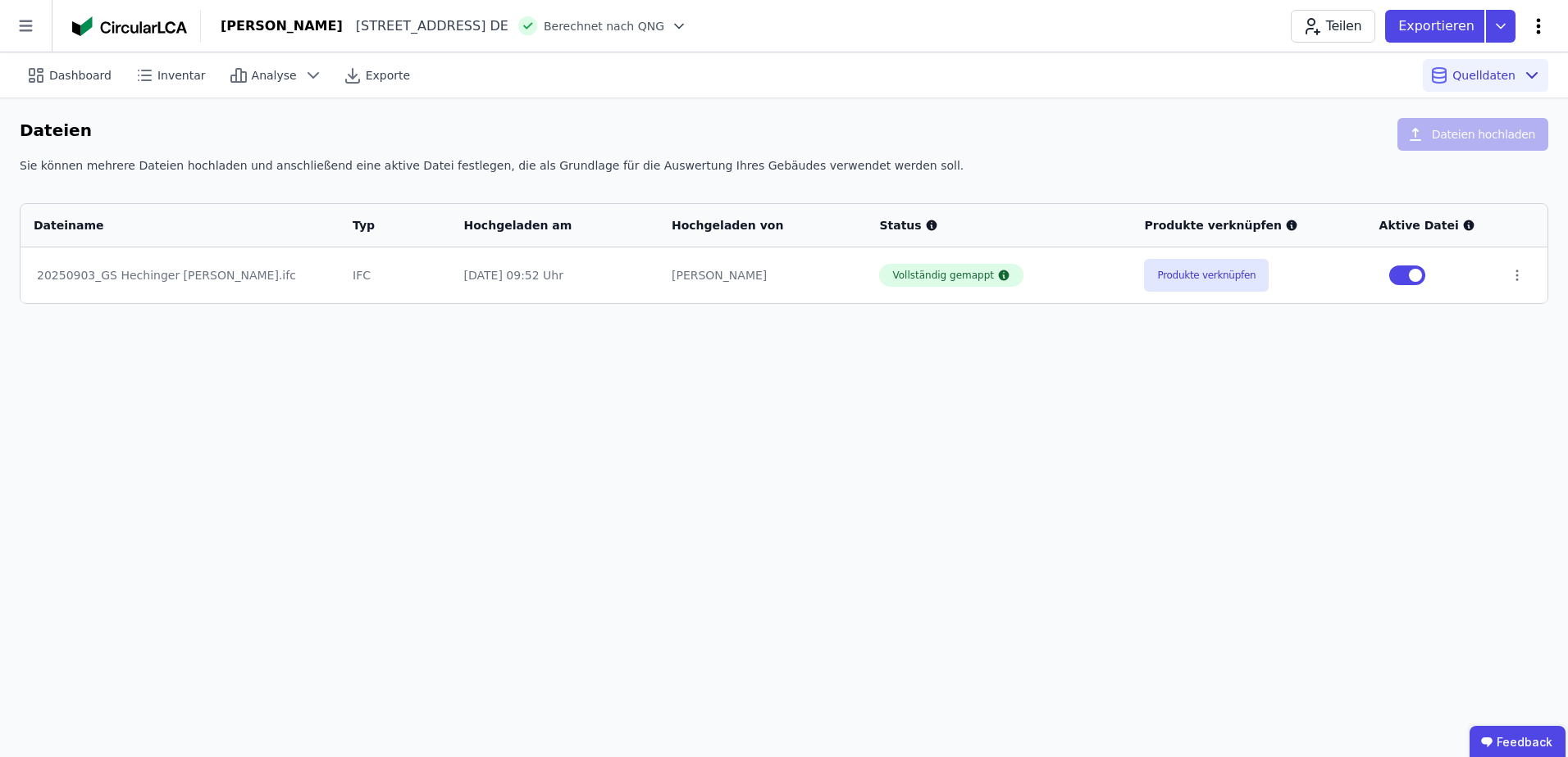
click at [1535, 22] on icon at bounding box center [1538, 27] width 20 height 20
click at [1443, 123] on span "Energie im Betrieb (B6)" at bounding box center [1469, 131] width 132 height 32
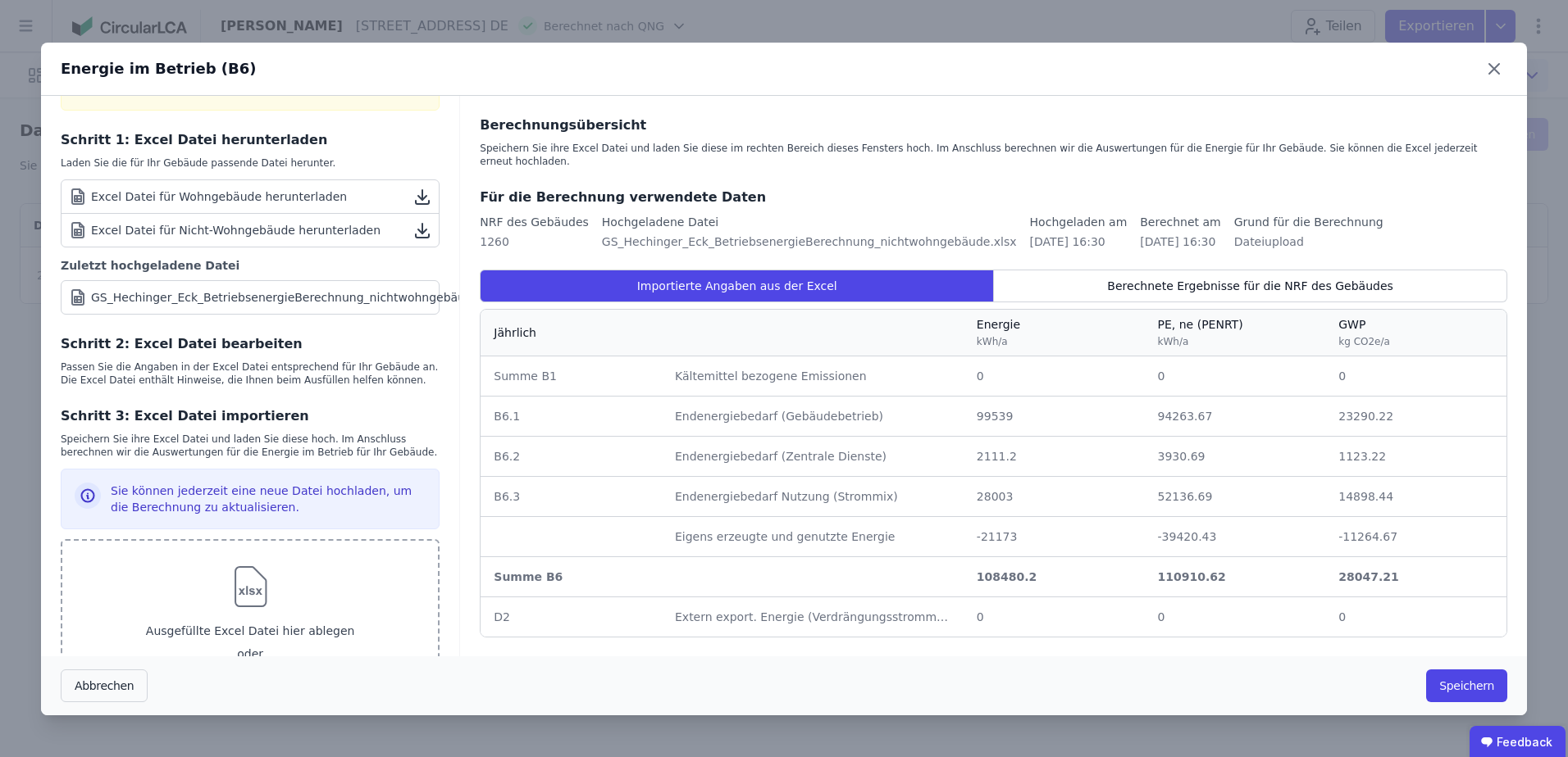
scroll to position [331, 0]
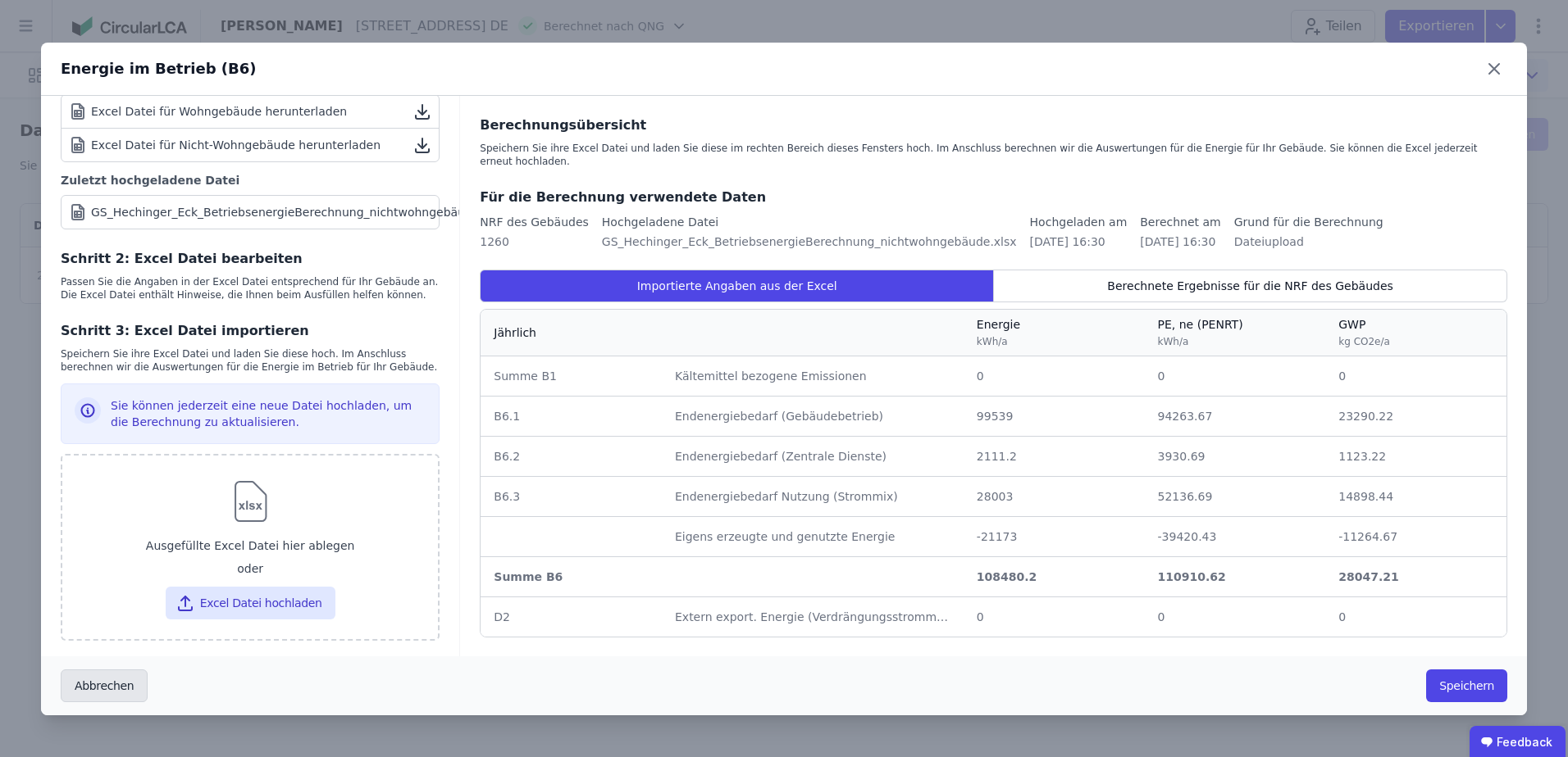
click at [89, 688] on button "Abbrechen" at bounding box center [104, 685] width 87 height 32
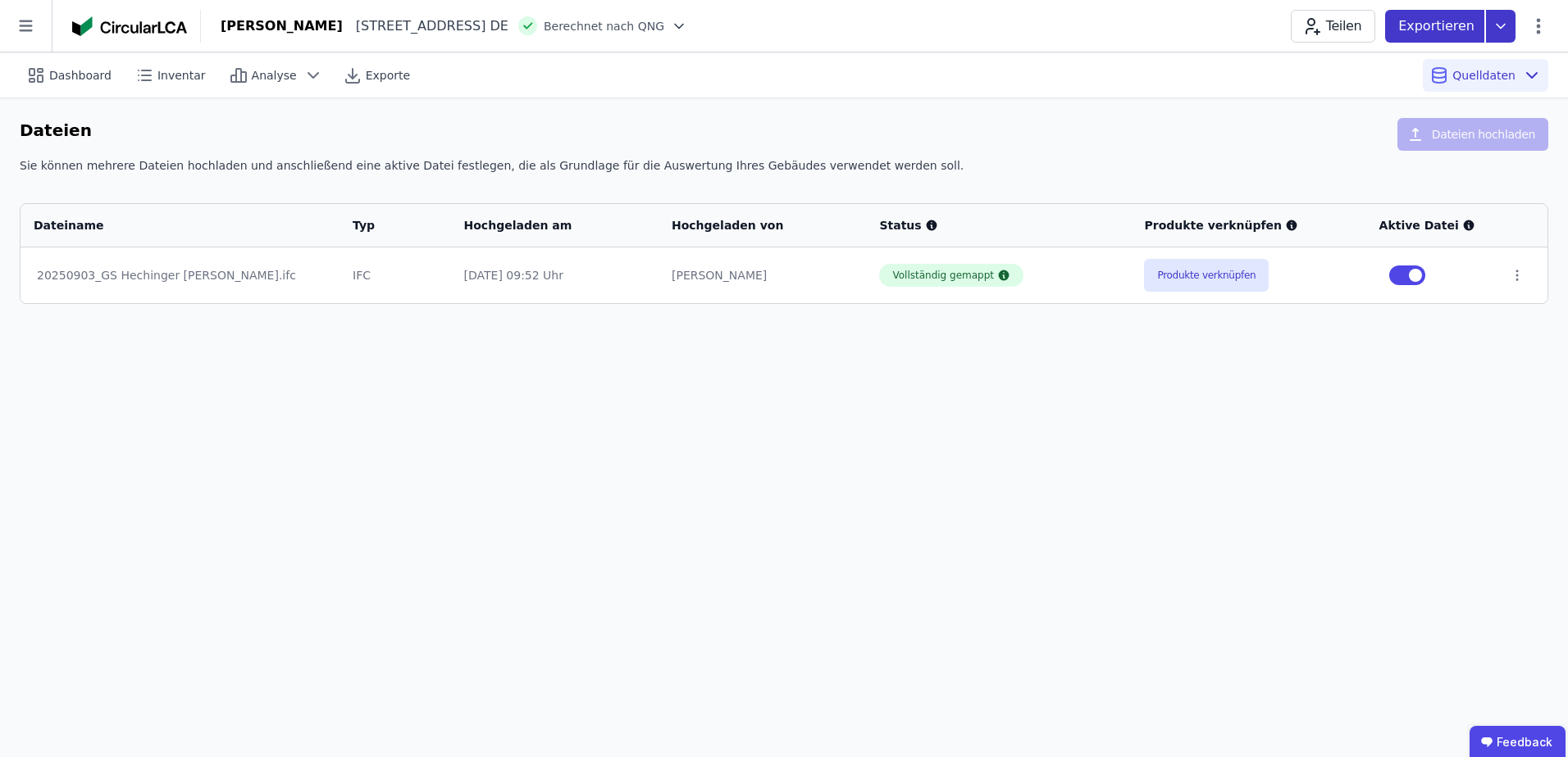
click at [1504, 22] on icon at bounding box center [1501, 26] width 30 height 32
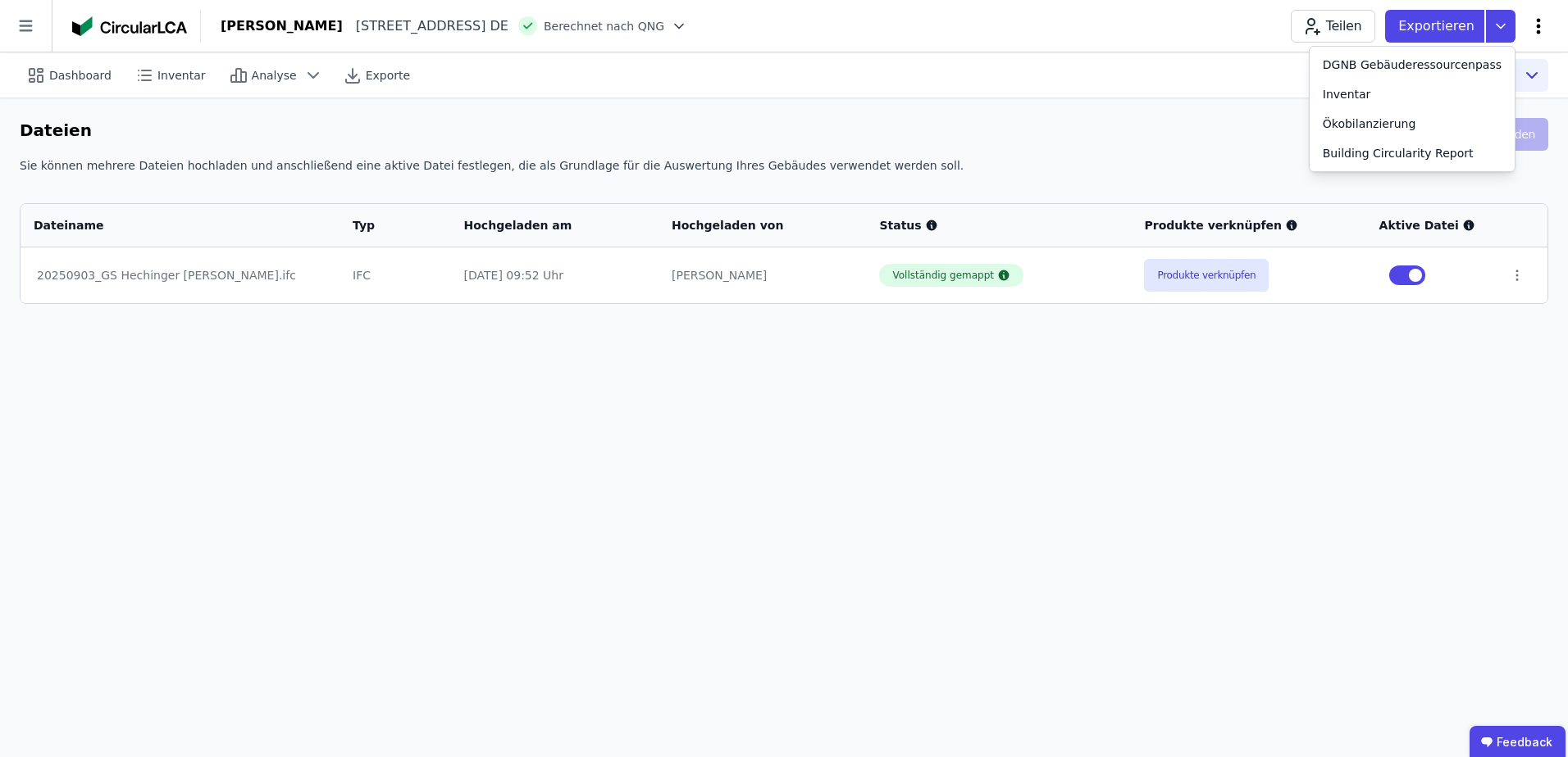
click at [1539, 27] on icon at bounding box center [1538, 26] width 4 height 16
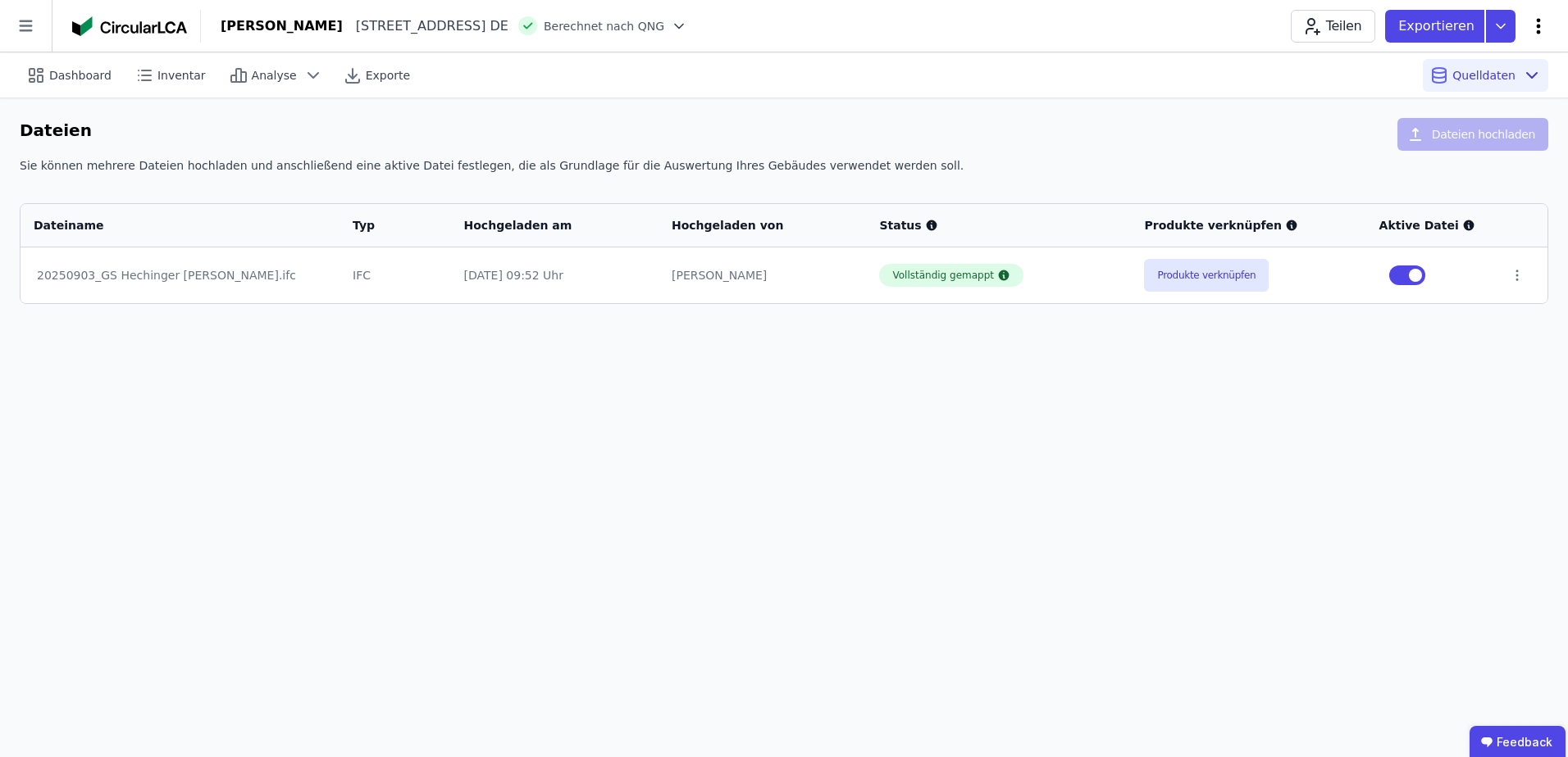
click at [1539, 27] on icon at bounding box center [1538, 26] width 4 height 16
click at [1138, 30] on div "[PERSON_NAME] [PERSON_NAME][STREET_ADDRESS] DE Berechnet nach QNG Teilen Export…" at bounding box center [884, 26] width 1367 height 32
click at [256, 75] on span "Analyse" at bounding box center [275, 75] width 45 height 17
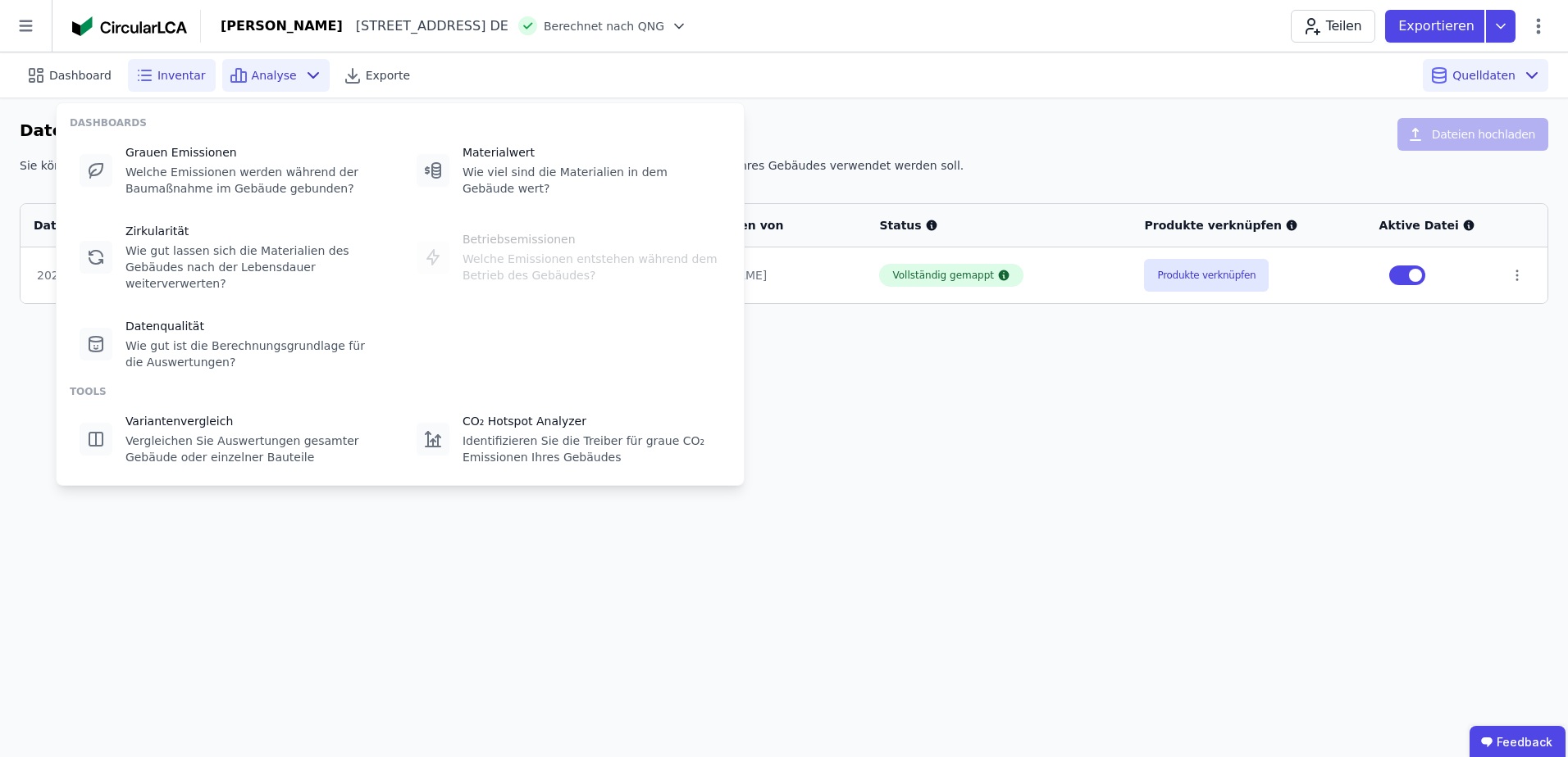
click at [175, 76] on span "Inventar" at bounding box center [181, 75] width 48 height 17
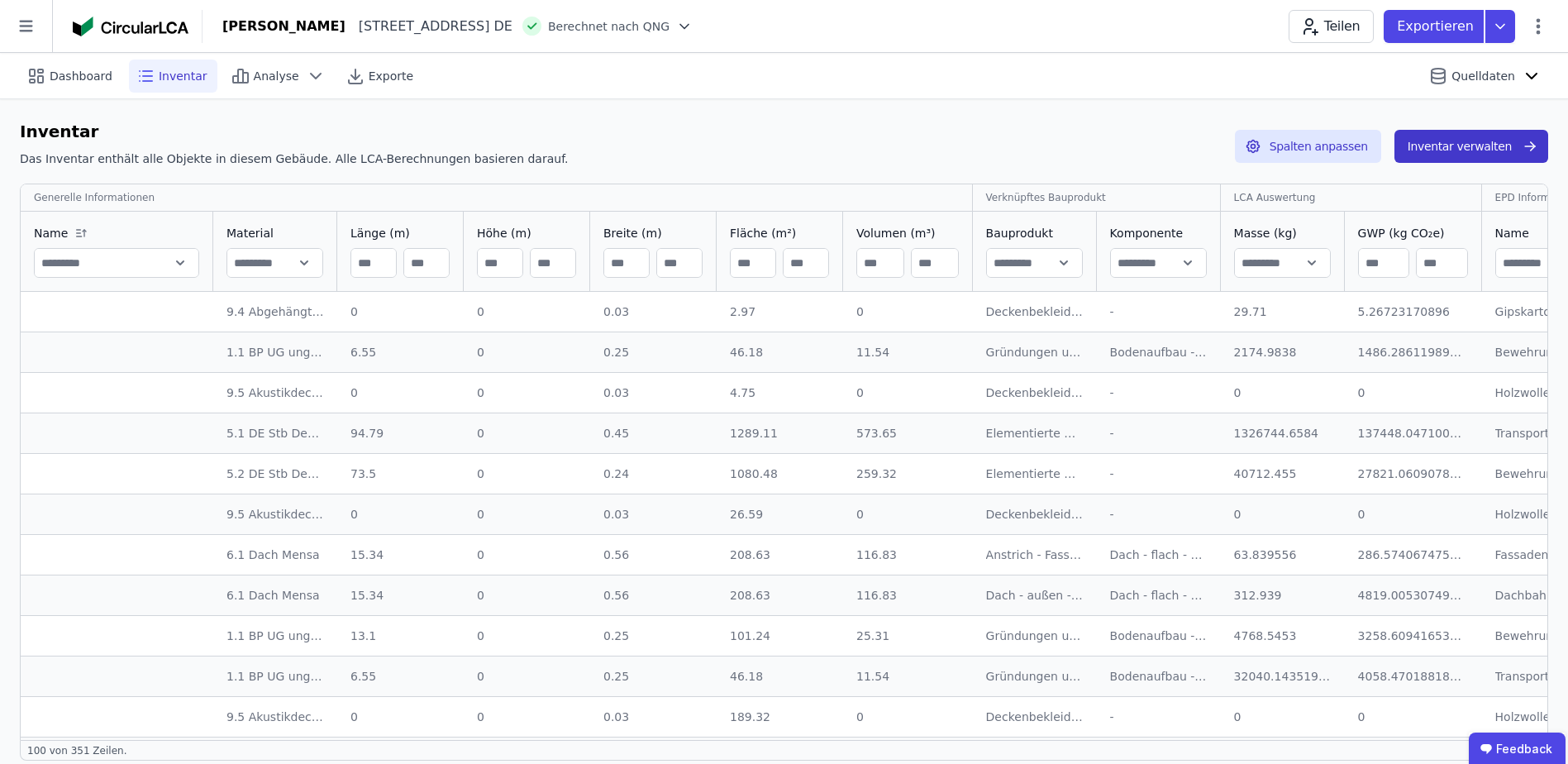
click at [1455, 146] on button "Inventar verwalten" at bounding box center [1472, 146] width 154 height 33
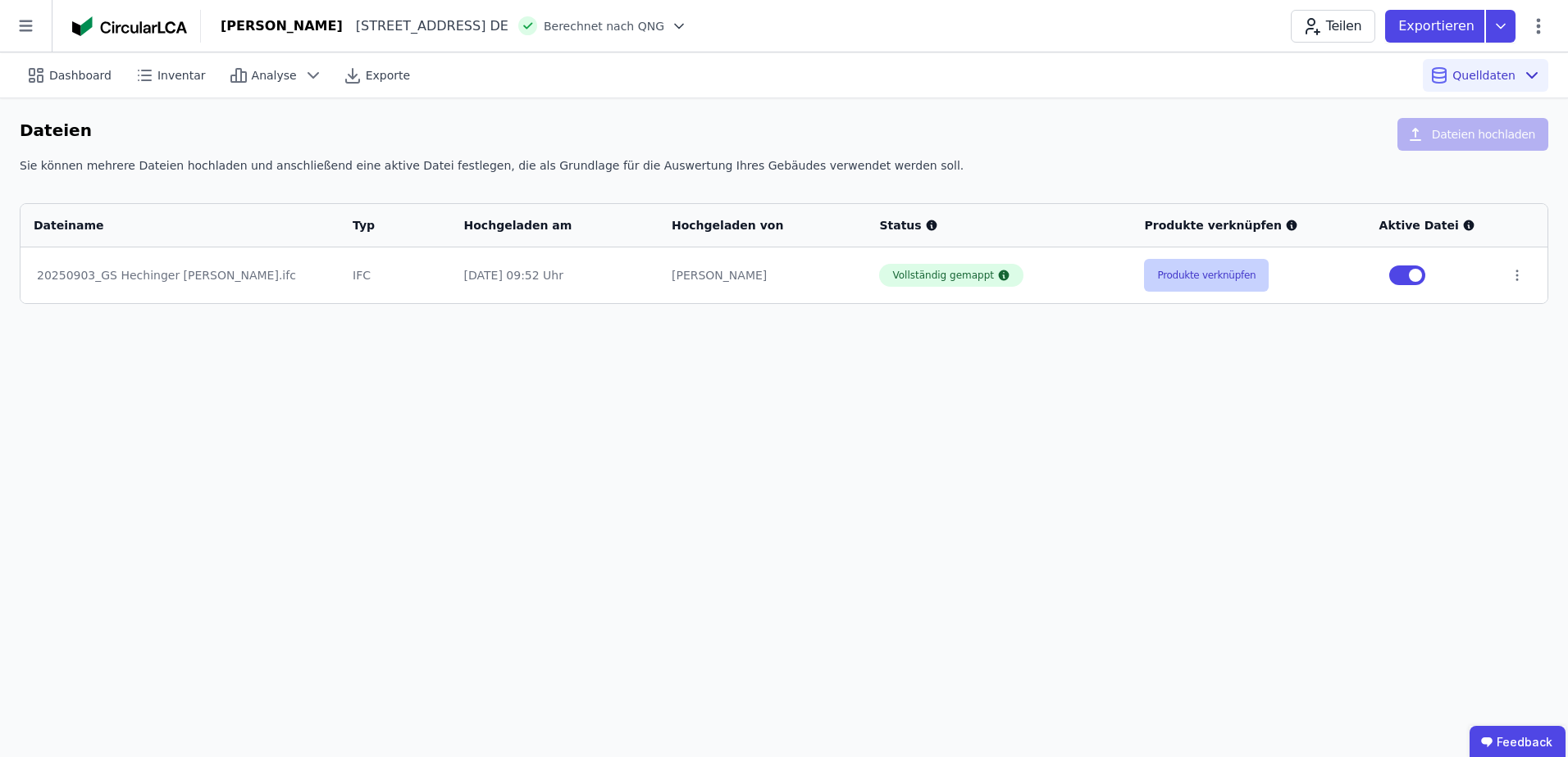
click at [1201, 278] on button "Produkte verknüpfen" at bounding box center [1206, 275] width 125 height 32
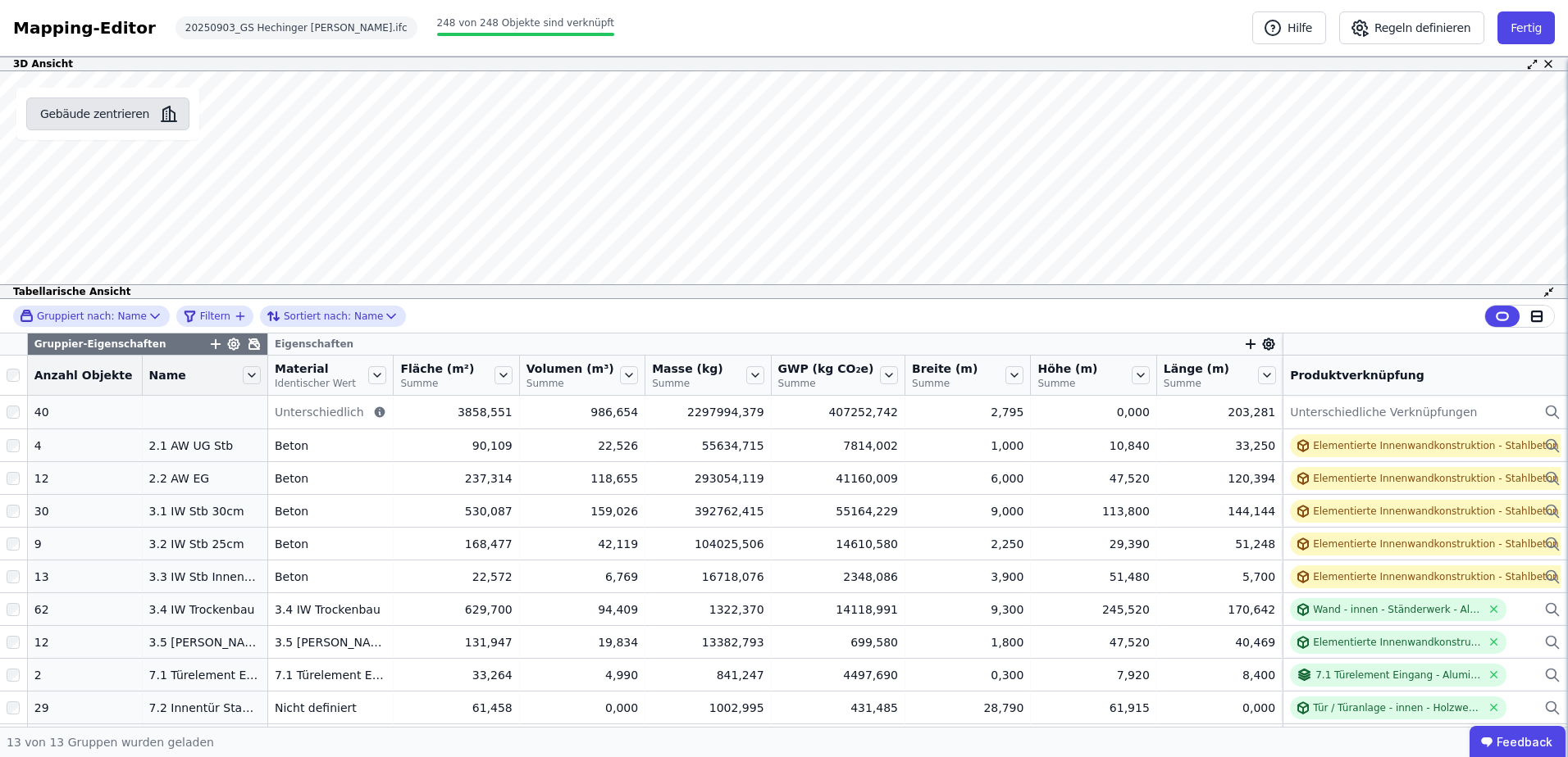
click at [115, 107] on button "Gebäude zentrieren" at bounding box center [108, 113] width 163 height 32
click at [1531, 29] on button "Fertig" at bounding box center [1526, 28] width 57 height 32
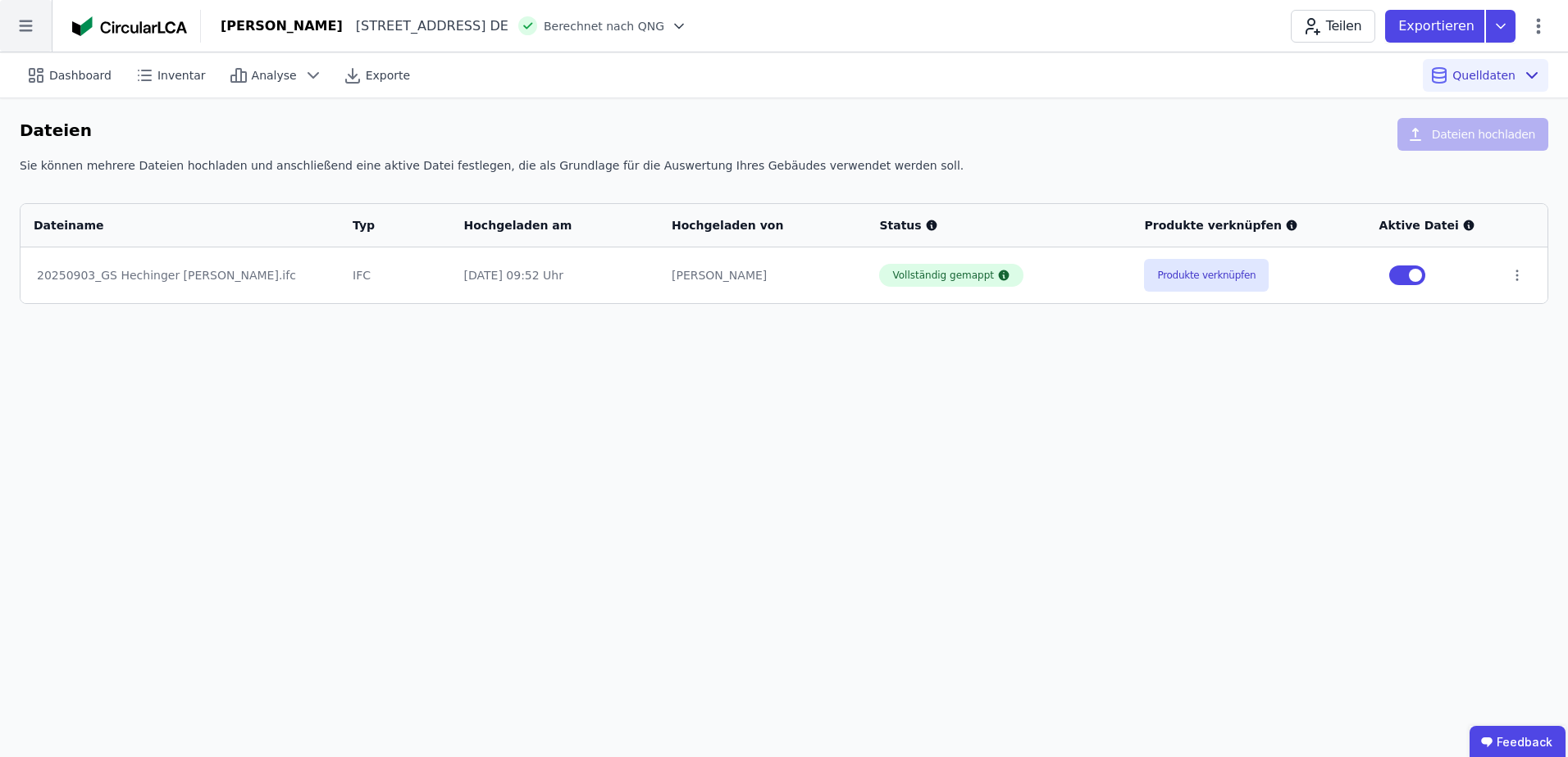
click at [32, 29] on icon at bounding box center [26, 26] width 51 height 51
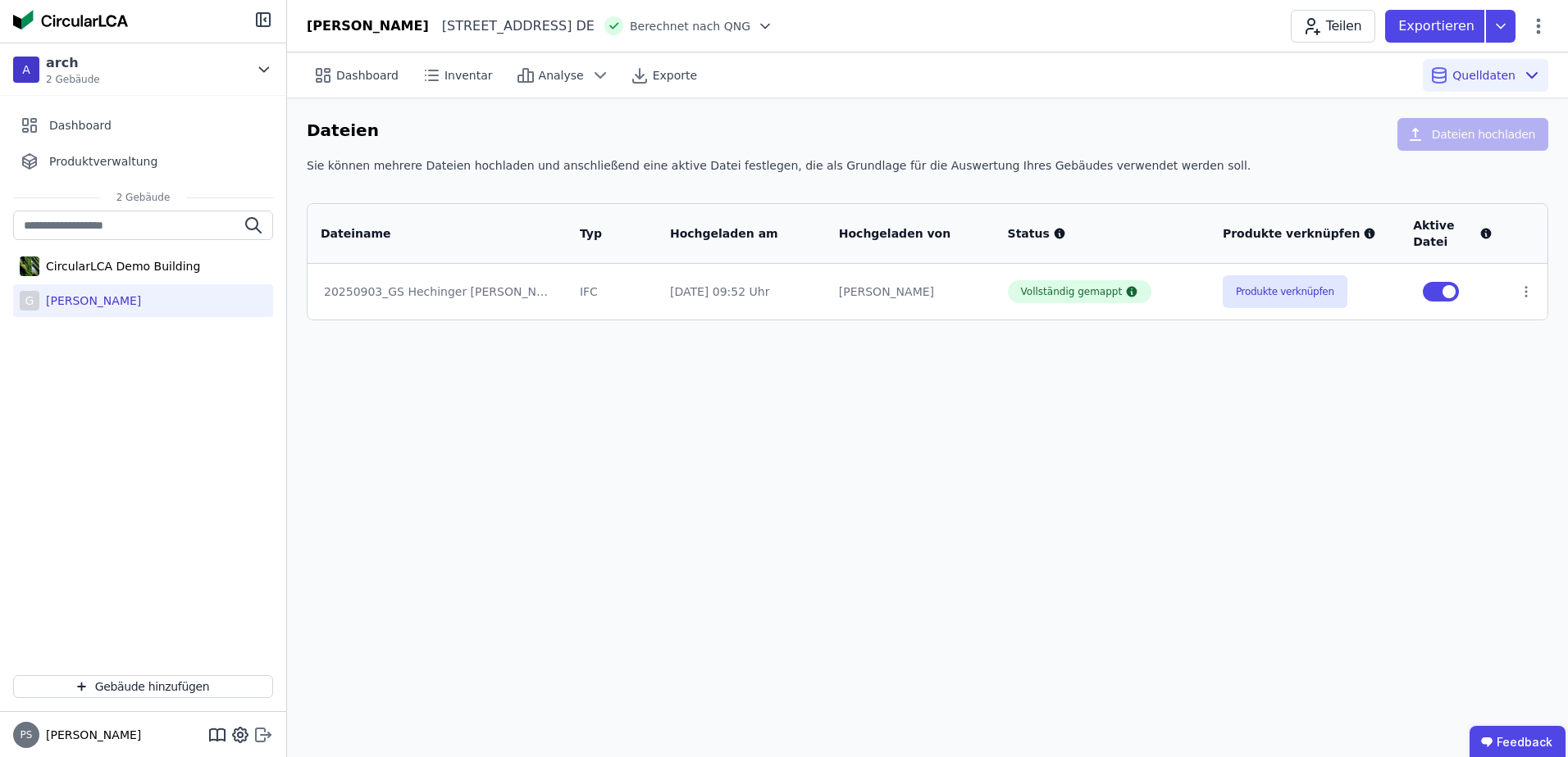
click at [258, 733] on icon at bounding box center [263, 735] width 20 height 20
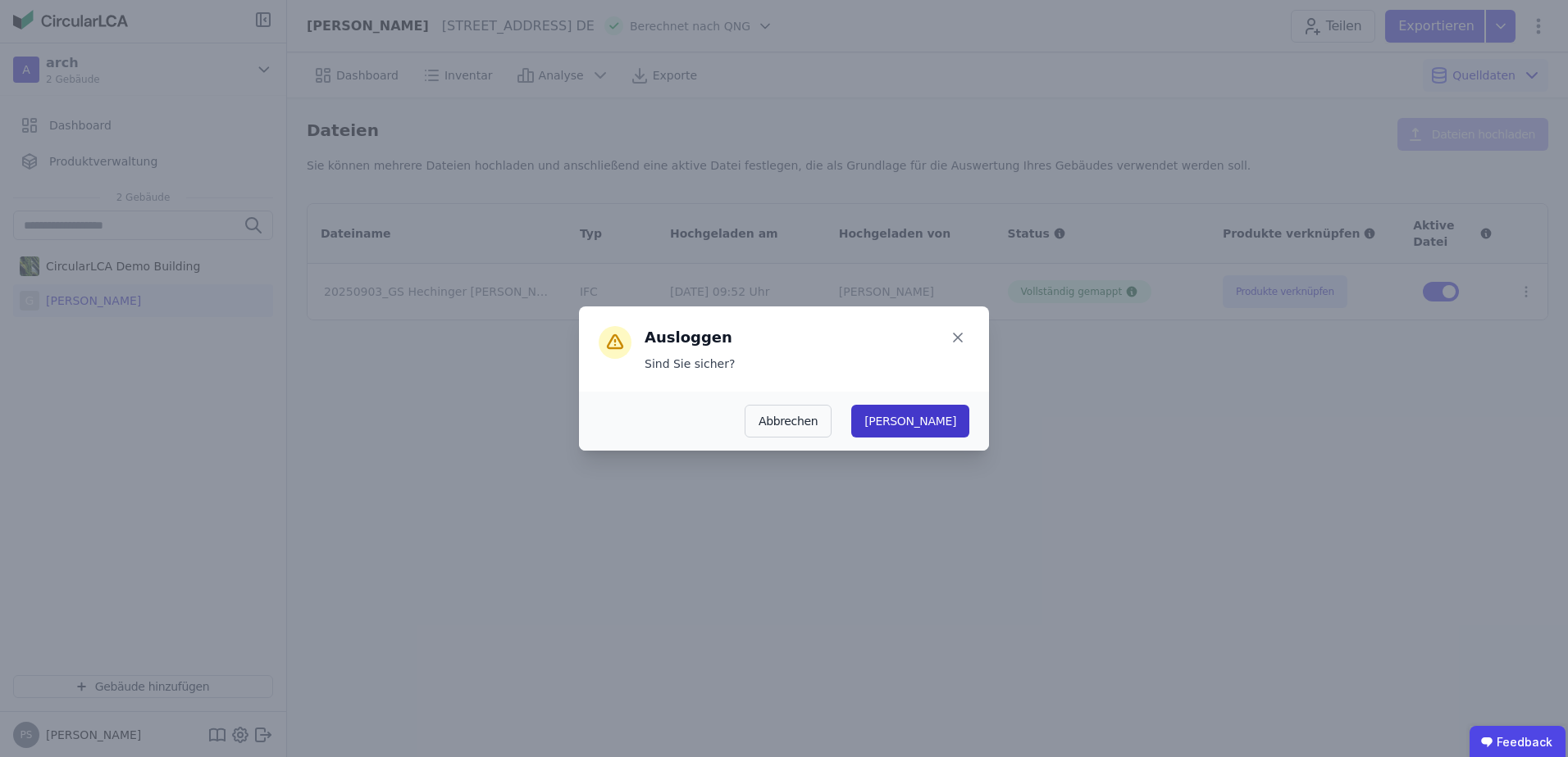
click at [962, 428] on button "[PERSON_NAME]" at bounding box center [910, 420] width 118 height 32
